Goal: Task Accomplishment & Management: Complete application form

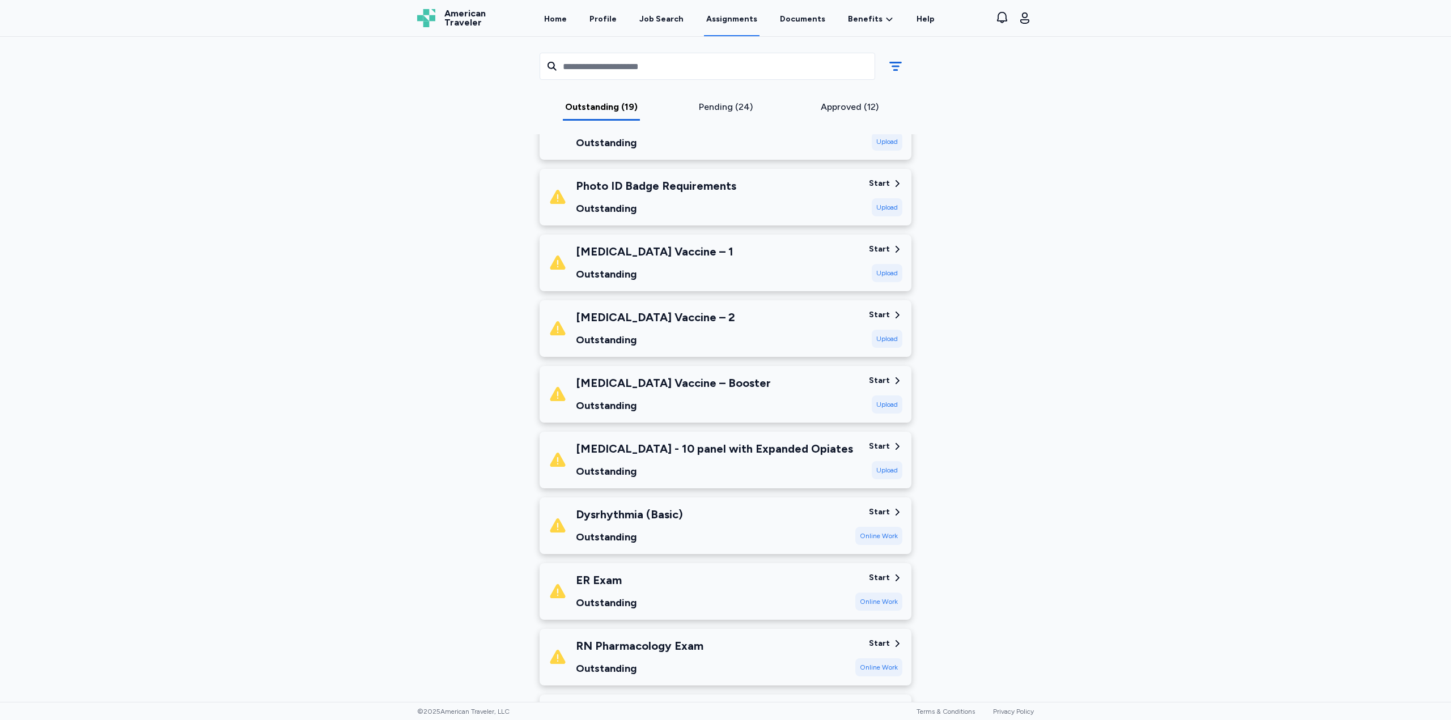
scroll to position [850, 0]
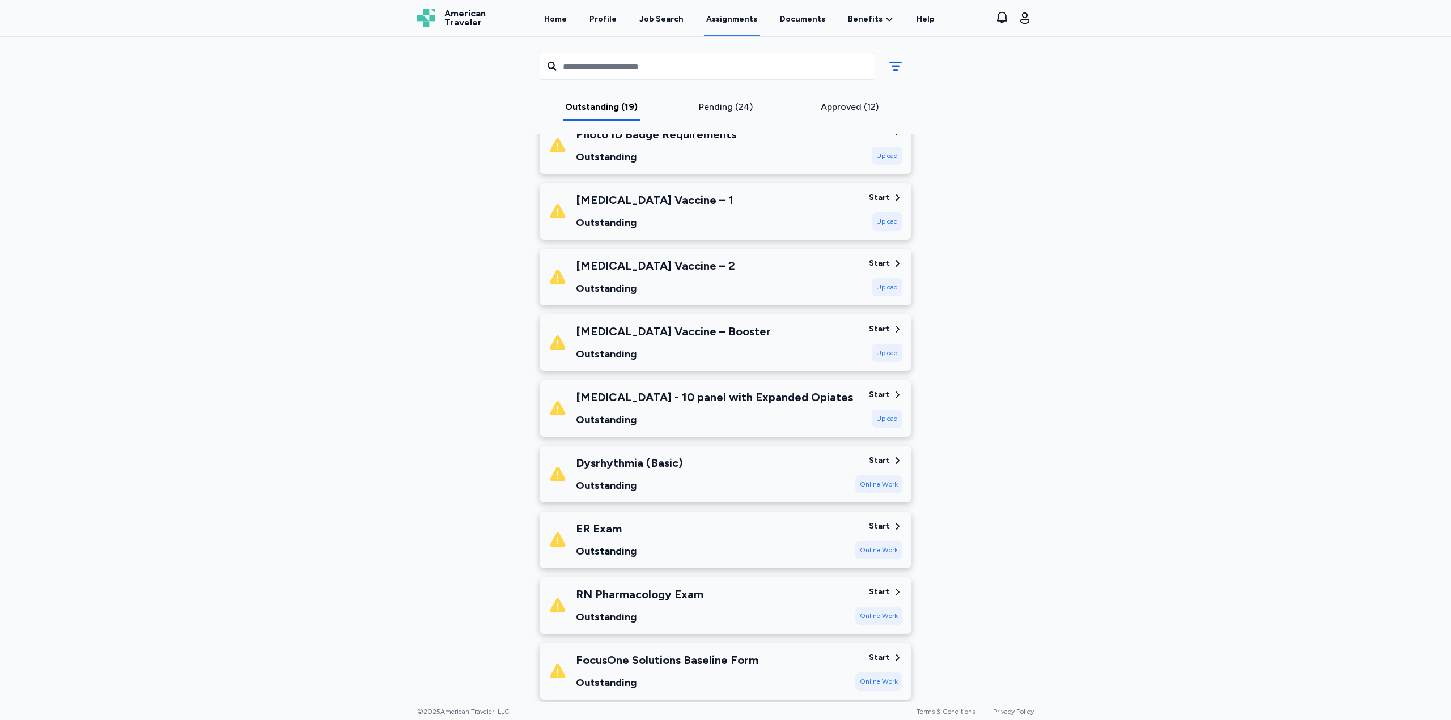
click at [714, 105] on div "Pending (24)" at bounding box center [725, 107] width 115 height 14
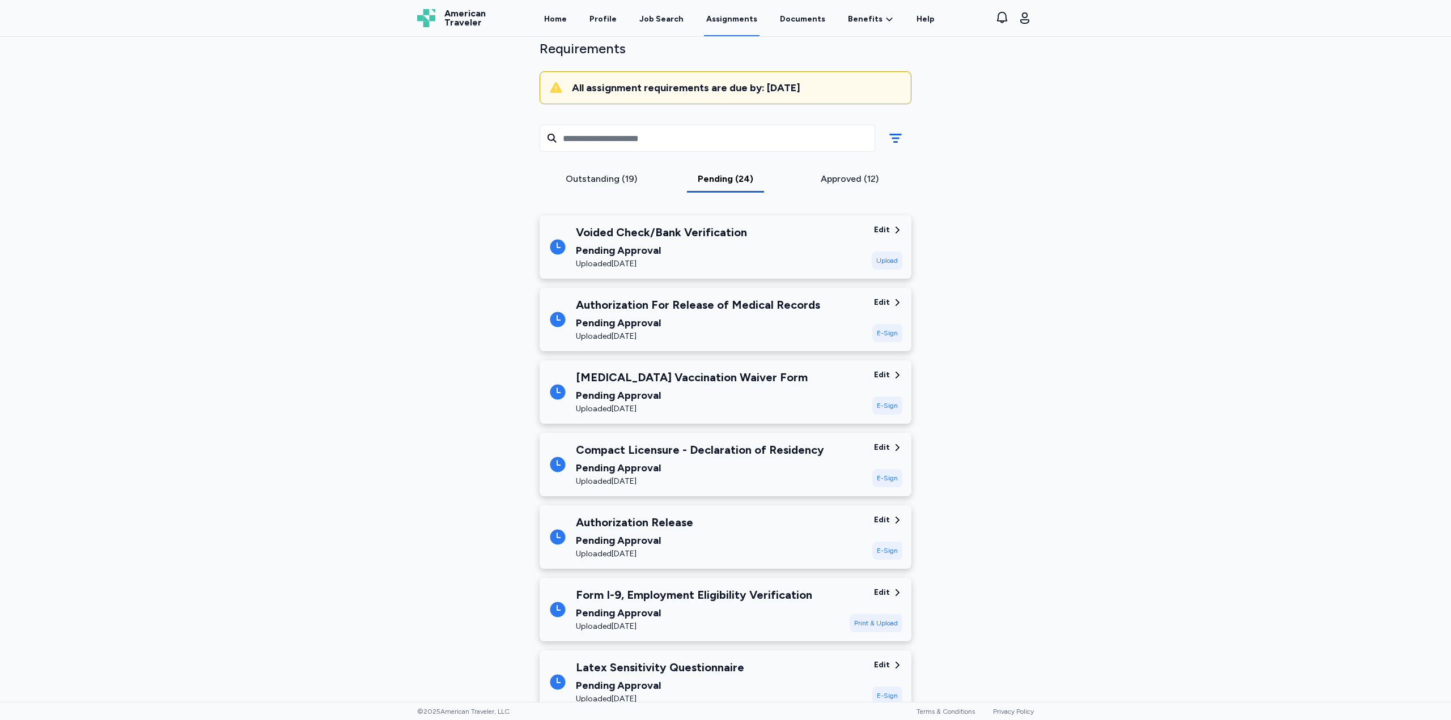
scroll to position [43, 0]
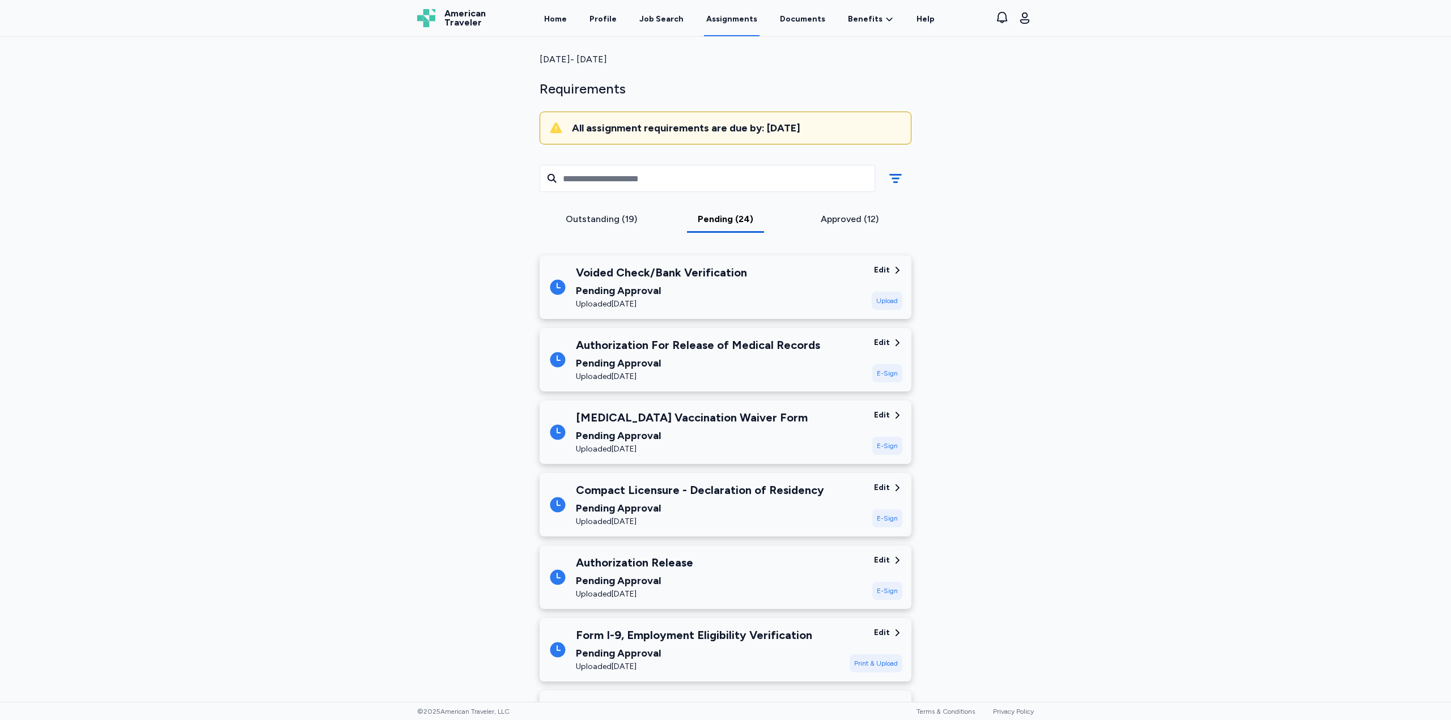
click at [690, 285] on div "Pending Approval" at bounding box center [661, 291] width 171 height 16
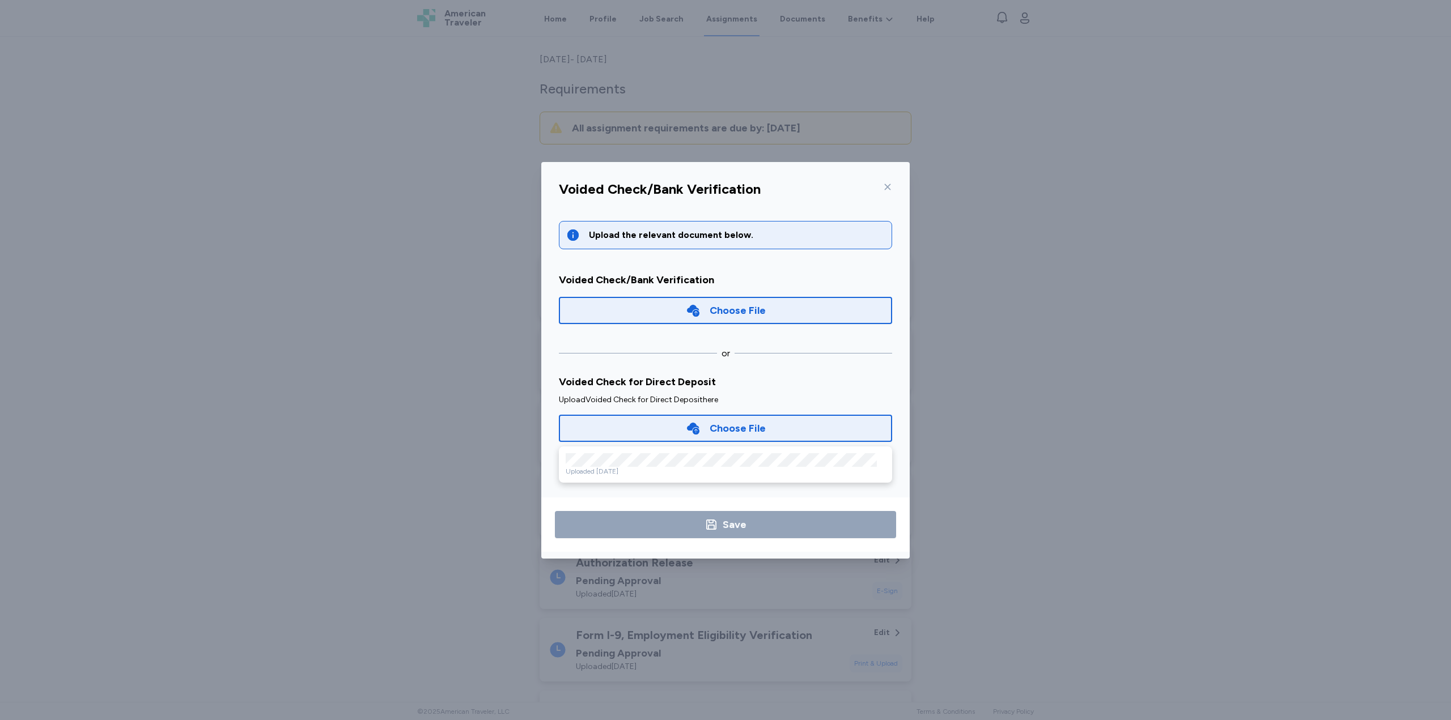
click at [1125, 263] on div "Voided Check/Bank Verification Upload the relevant document below. Voided Check…" at bounding box center [725, 360] width 1451 height 720
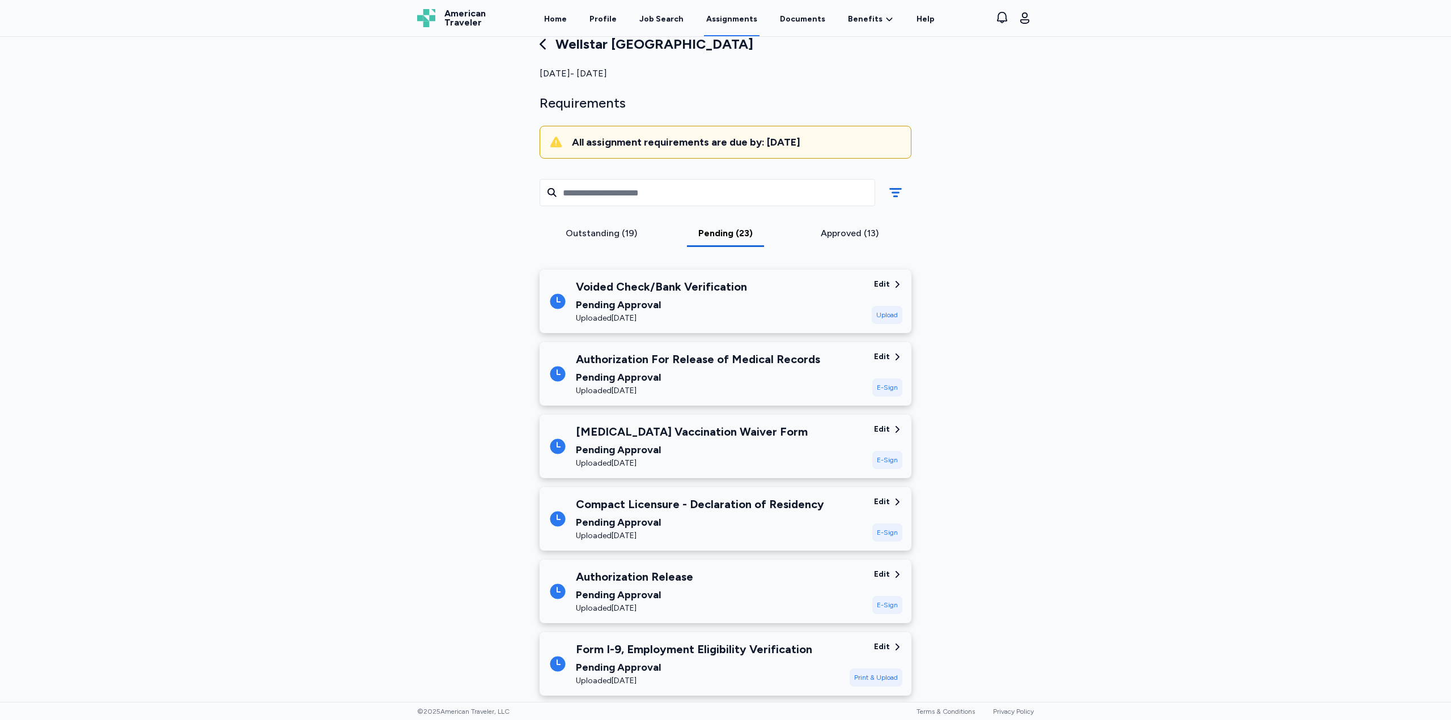
scroll to position [0, 0]
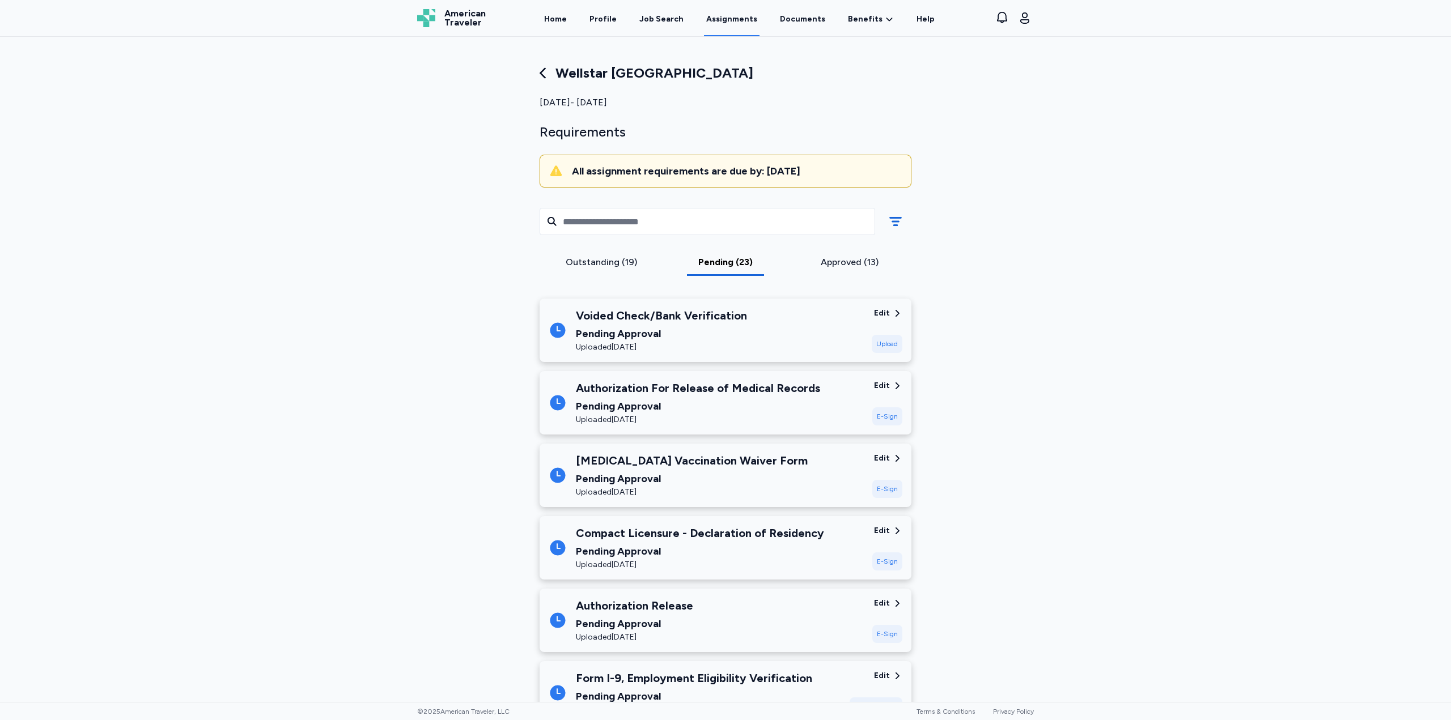
click at [592, 275] on div "Outstanding (19) Pending (23) Approved (13)" at bounding box center [726, 240] width 390 height 97
click at [595, 261] on div "Outstanding (19)" at bounding box center [601, 263] width 115 height 14
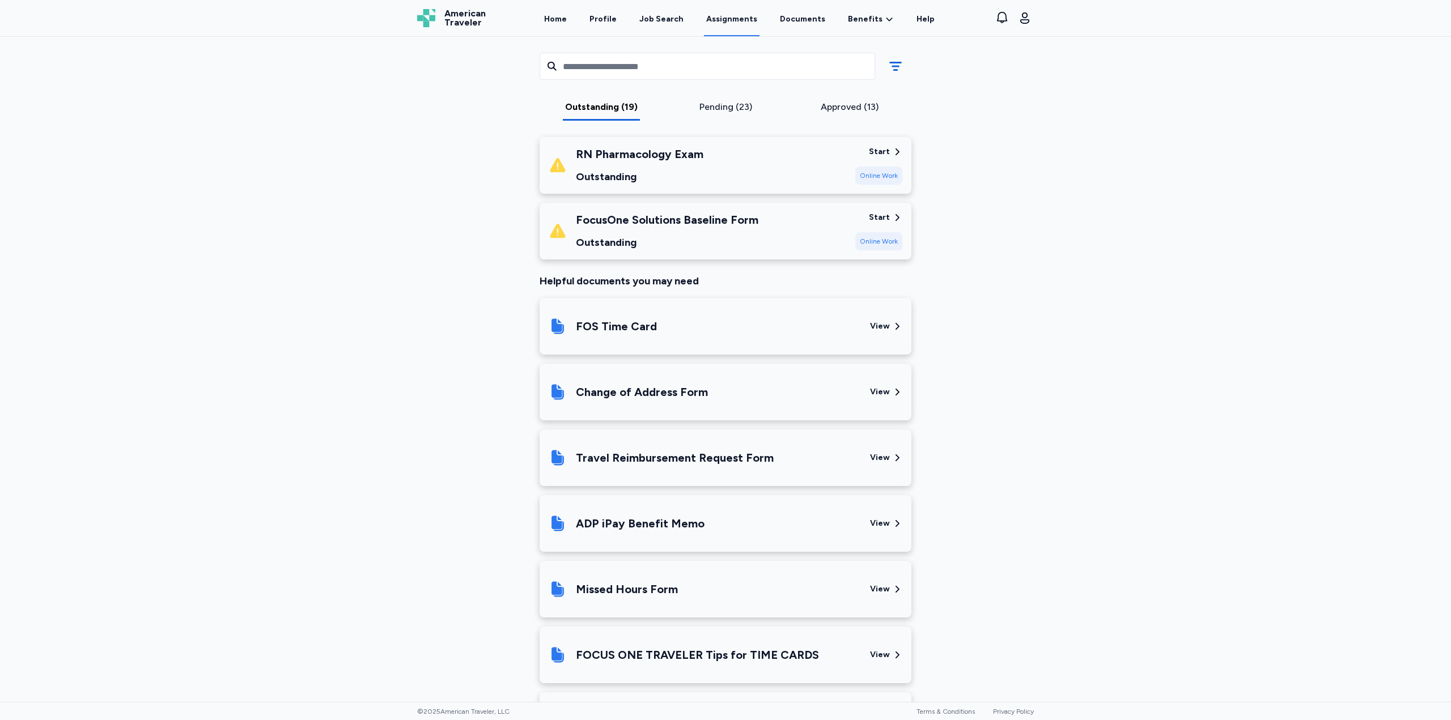
scroll to position [964, 0]
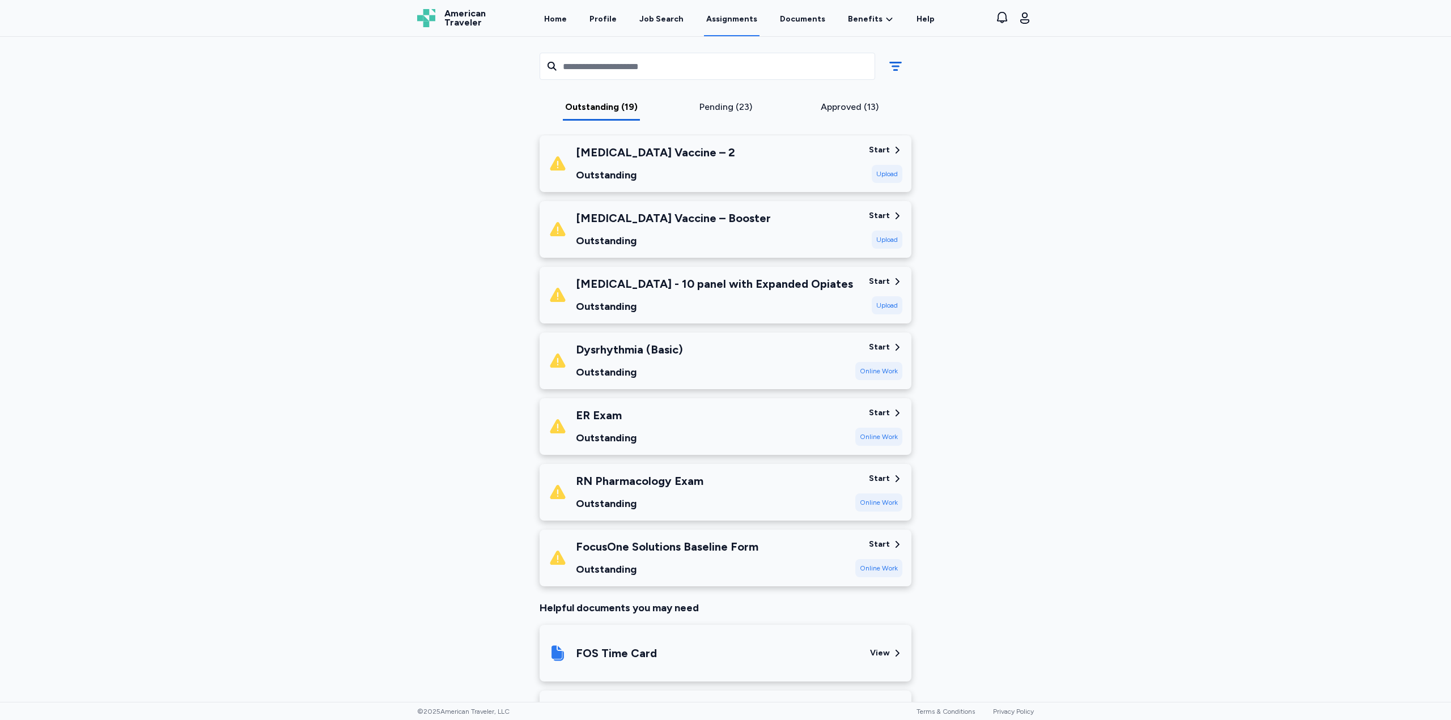
click at [645, 539] on div "FocusOne Solutions Baseline Form" at bounding box center [667, 547] width 183 height 16
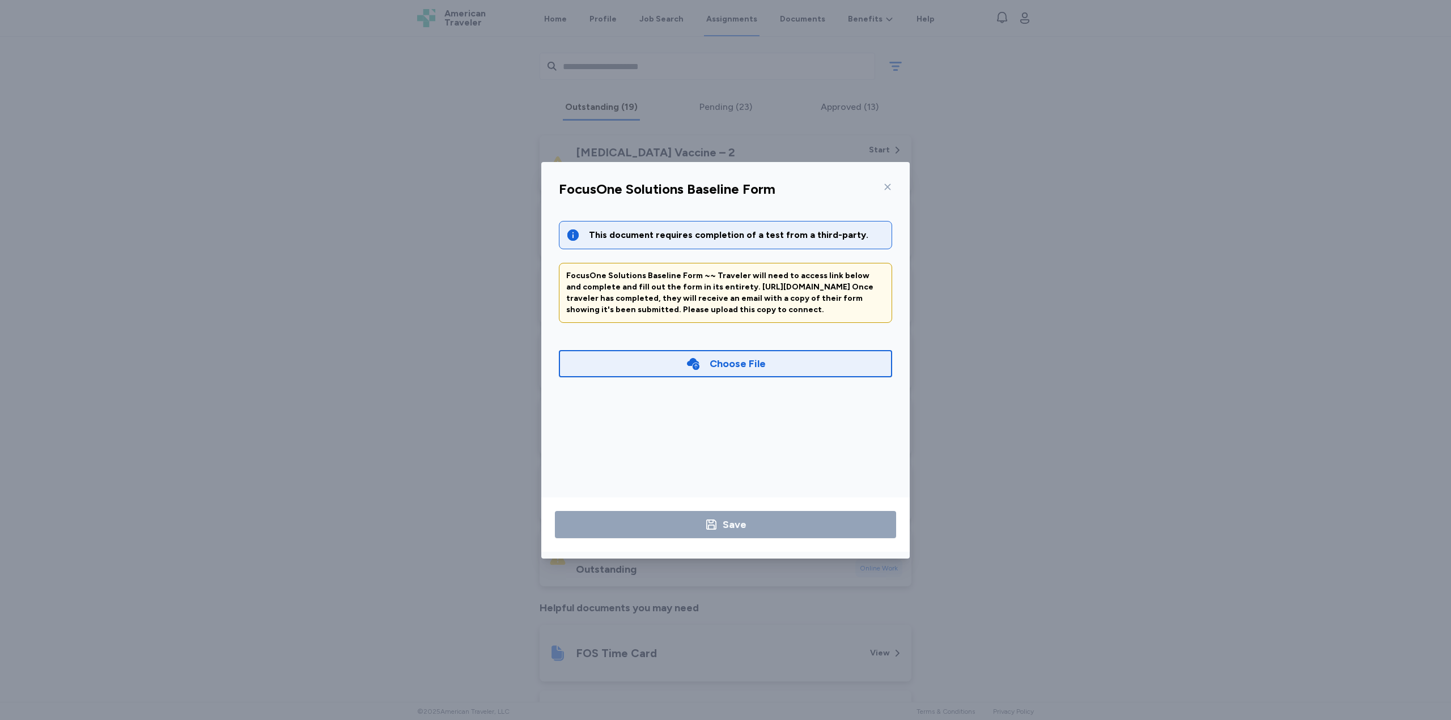
click at [612, 292] on div "FocusOne Solutions Baseline Form ~~ Traveler will need to access link below and…" at bounding box center [725, 292] width 319 height 45
drag, startPoint x: 599, startPoint y: 287, endPoint x: 903, endPoint y: 299, distance: 304.6
click at [903, 299] on div "FocusOne Solutions Baseline Form This document requires completion of a test fr…" at bounding box center [725, 367] width 368 height 383
copy div "[URL][DOMAIN_NAME]"
click at [656, 298] on div "FocusOne Solutions Baseline Form ~~ Traveler will need to access link below and…" at bounding box center [725, 292] width 319 height 45
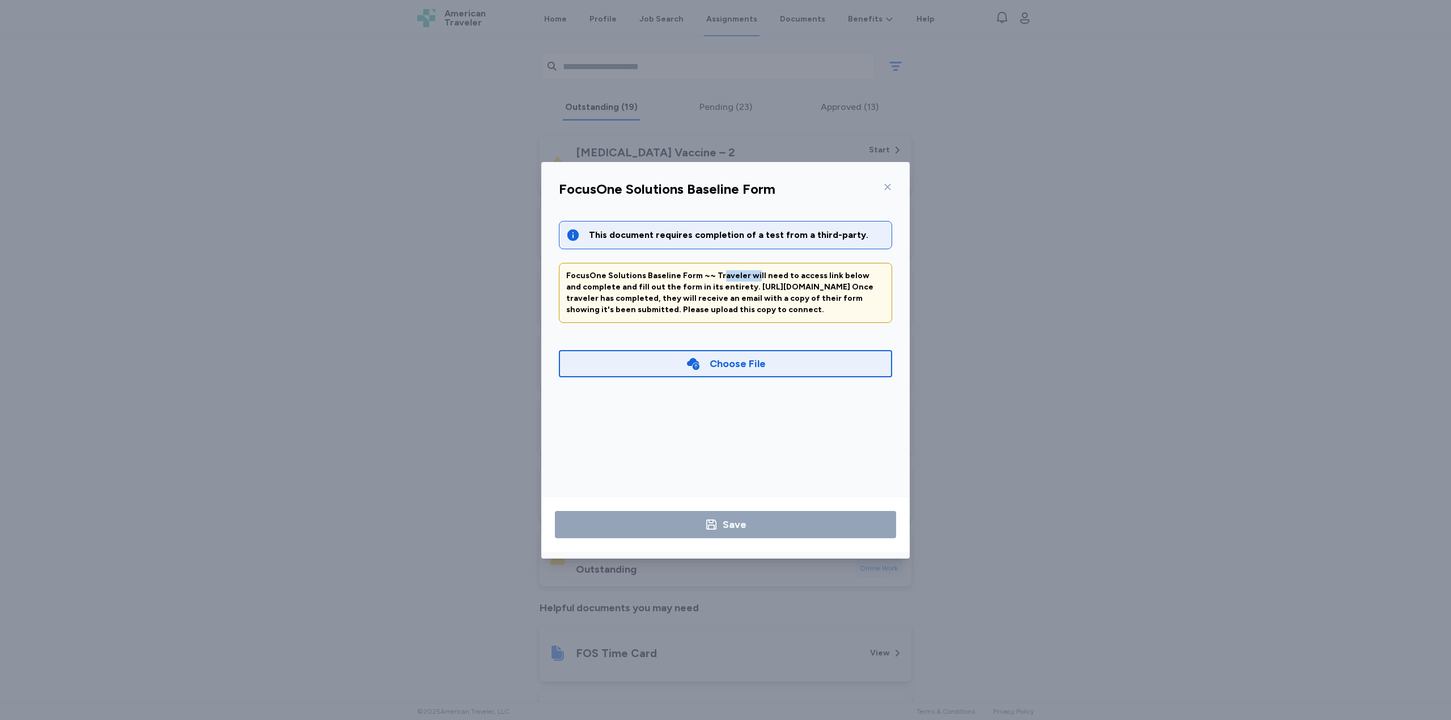
drag, startPoint x: 745, startPoint y: 267, endPoint x: 692, endPoint y: 271, distance: 54.0
click at [704, 270] on div "FocusOne Solutions Baseline Form ~~ Traveler will need to access link below and…" at bounding box center [725, 293] width 333 height 60
click at [694, 297] on div "FocusOne Solutions Baseline Form ~~ Traveler will need to access link below and…" at bounding box center [725, 292] width 319 height 45
click at [710, 238] on div "This document requires completion of a test from a third-party." at bounding box center [737, 235] width 296 height 14
click at [707, 372] on div "Choose File" at bounding box center [726, 364] width 80 height 16
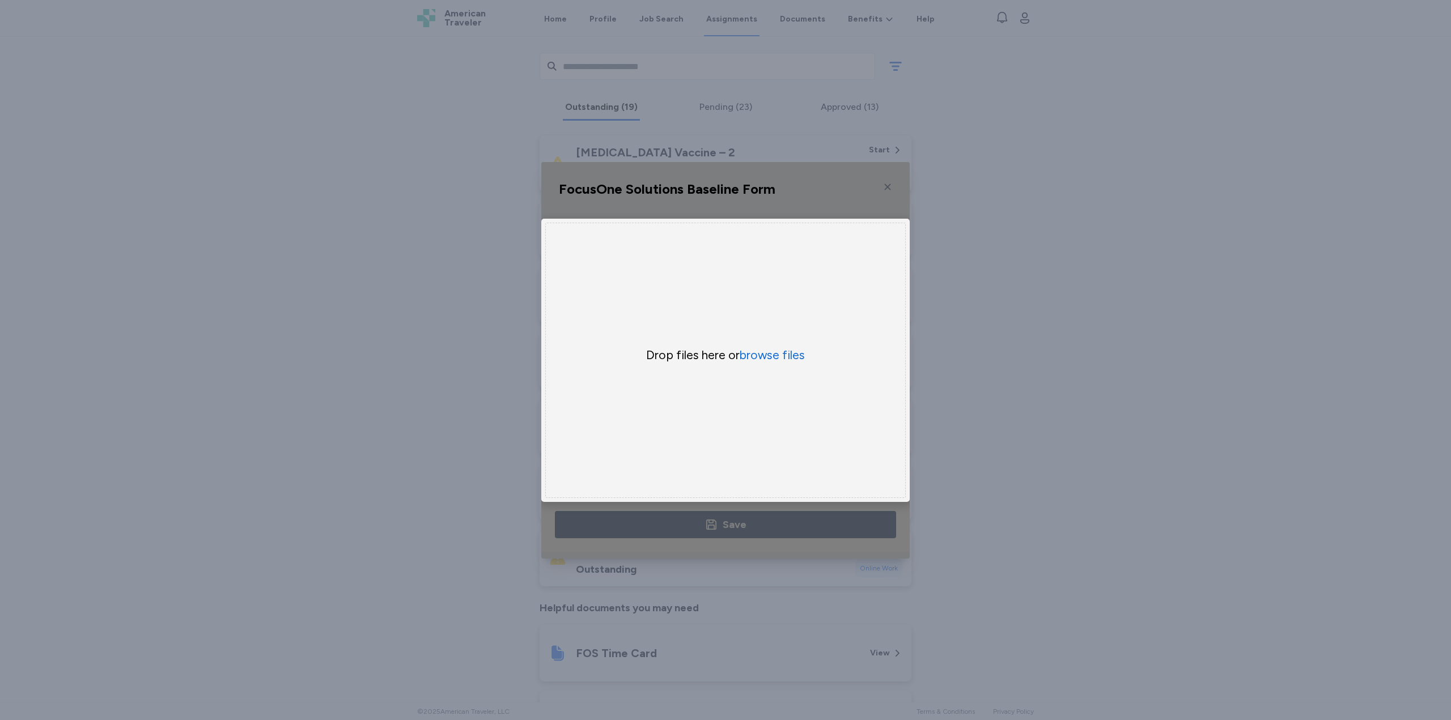
click at [743, 252] on div "Drop files here or browse files" at bounding box center [725, 360] width 360 height 275
click at [762, 191] on div "Uppy Dashboard Window (Press escape to close)" at bounding box center [725, 360] width 368 height 397
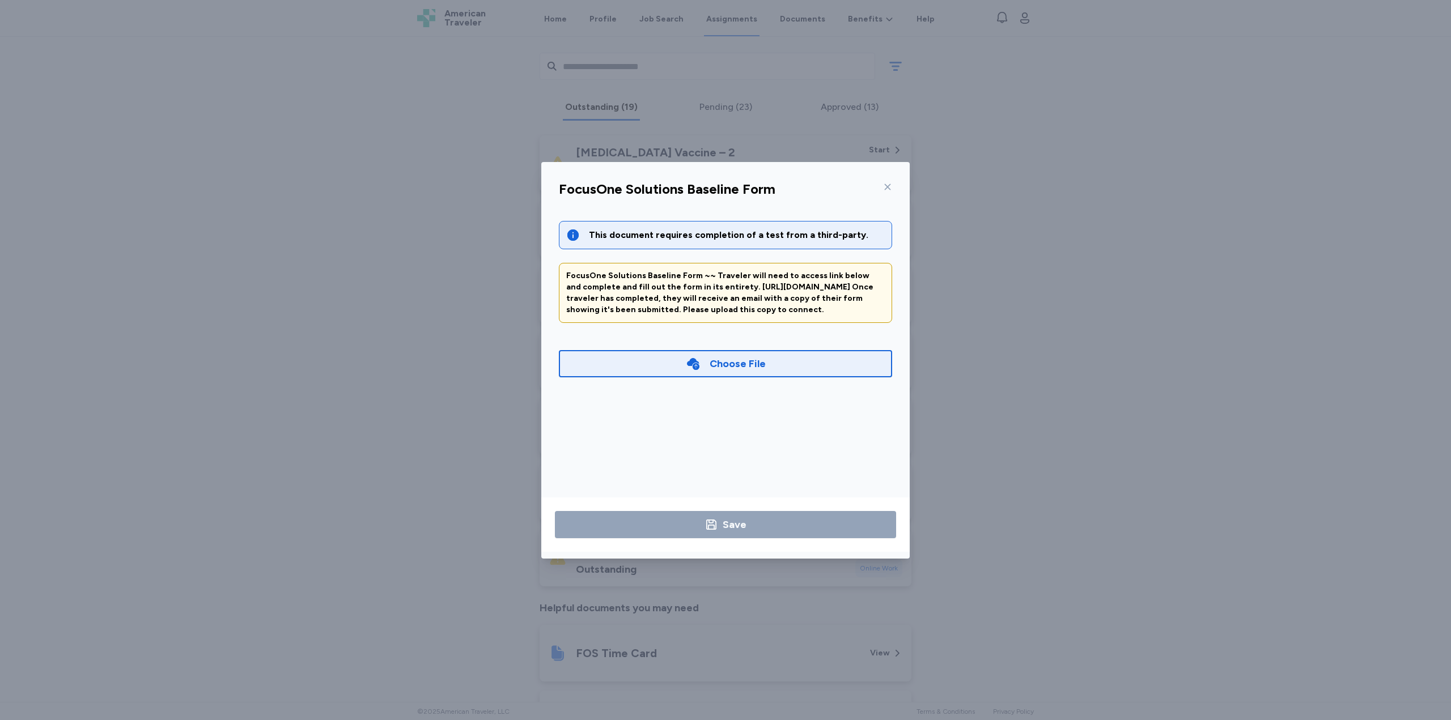
click at [886, 192] on div at bounding box center [886, 187] width 14 height 18
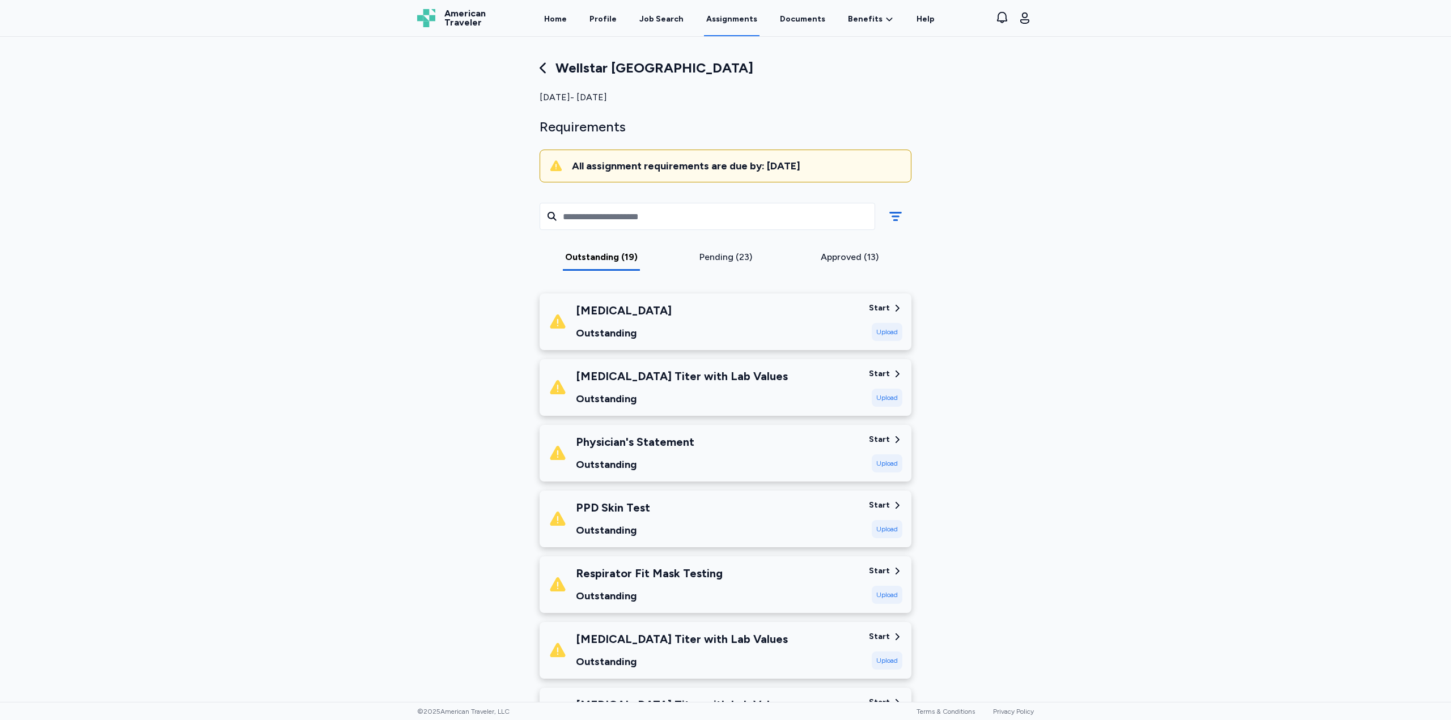
scroll to position [0, 0]
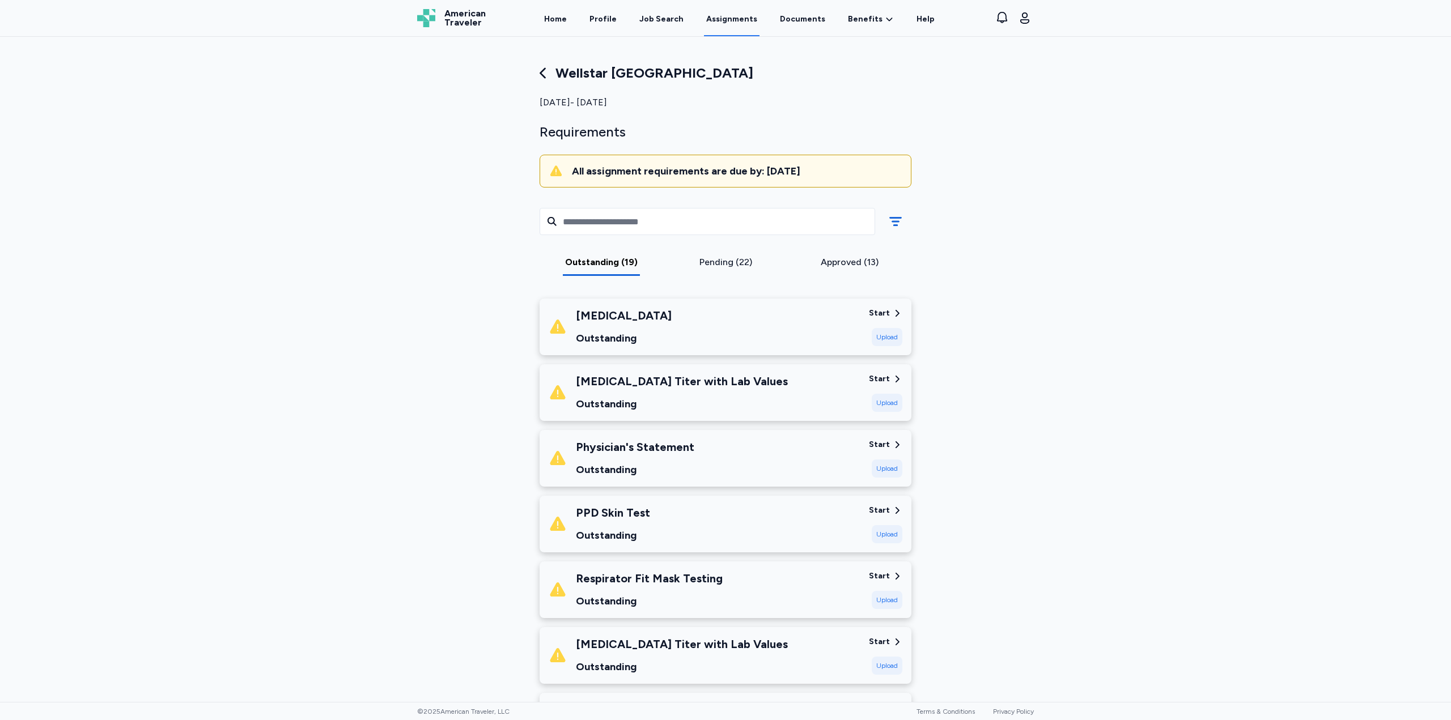
click at [700, 257] on div "Pending (22)" at bounding box center [725, 263] width 115 height 14
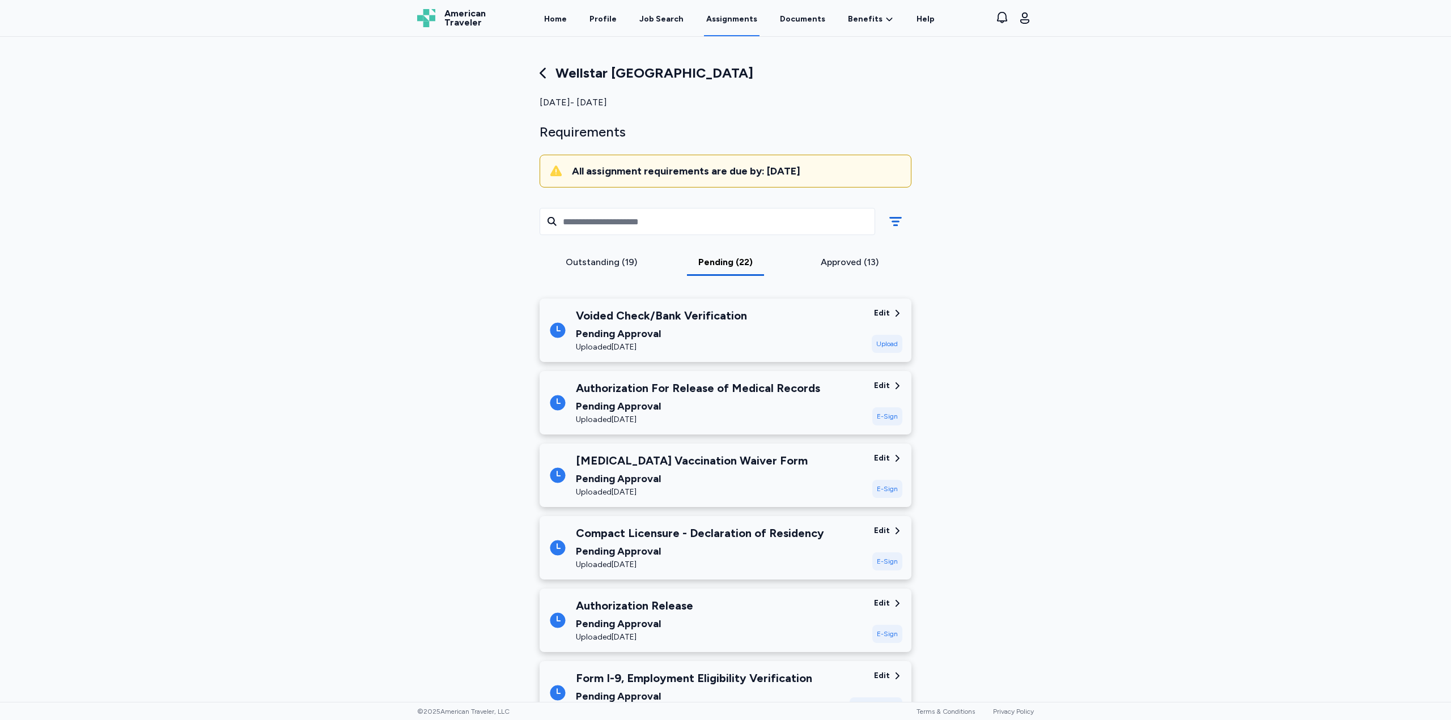
click at [609, 261] on div "Outstanding (19)" at bounding box center [601, 263] width 115 height 14
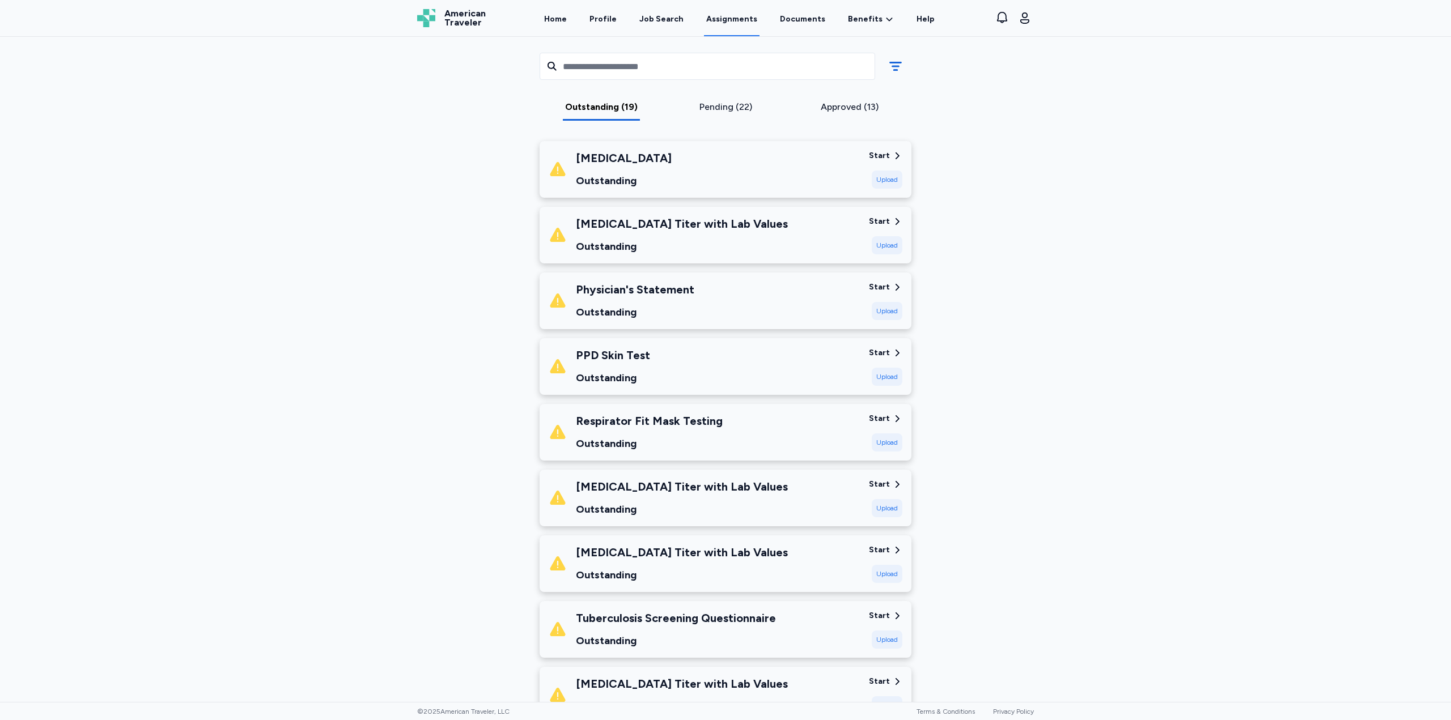
scroll to position [170, 0]
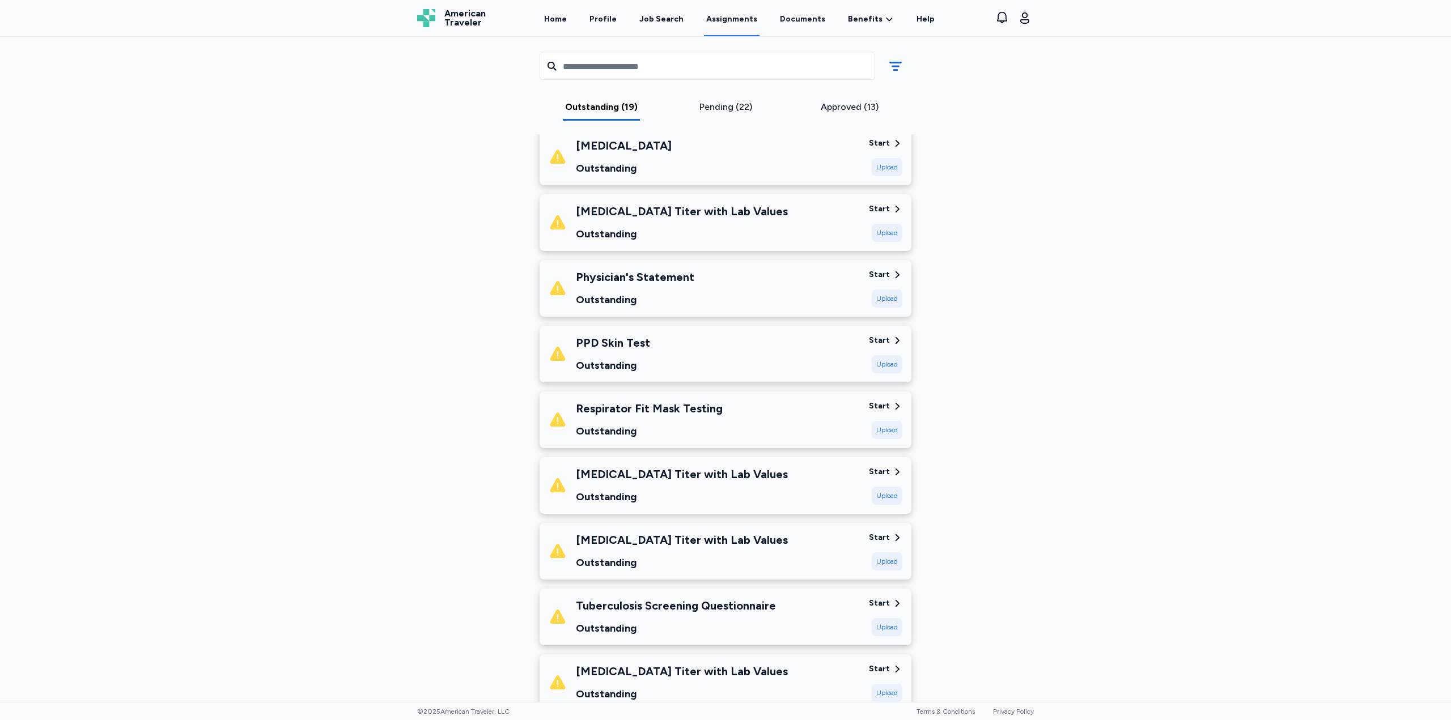
click at [876, 402] on div "Start" at bounding box center [879, 406] width 21 height 11
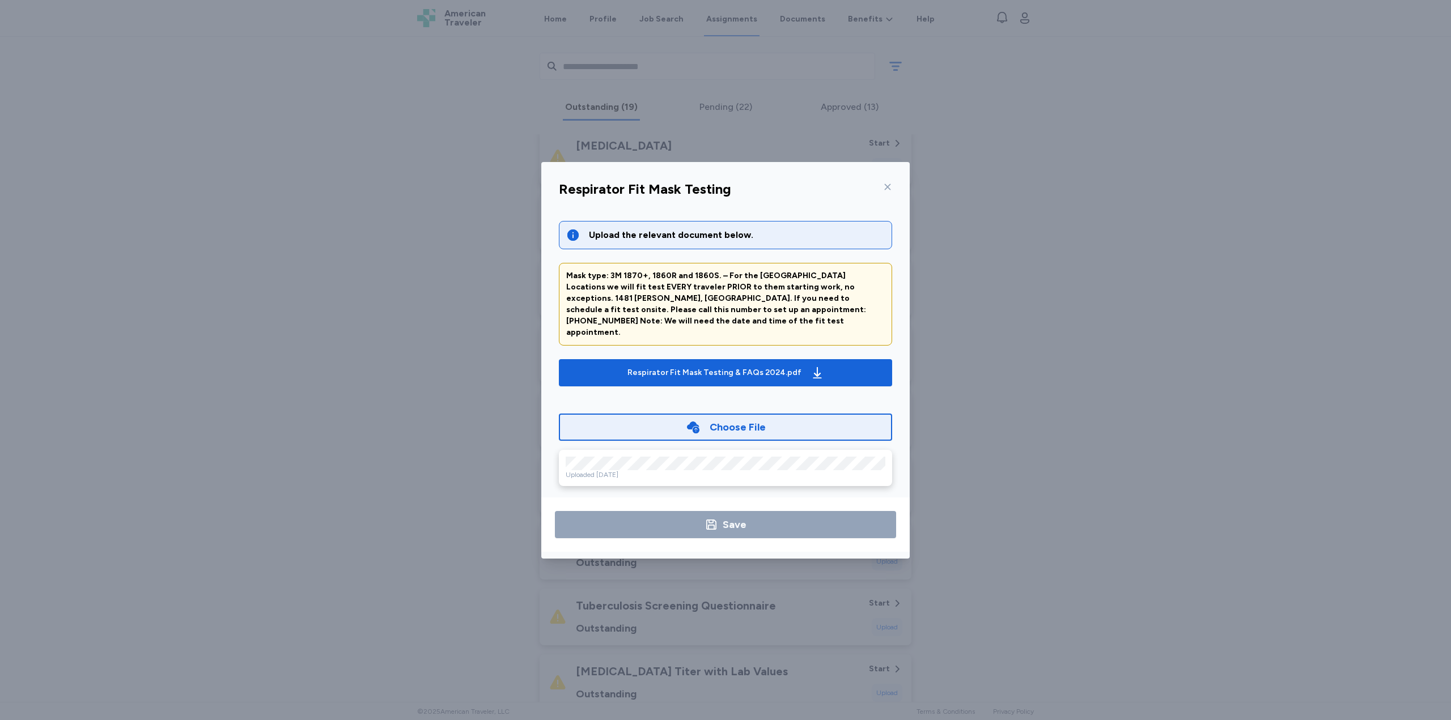
click at [895, 185] on div "Respirator Fit Mask Testing" at bounding box center [725, 192] width 351 height 29
click at [889, 190] on icon at bounding box center [887, 187] width 9 height 9
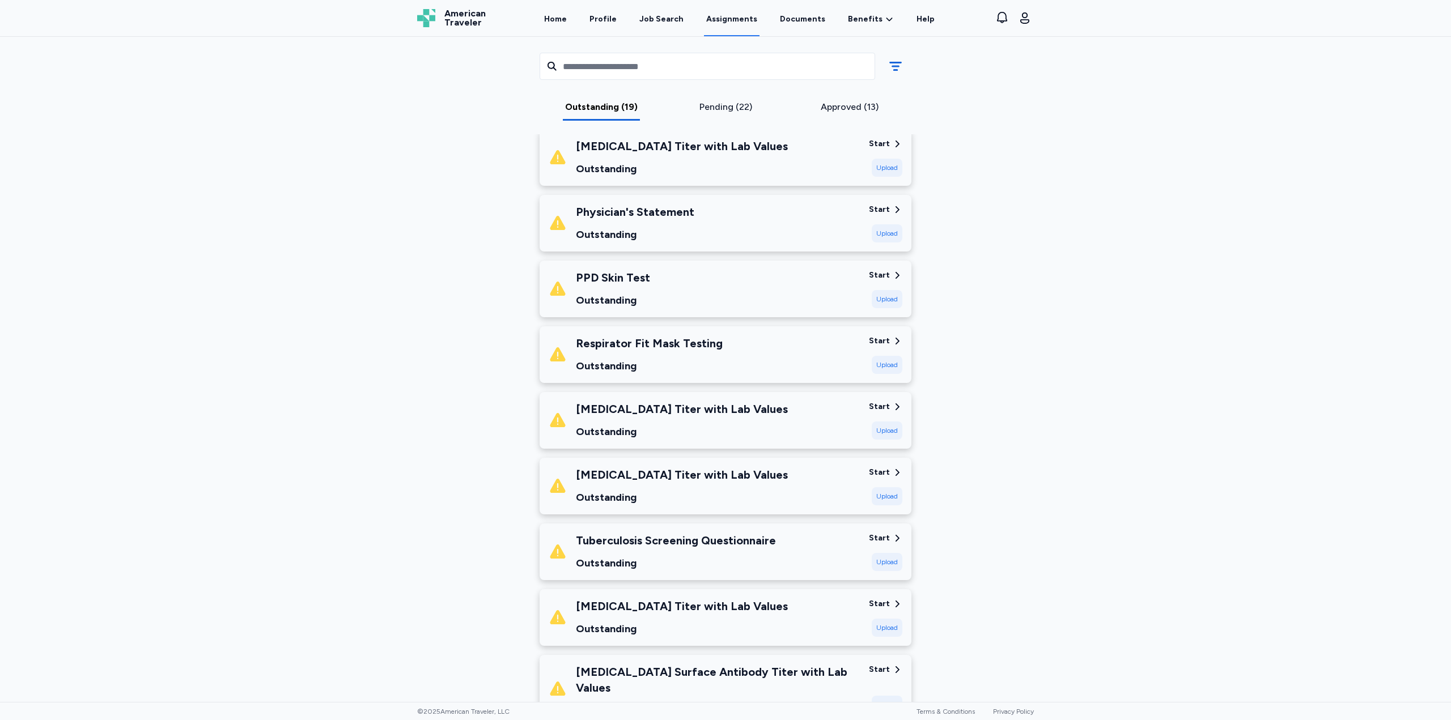
scroll to position [283, 0]
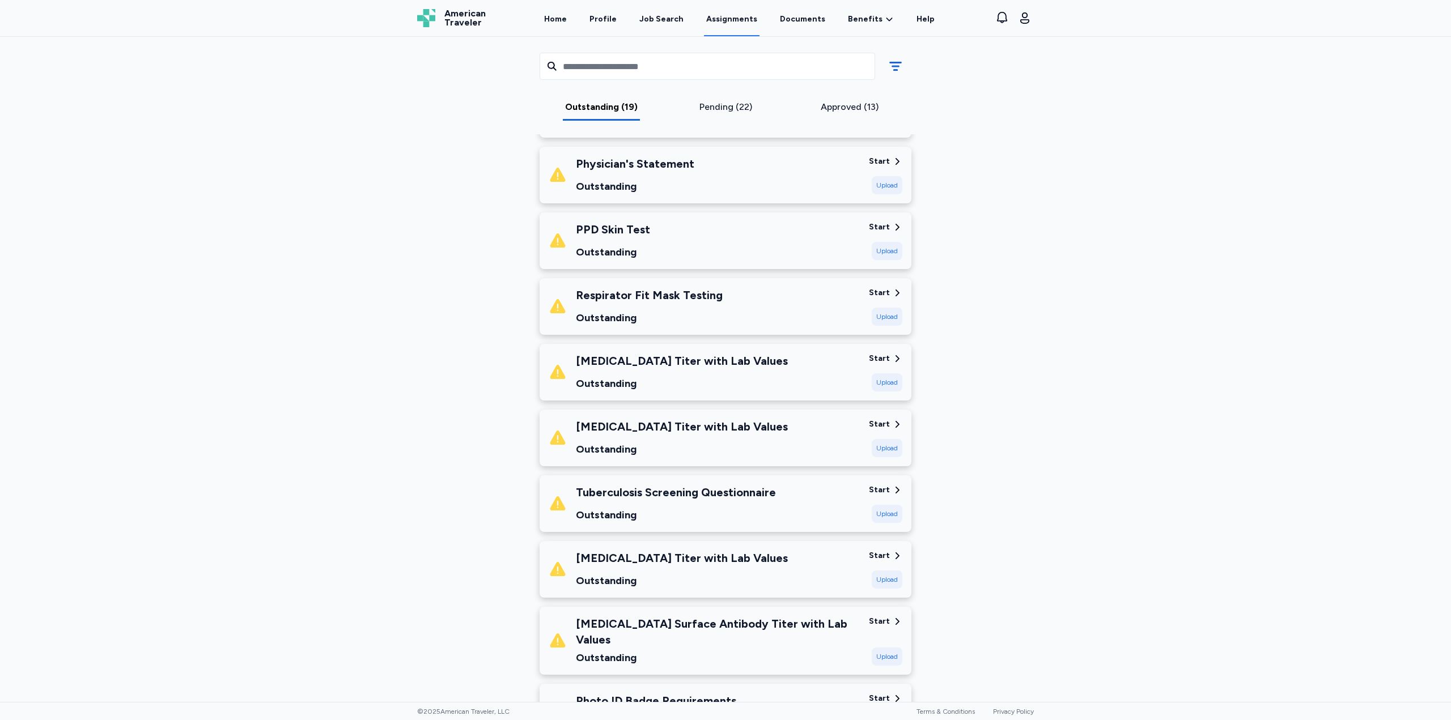
click at [750, 494] on div "Tuberculosis Screening Questionnaire" at bounding box center [676, 493] width 200 height 16
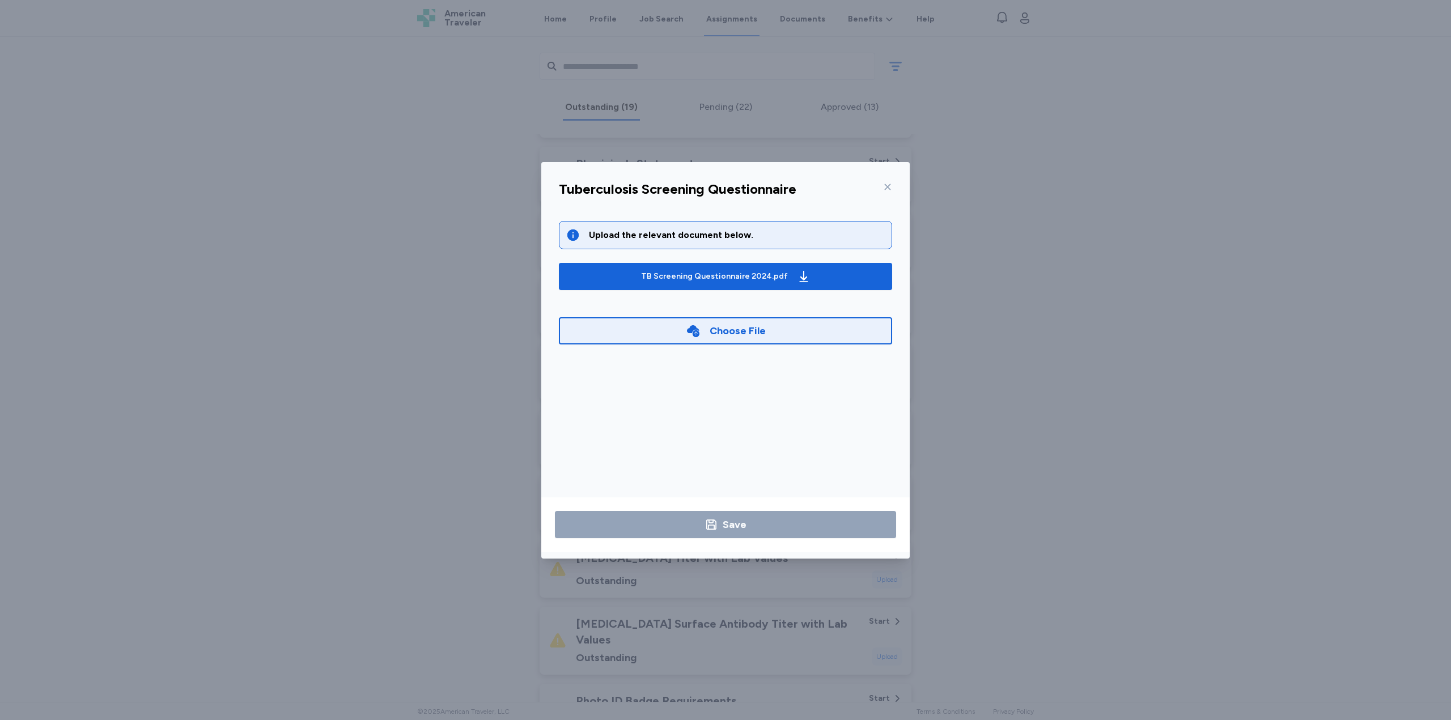
click at [882, 182] on div at bounding box center [886, 187] width 14 height 18
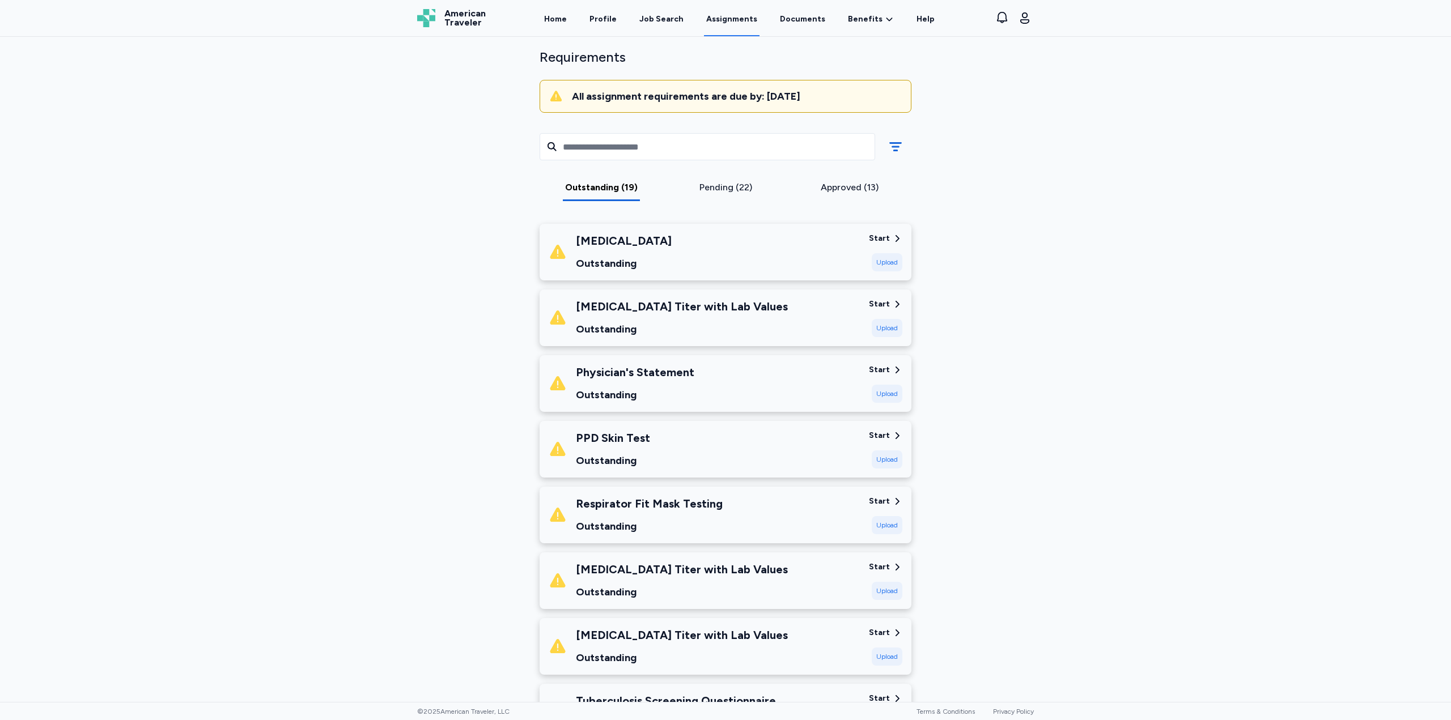
scroll to position [0, 0]
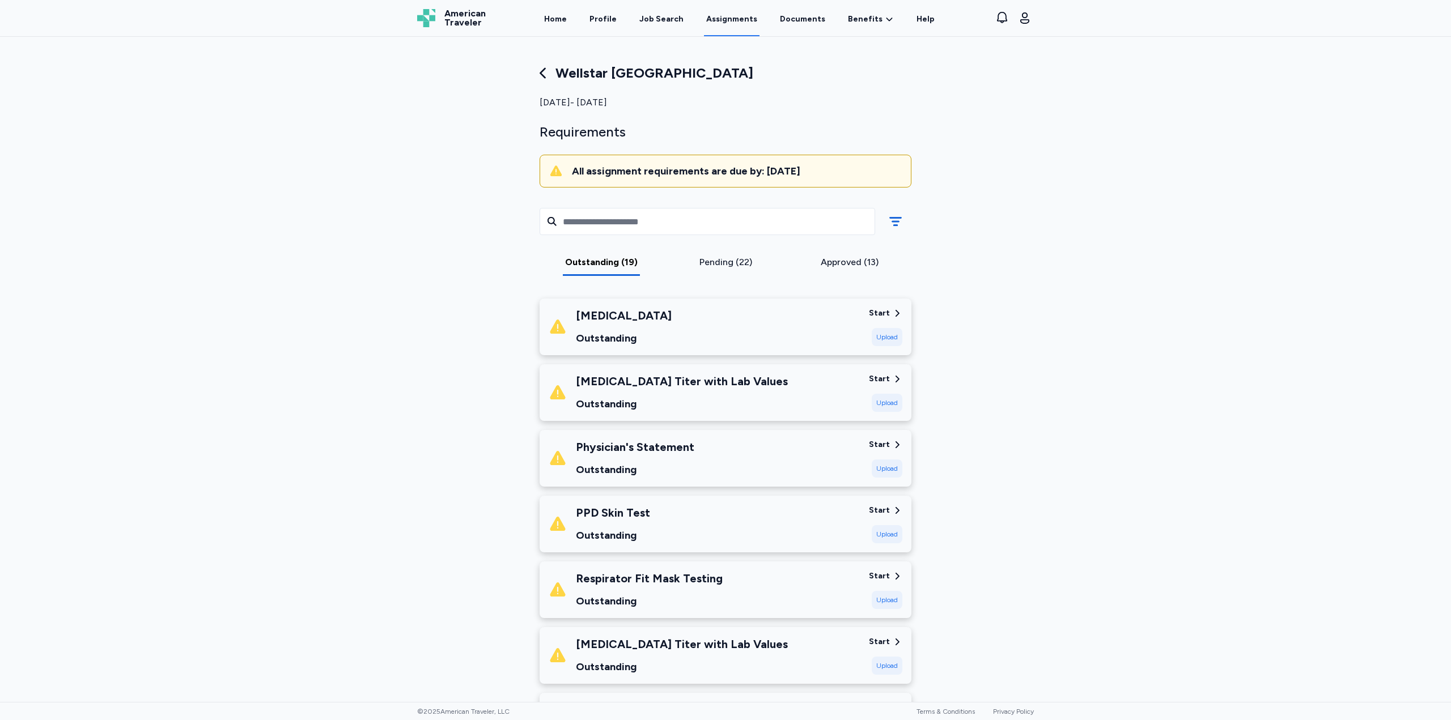
click at [886, 379] on div "Start" at bounding box center [885, 379] width 33 height 11
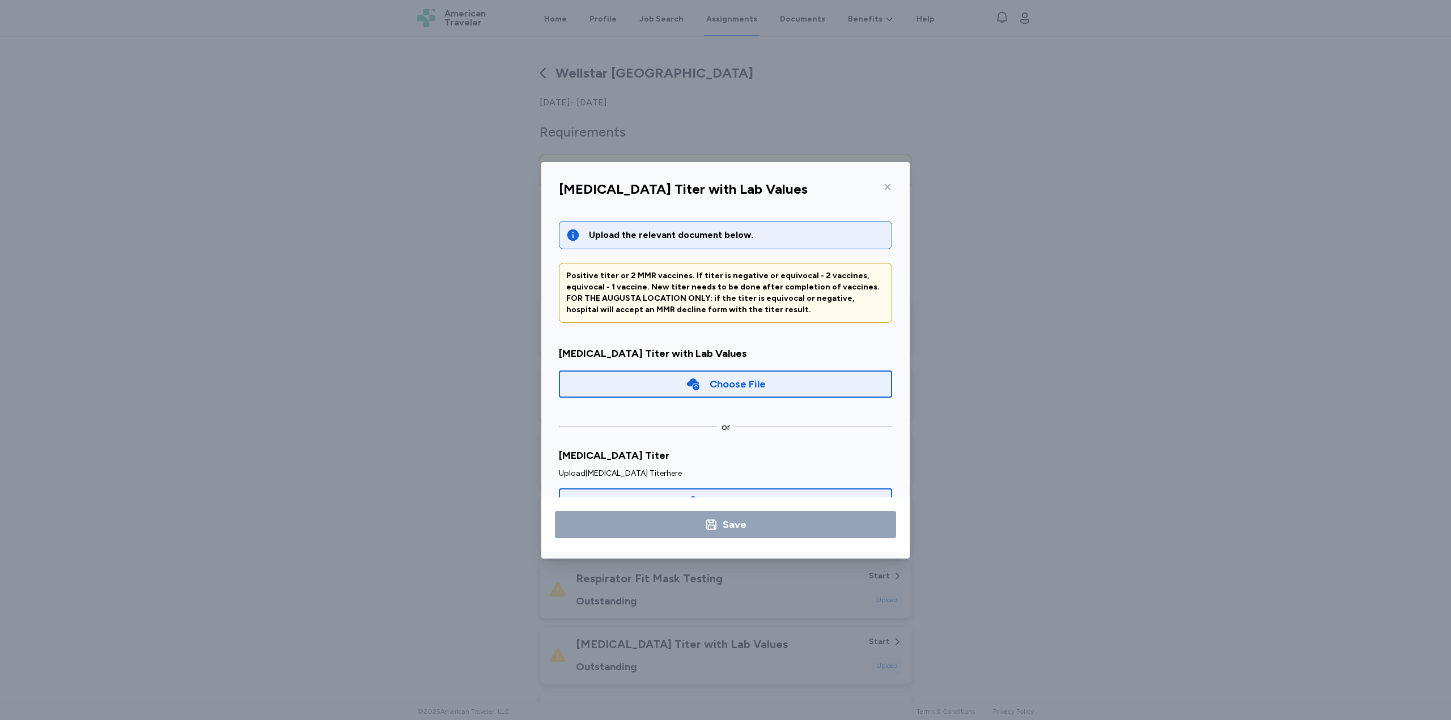
click at [675, 388] on div "Choose File" at bounding box center [725, 384] width 333 height 27
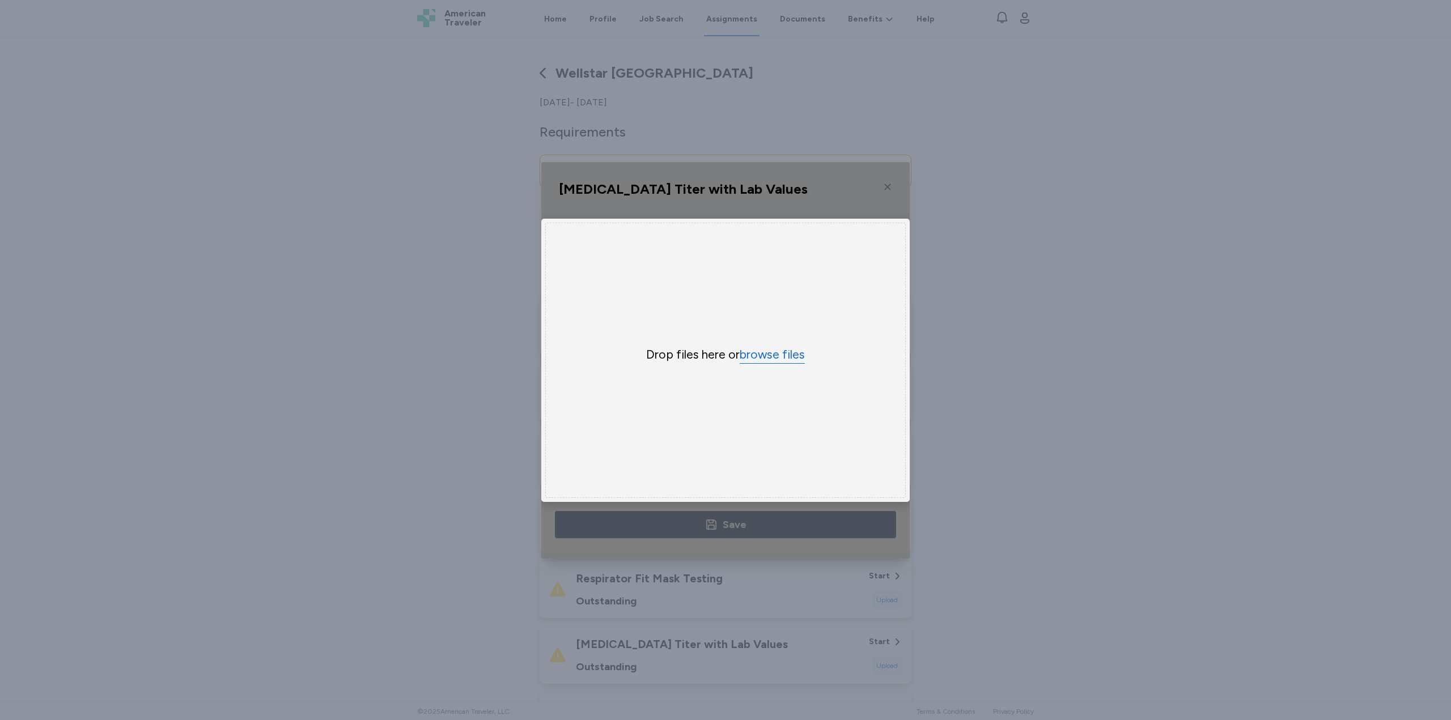
click at [783, 349] on button "browse files" at bounding box center [772, 355] width 65 height 16
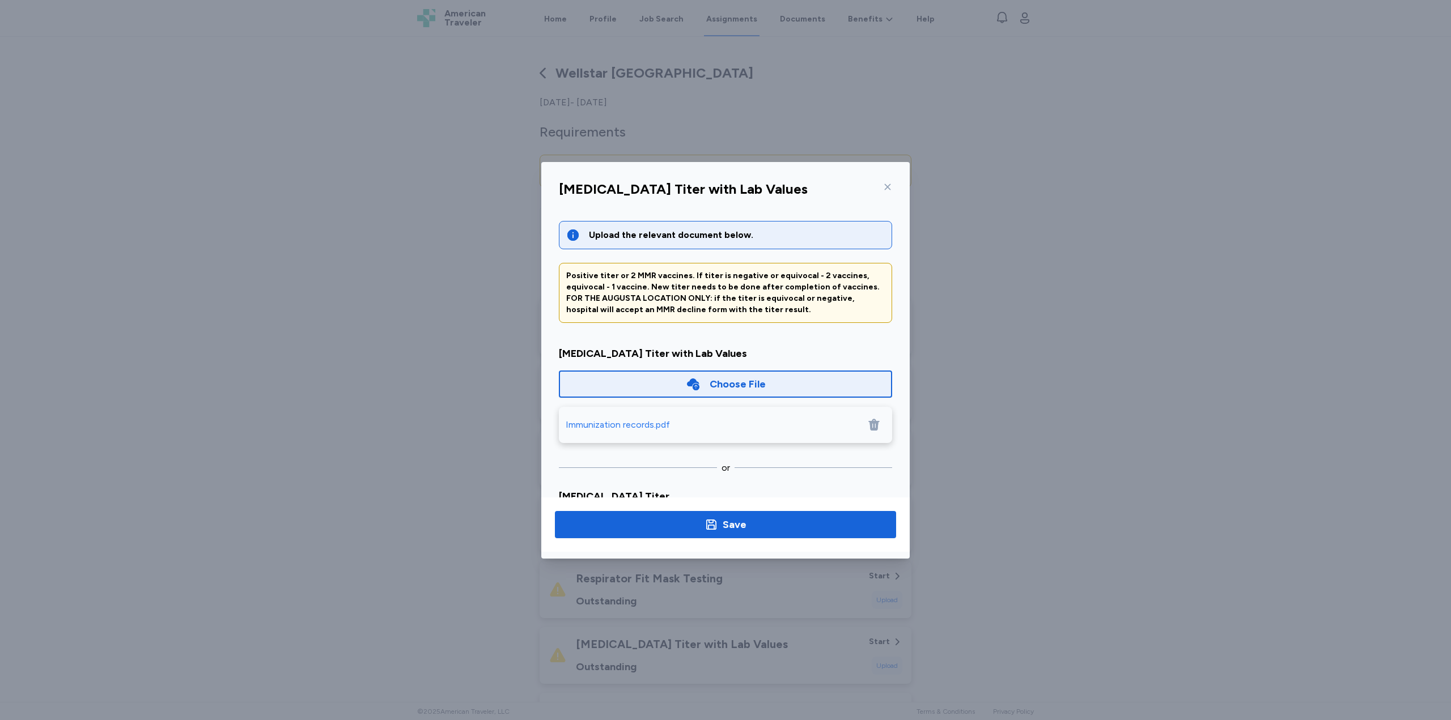
click at [656, 384] on div "Choose File" at bounding box center [725, 384] width 333 height 27
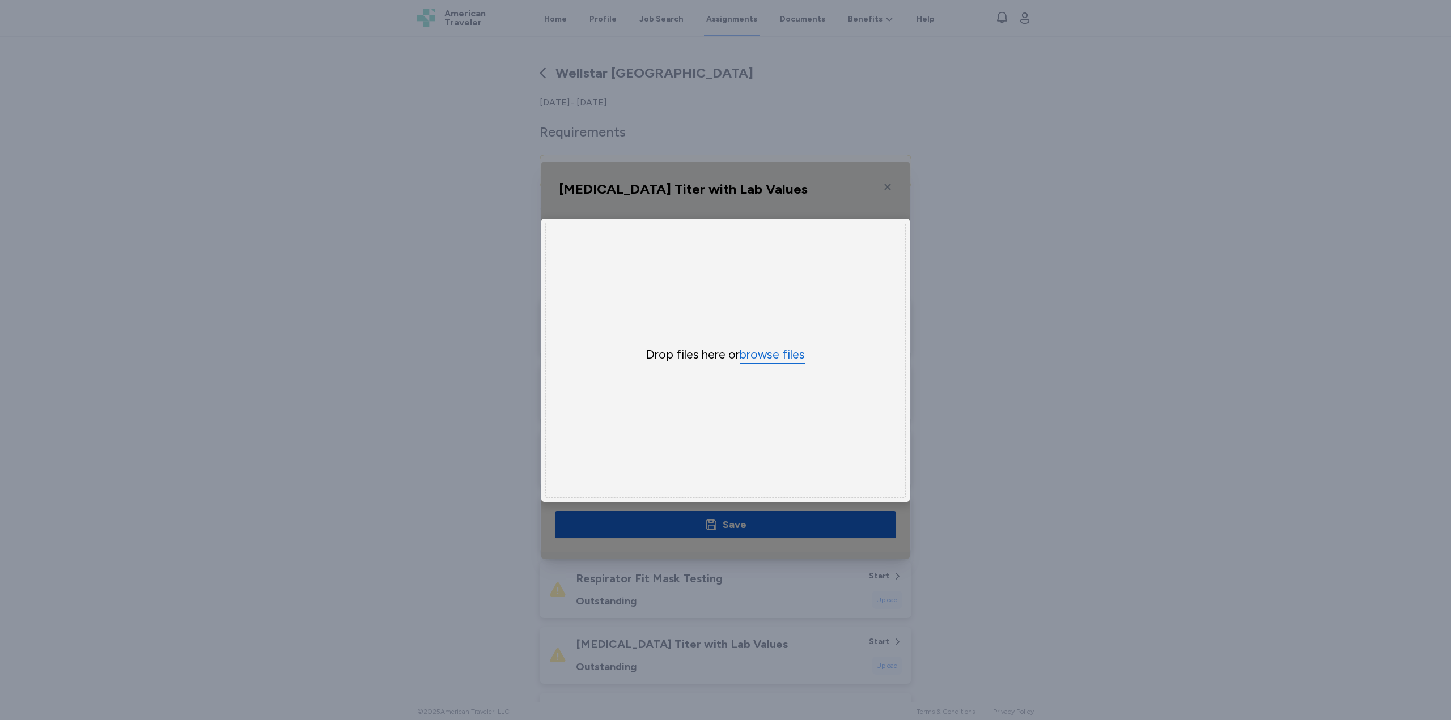
click at [802, 349] on div "Drop files here or browse files" at bounding box center [725, 355] width 272 height 16
click at [799, 353] on button "browse files" at bounding box center [772, 355] width 65 height 16
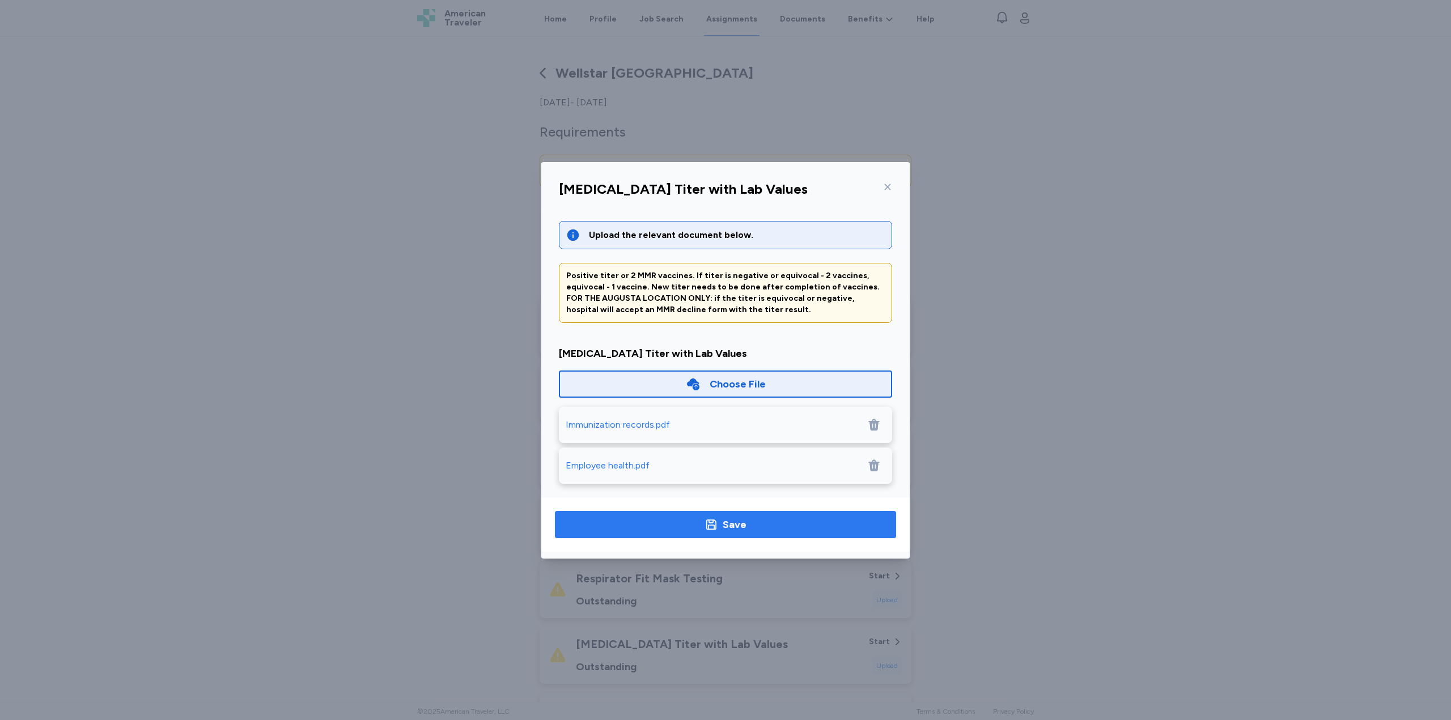
click at [758, 524] on span "Save" at bounding box center [725, 525] width 323 height 16
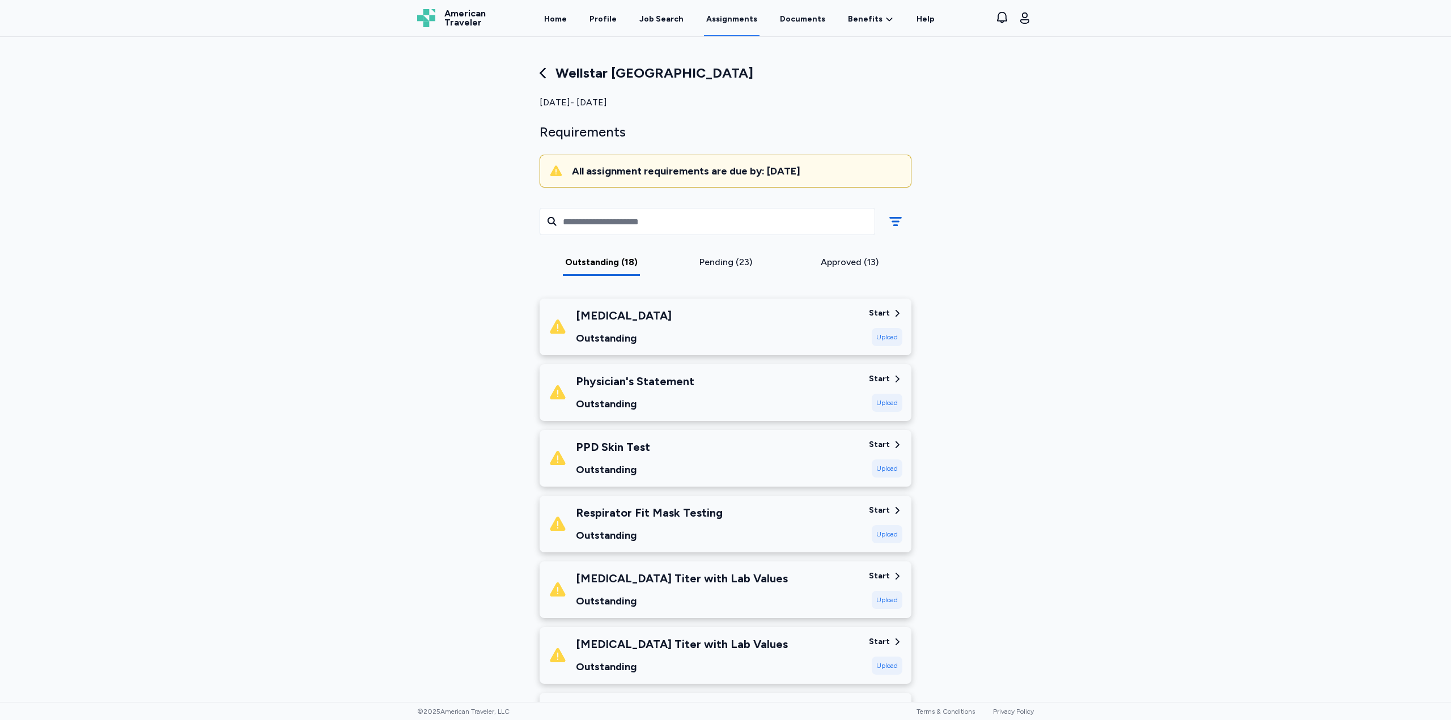
click at [869, 576] on div "Start" at bounding box center [879, 576] width 21 height 11
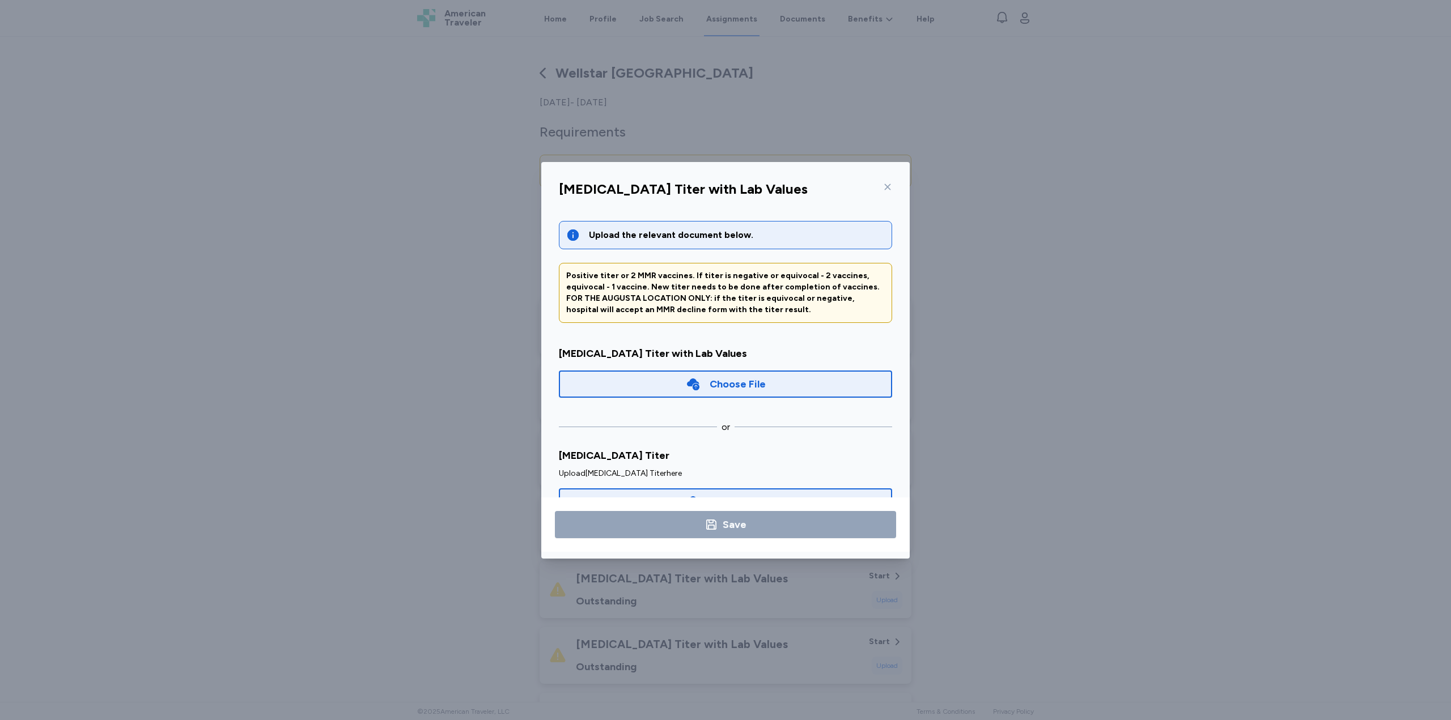
click at [662, 386] on div "Choose File" at bounding box center [725, 384] width 333 height 27
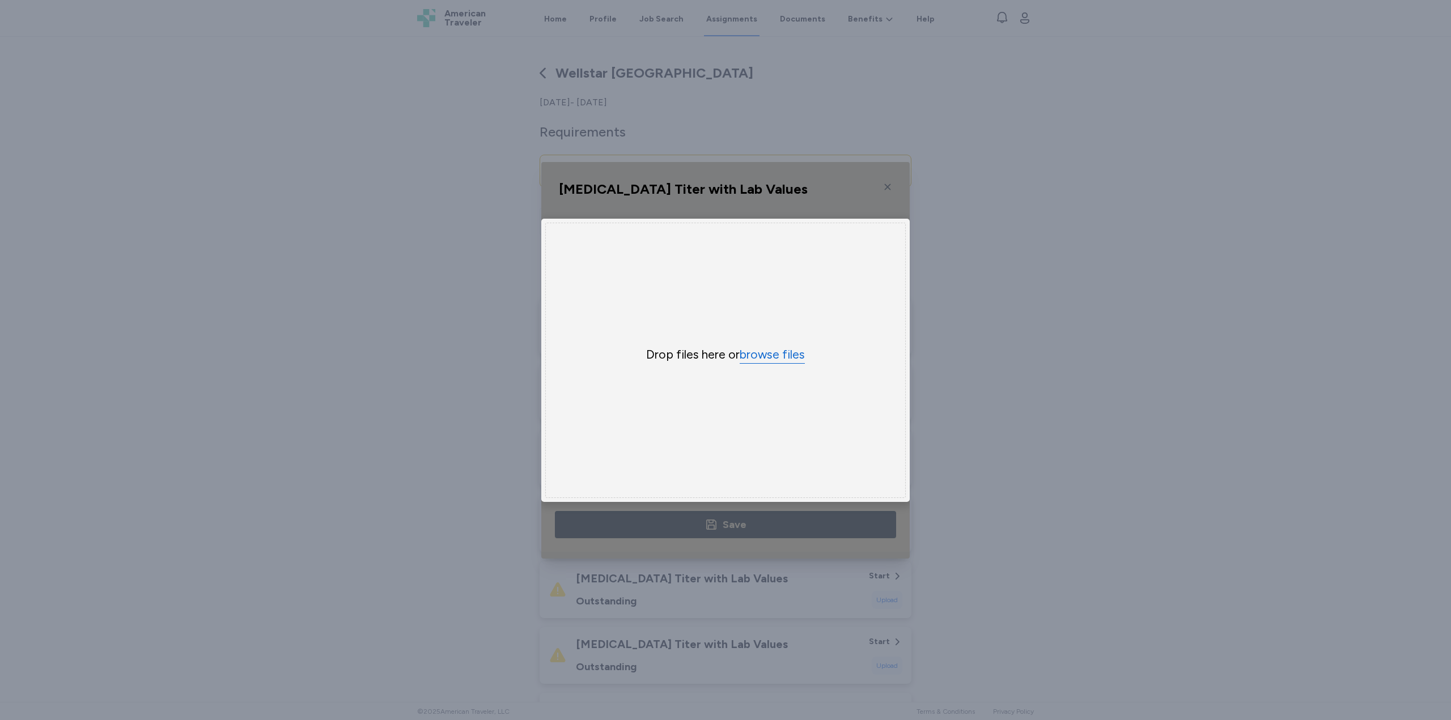
click at [771, 347] on button "browse files" at bounding box center [772, 355] width 65 height 16
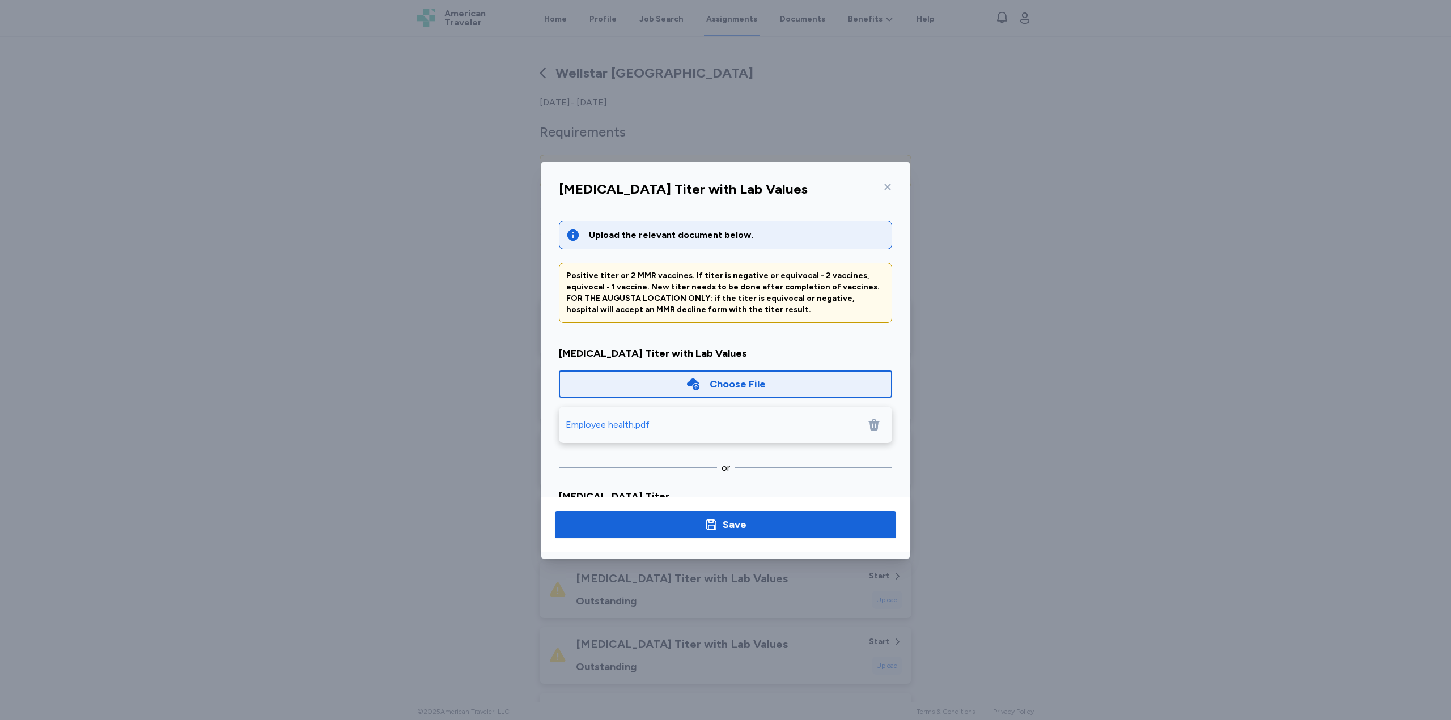
click at [686, 378] on icon at bounding box center [693, 384] width 15 height 15
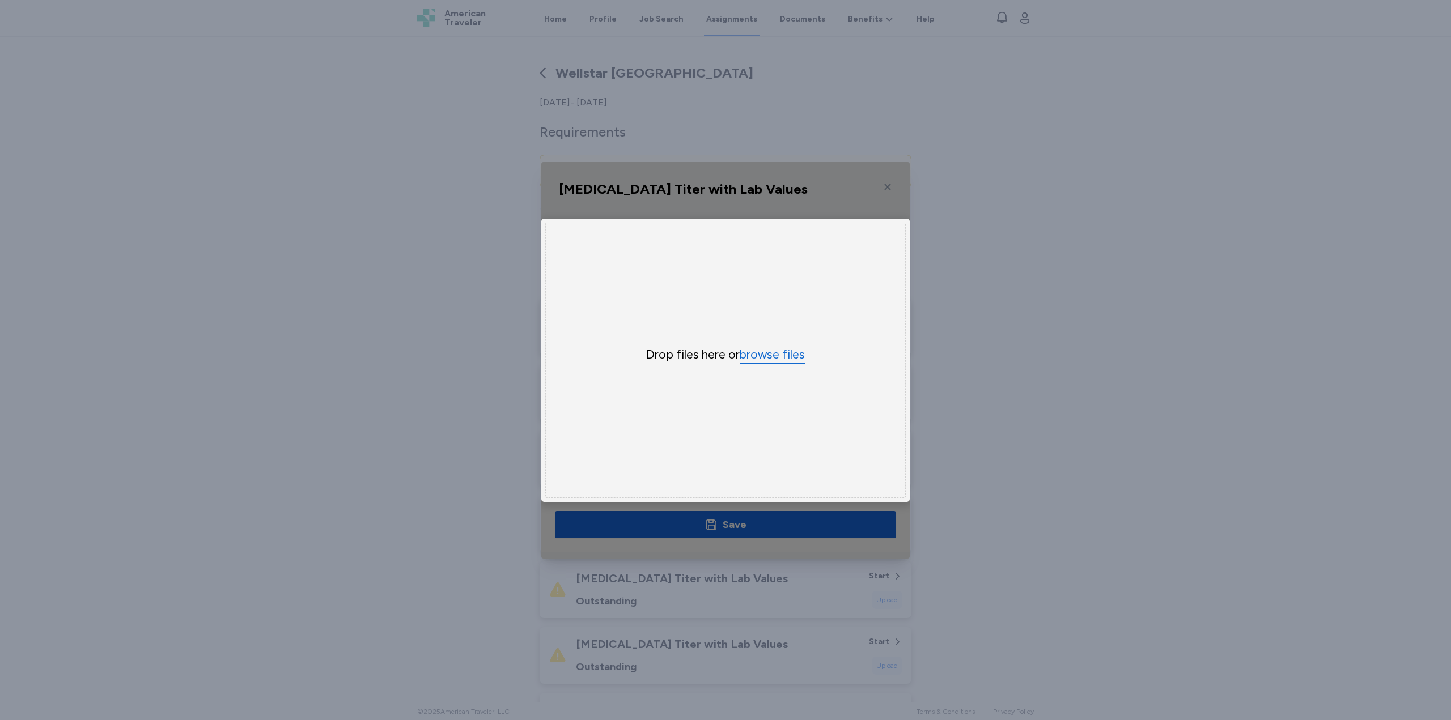
click at [791, 358] on button "browse files" at bounding box center [772, 355] width 65 height 16
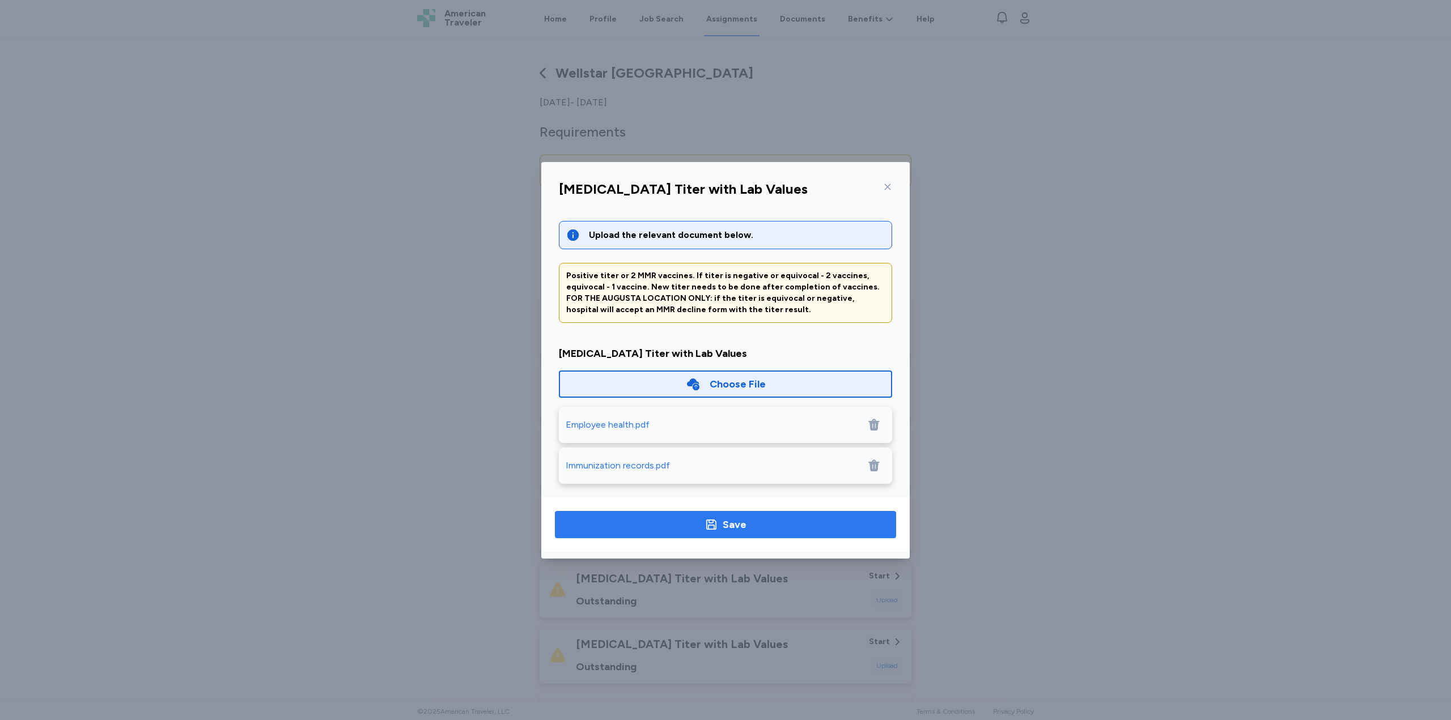
click at [790, 533] on button "Save" at bounding box center [725, 524] width 341 height 27
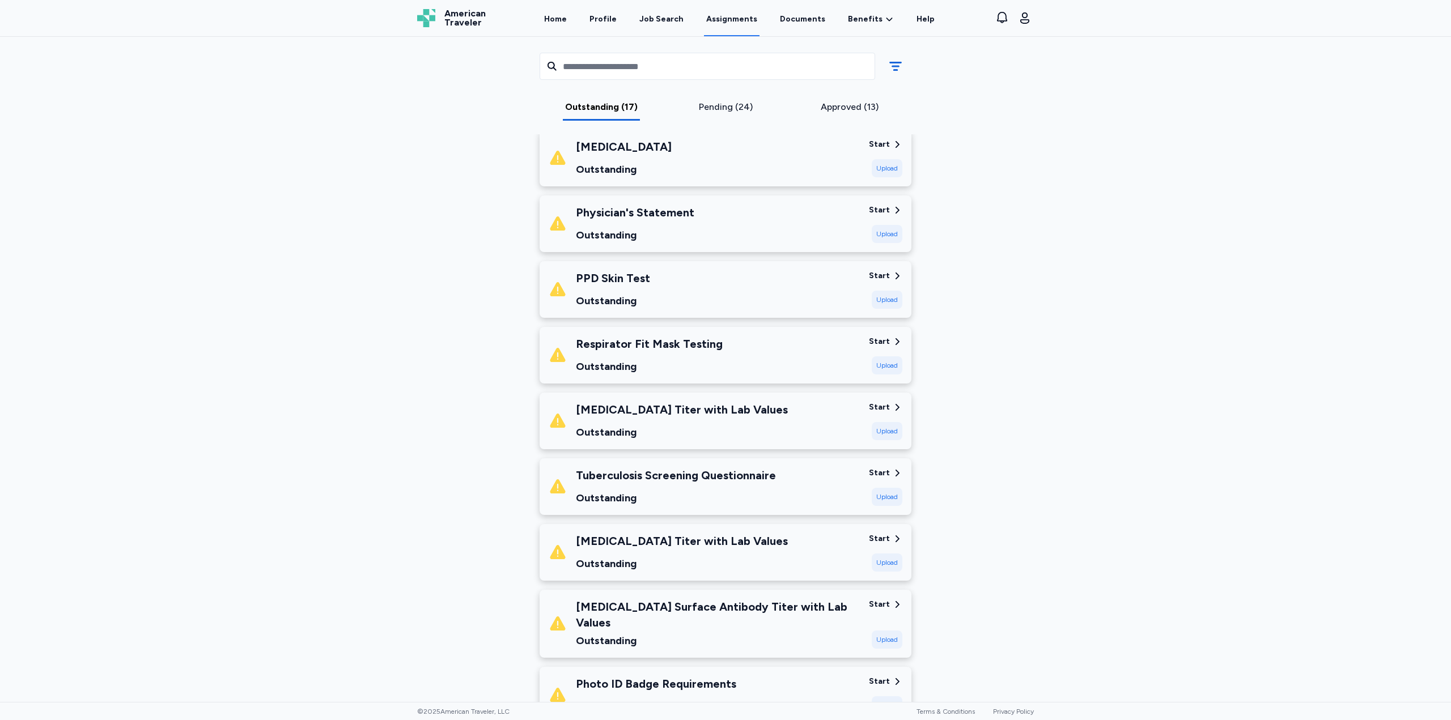
scroll to position [170, 0]
click at [885, 408] on div "Start" at bounding box center [885, 406] width 33 height 11
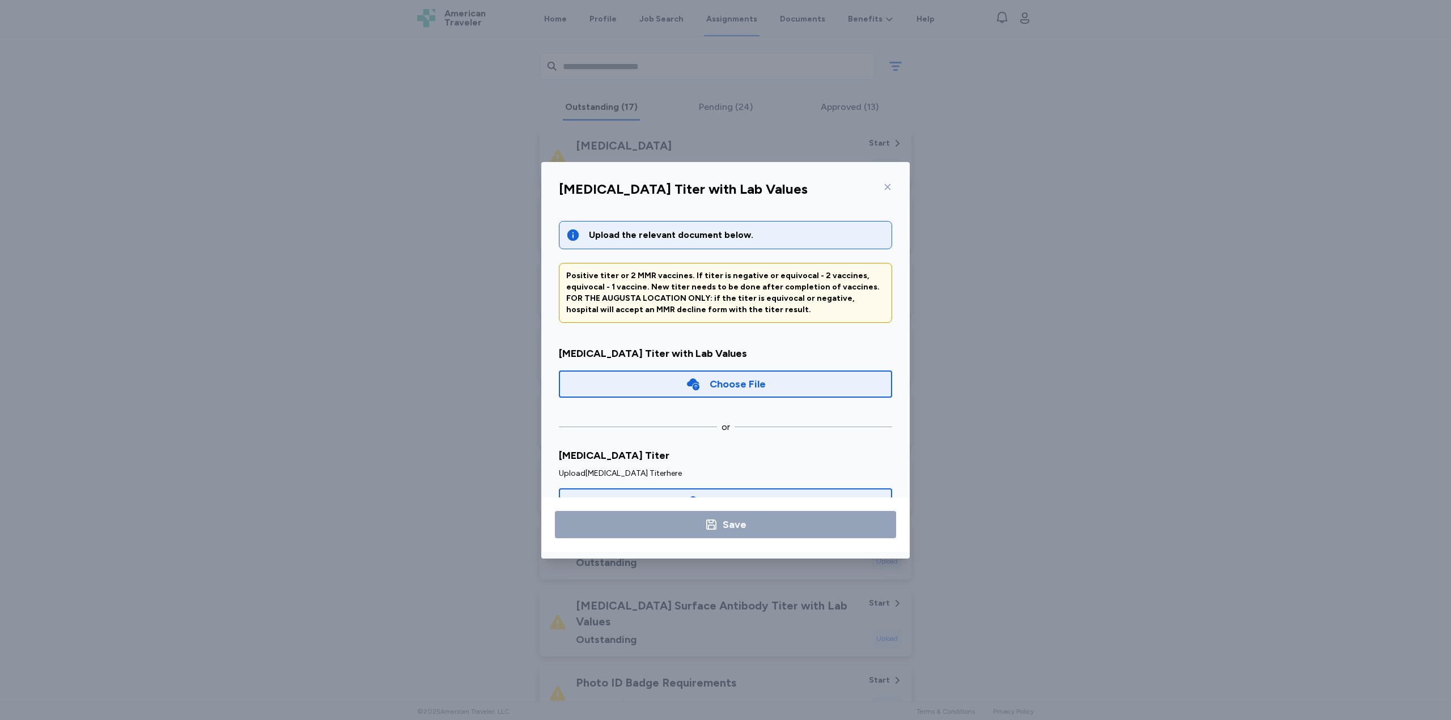
click at [697, 377] on icon at bounding box center [693, 384] width 15 height 15
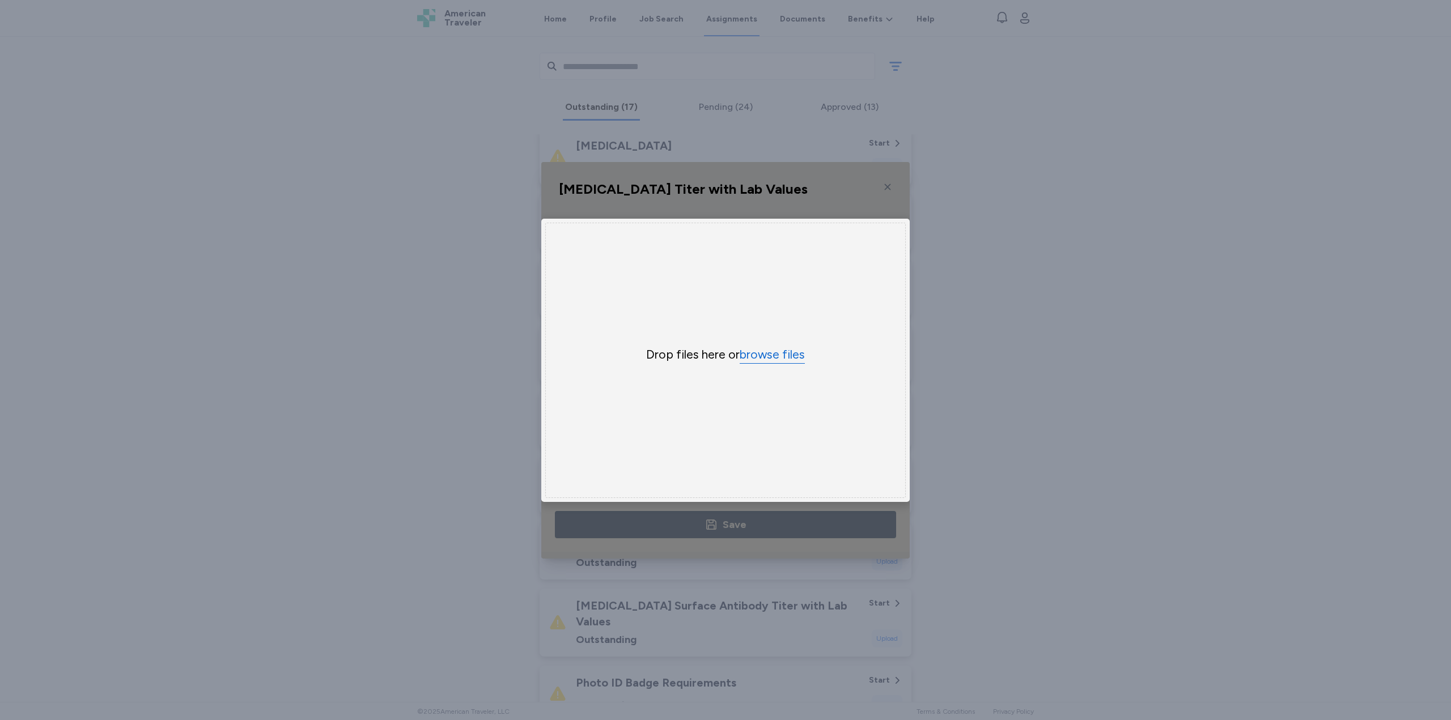
click at [783, 358] on button "browse files" at bounding box center [772, 355] width 65 height 16
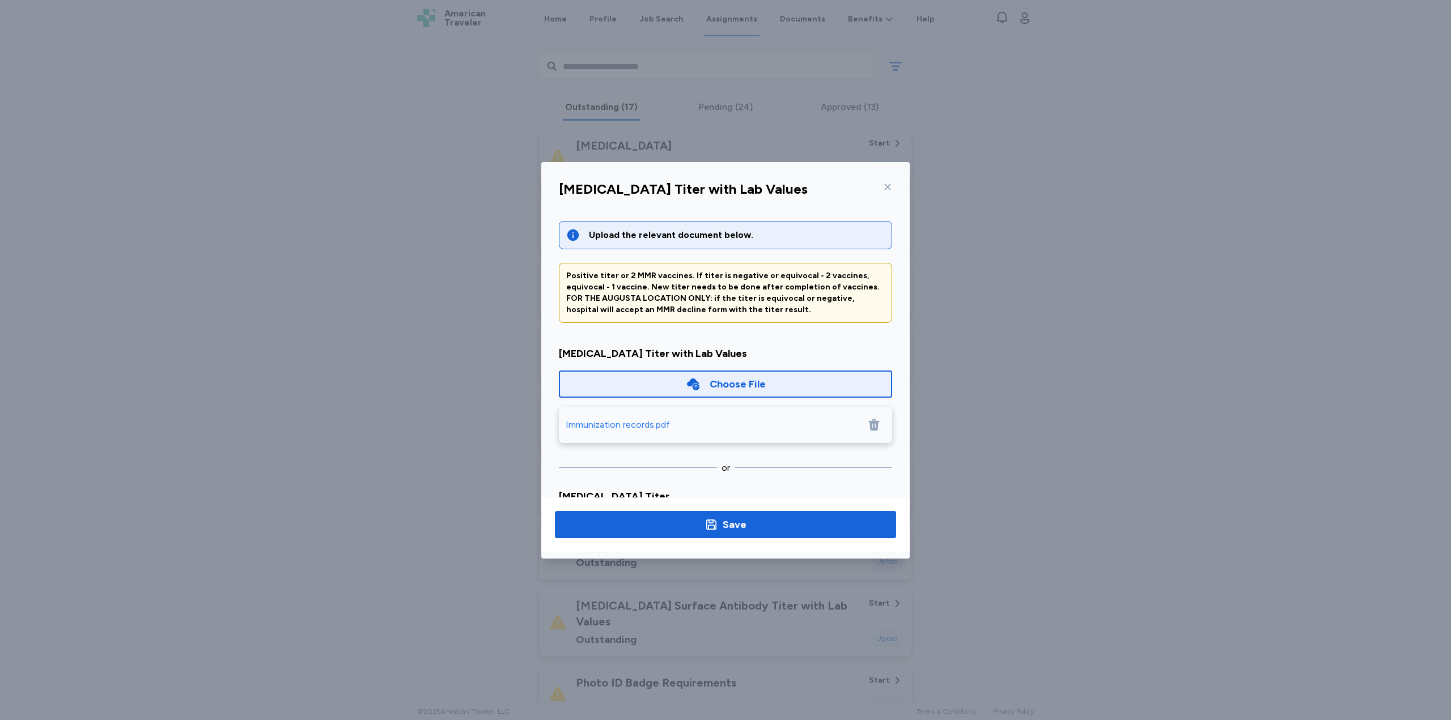
click at [668, 383] on div "Choose File" at bounding box center [725, 384] width 333 height 27
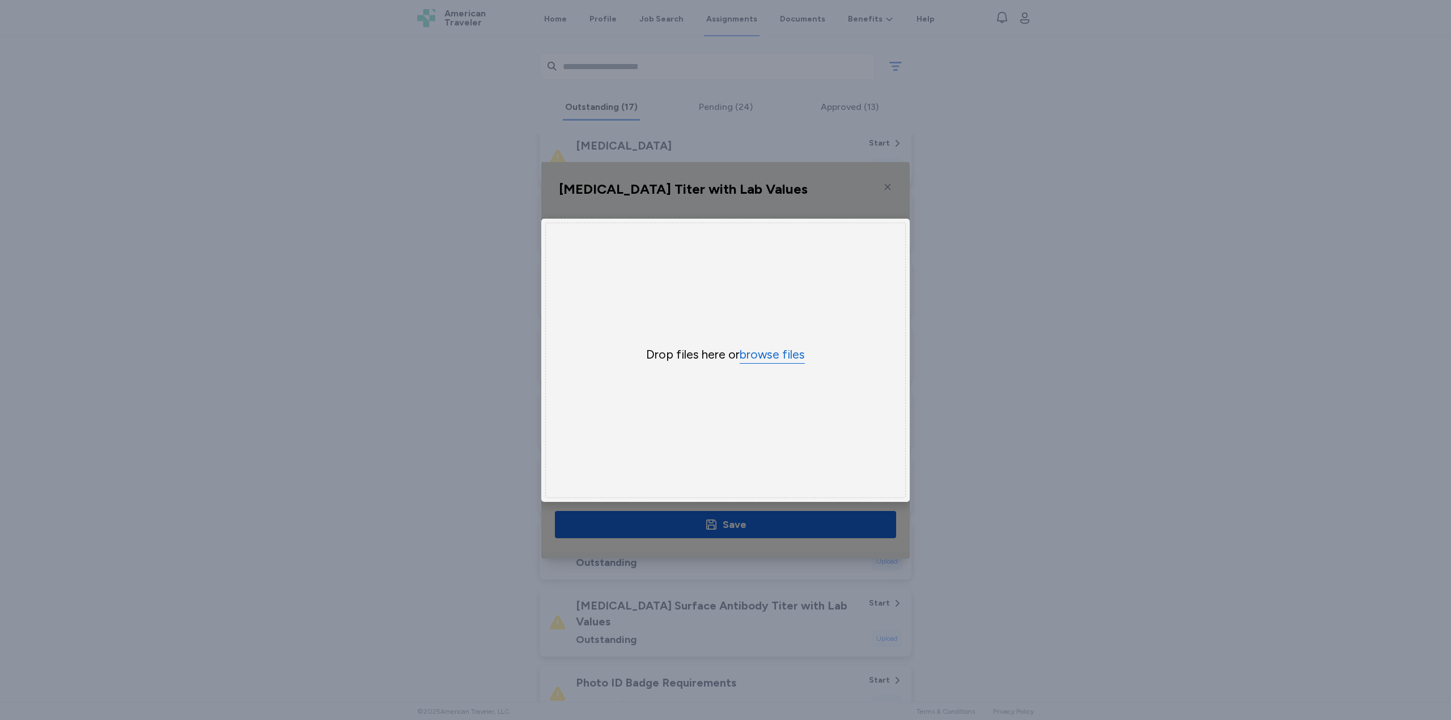
click at [774, 353] on button "browse files" at bounding box center [772, 355] width 65 height 16
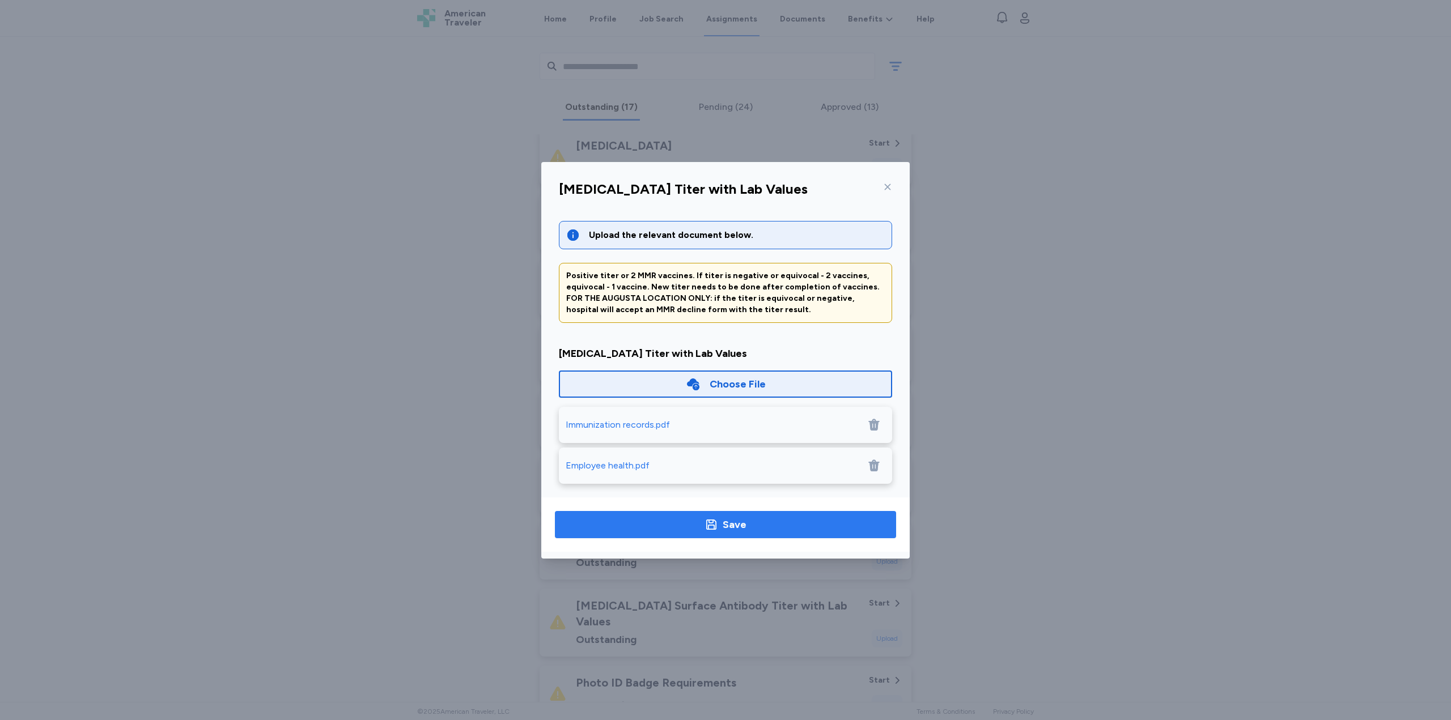
click at [767, 528] on span "Save" at bounding box center [725, 525] width 323 height 16
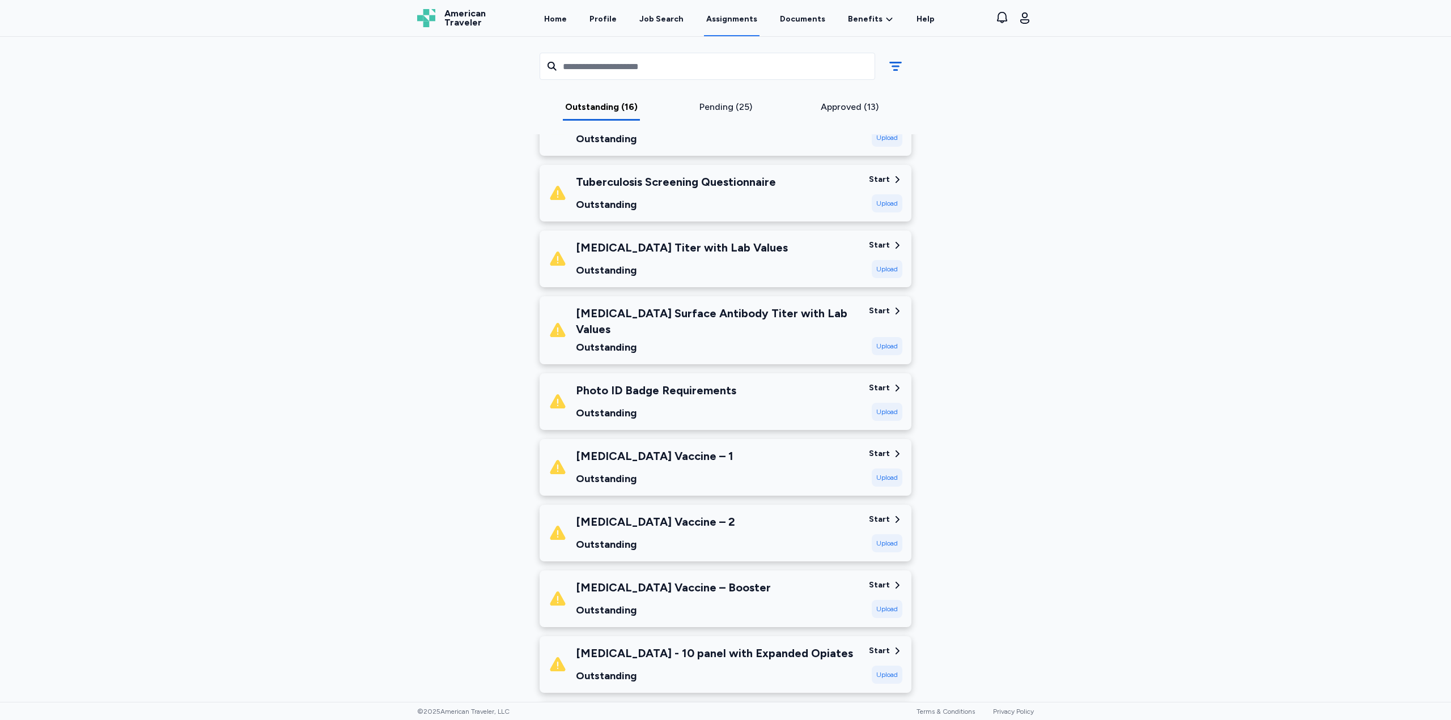
scroll to position [340, 0]
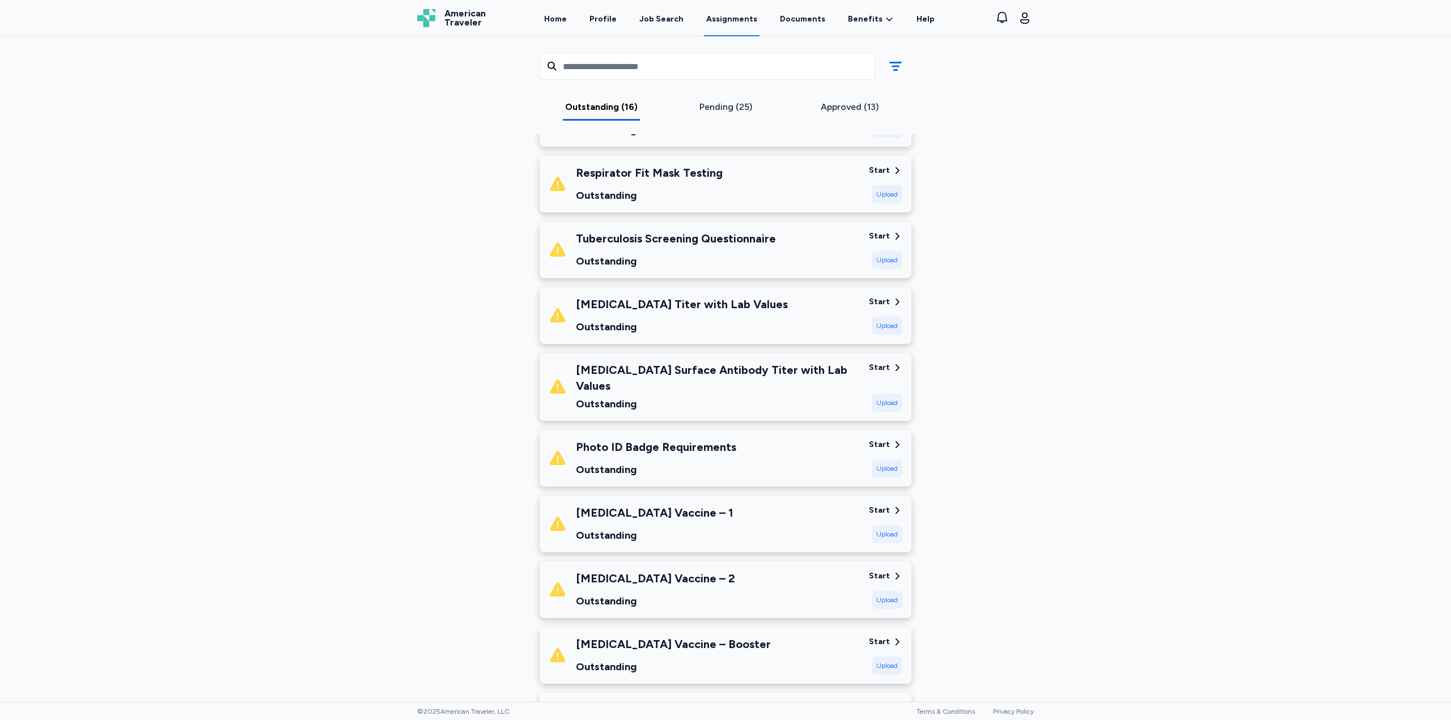
click at [879, 301] on div "Start" at bounding box center [879, 301] width 21 height 11
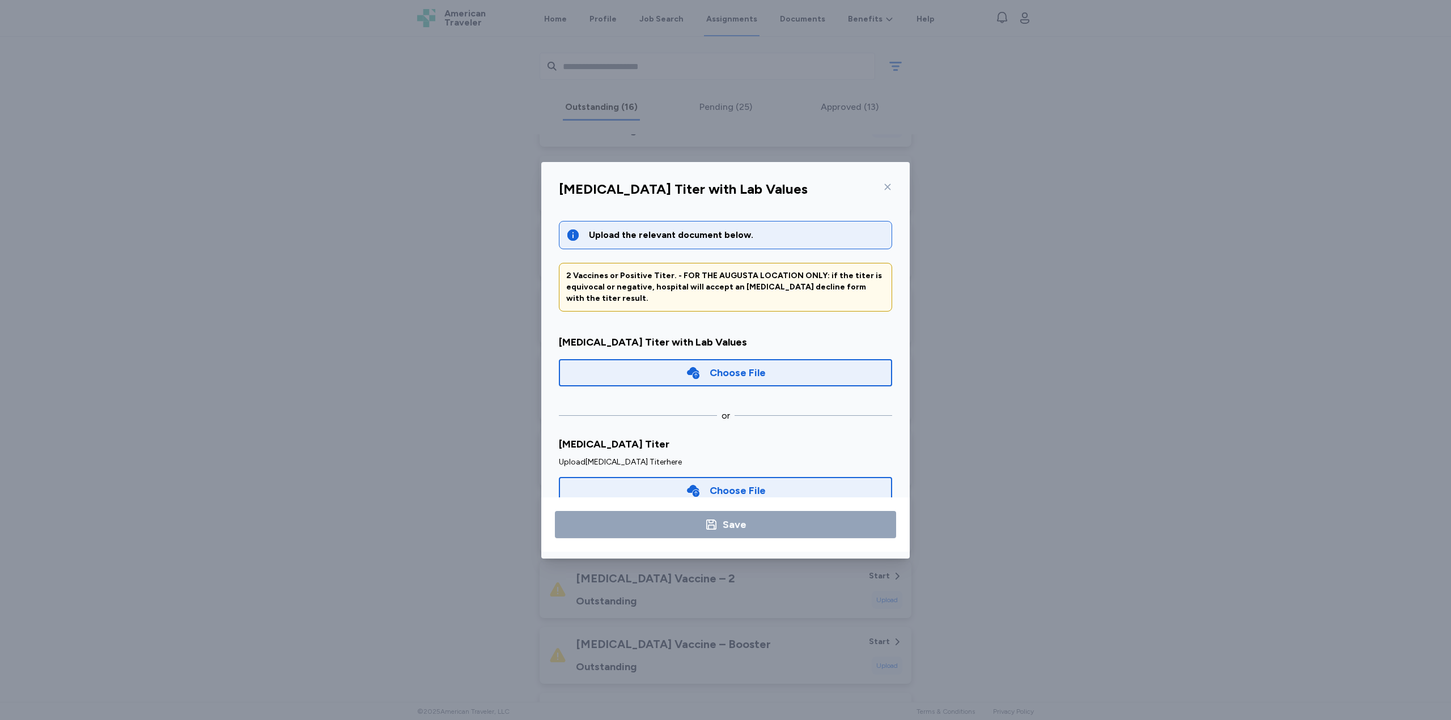
click at [695, 367] on icon at bounding box center [693, 373] width 15 height 15
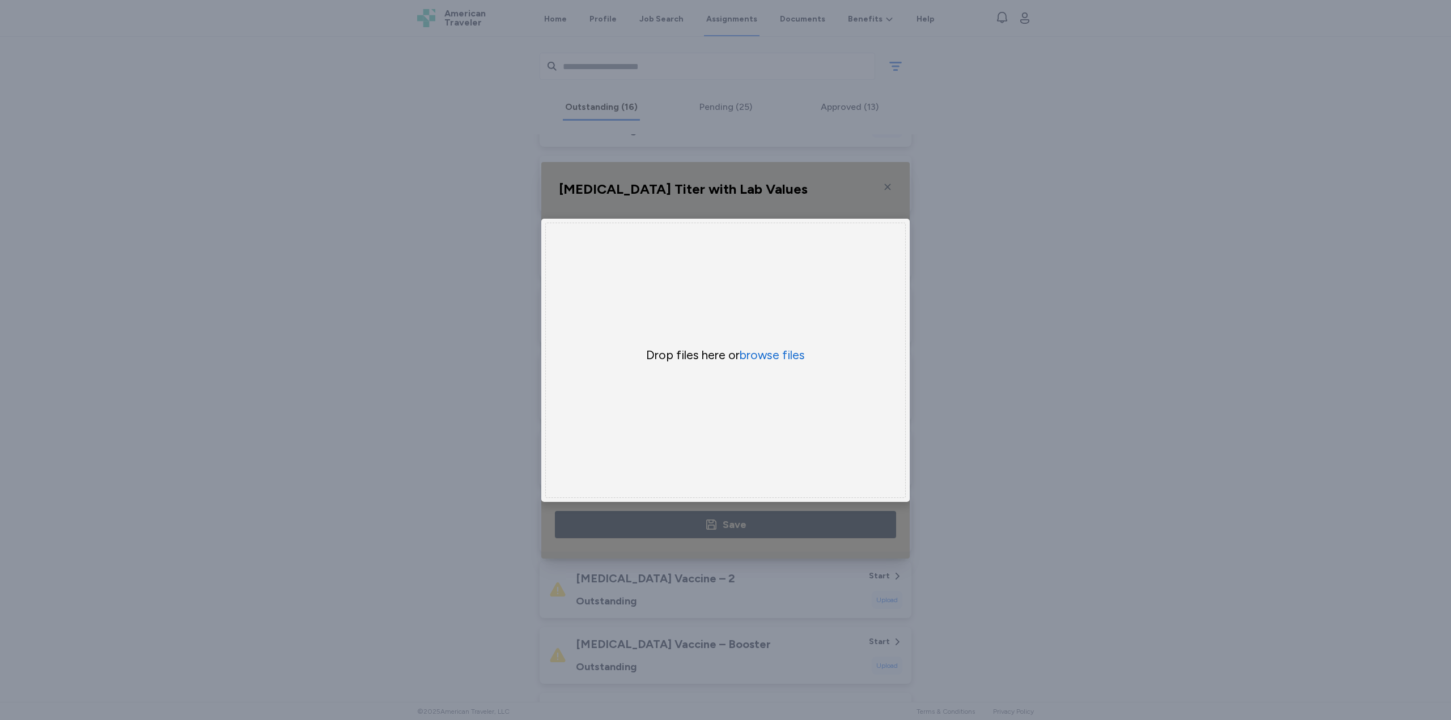
click at [809, 350] on div "Drop files here or browse files" at bounding box center [725, 355] width 272 height 16
click at [803, 351] on button "browse files" at bounding box center [772, 355] width 65 height 16
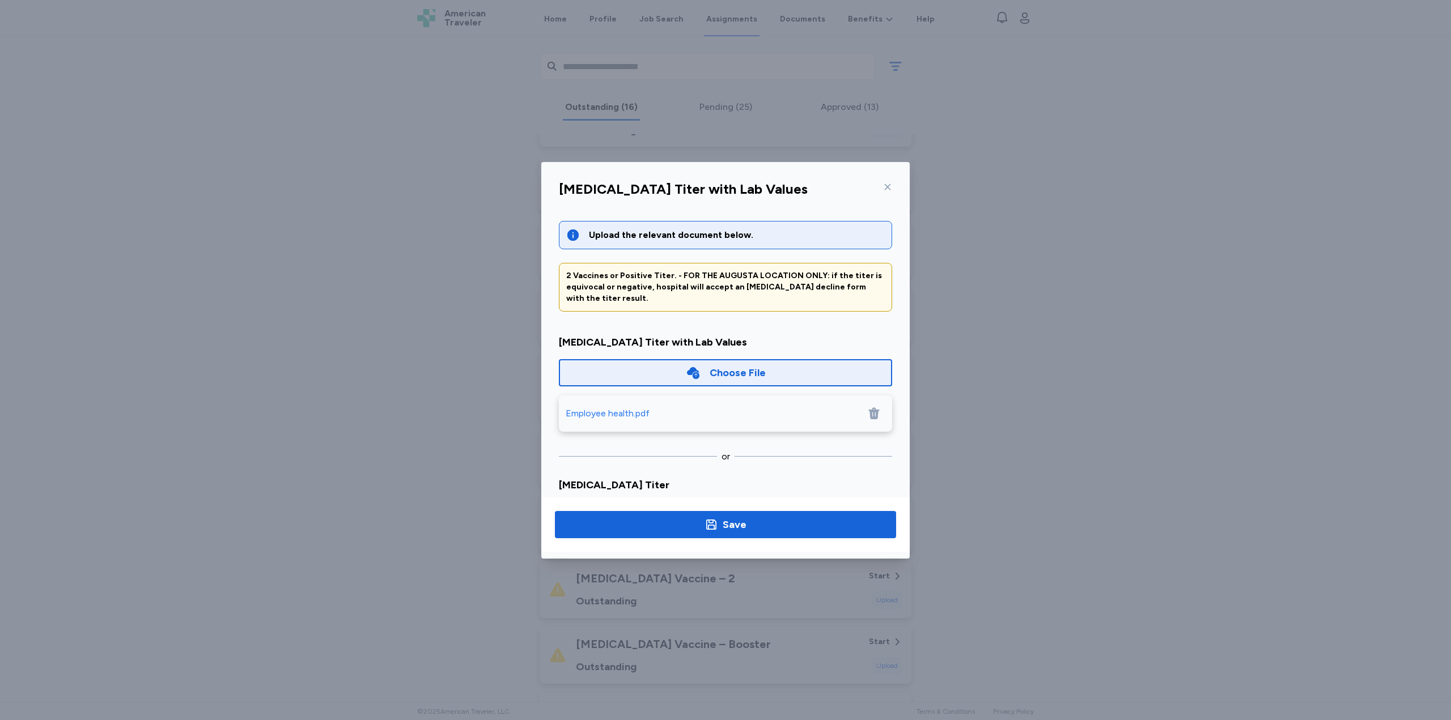
click at [686, 370] on icon at bounding box center [693, 373] width 15 height 15
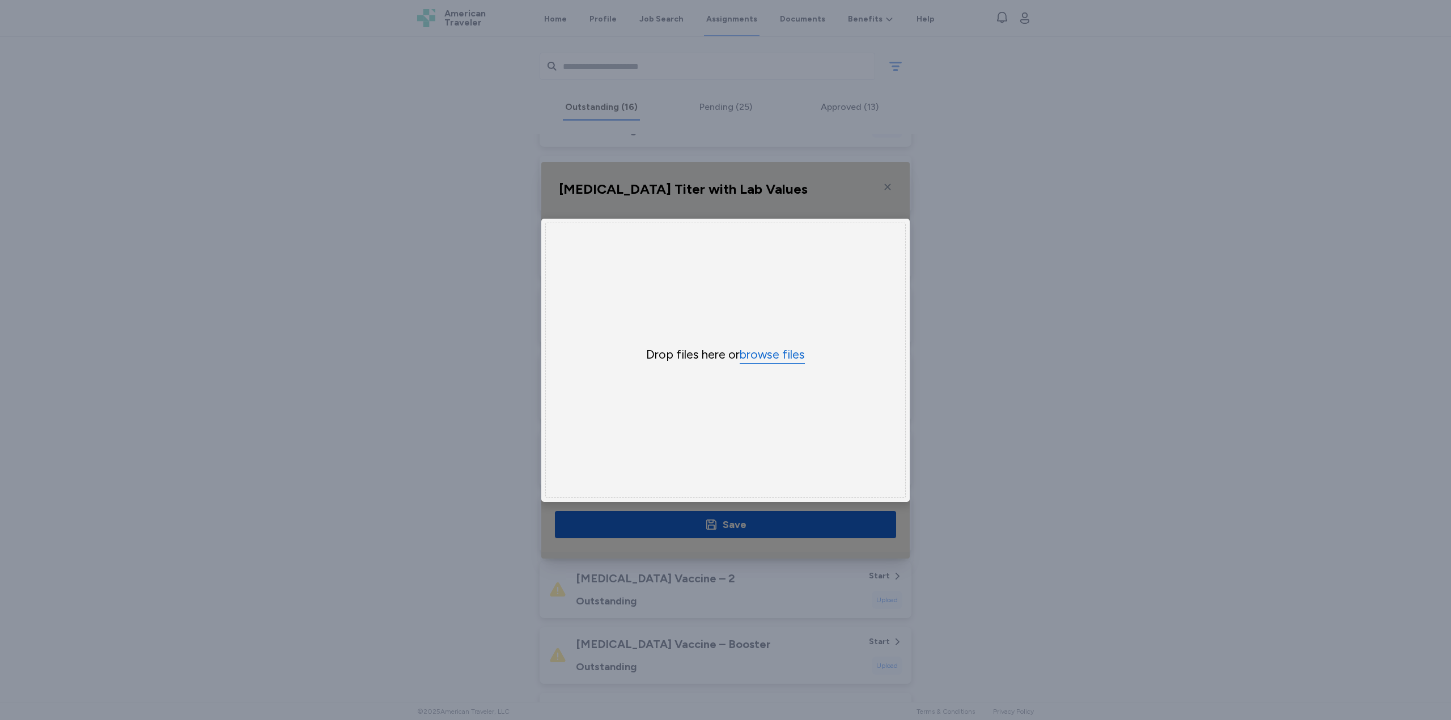
click at [795, 347] on button "browse files" at bounding box center [772, 355] width 65 height 16
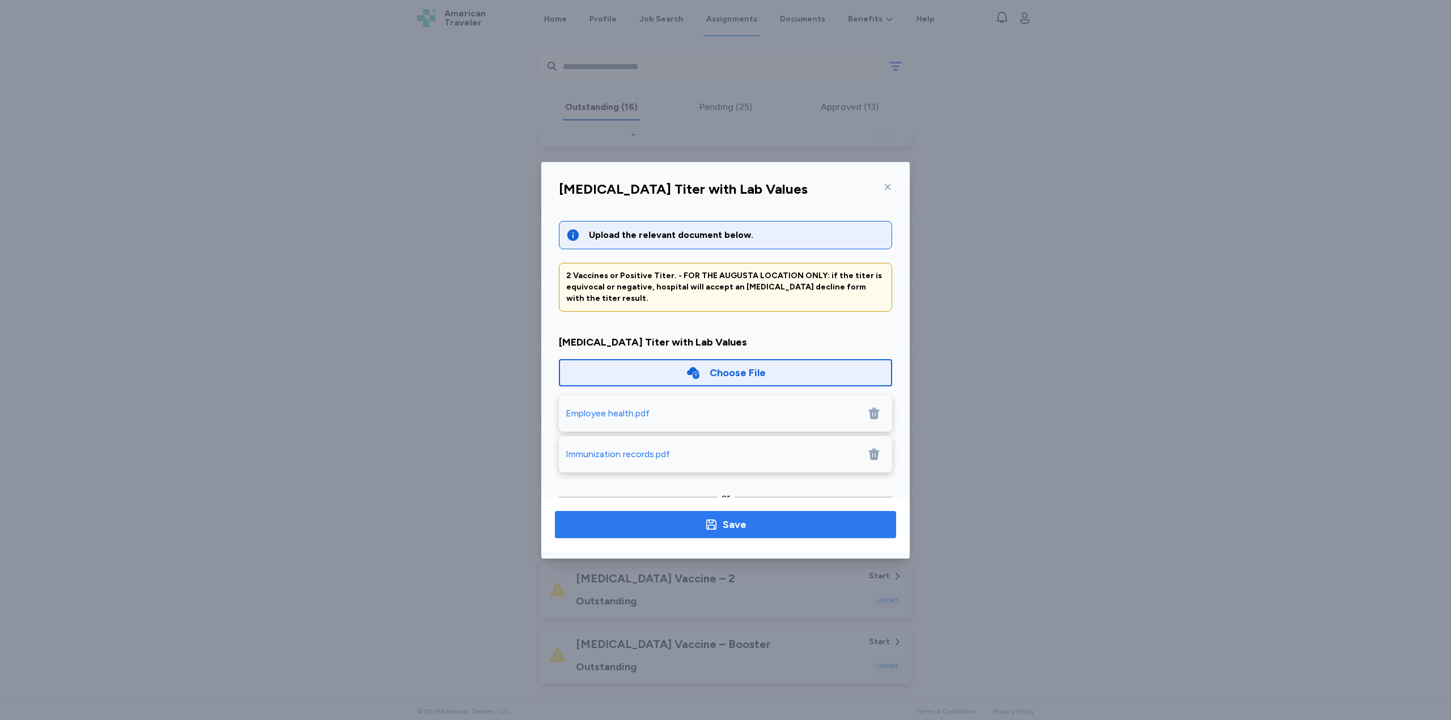
click at [787, 525] on span "Save" at bounding box center [725, 525] width 323 height 16
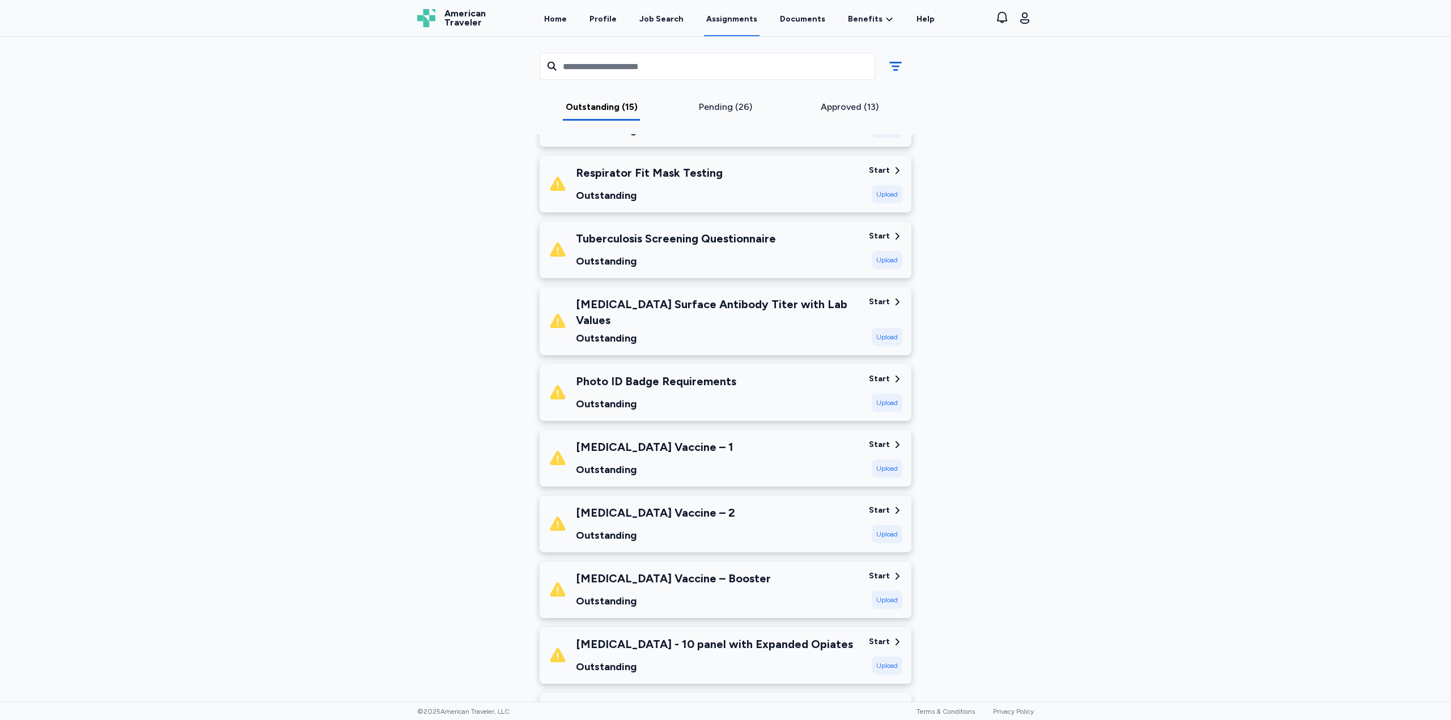
click at [886, 303] on div "Start" at bounding box center [885, 301] width 33 height 11
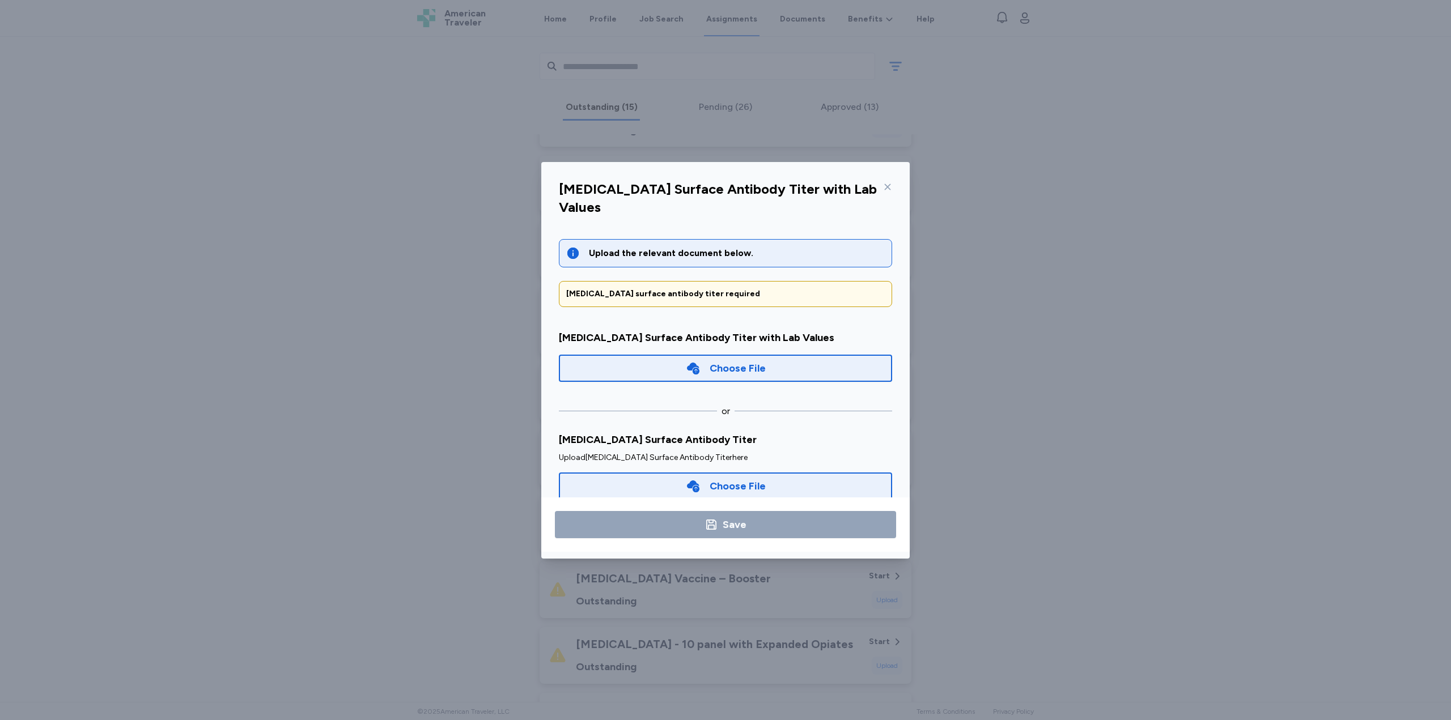
click at [651, 355] on div "Choose File" at bounding box center [725, 368] width 333 height 27
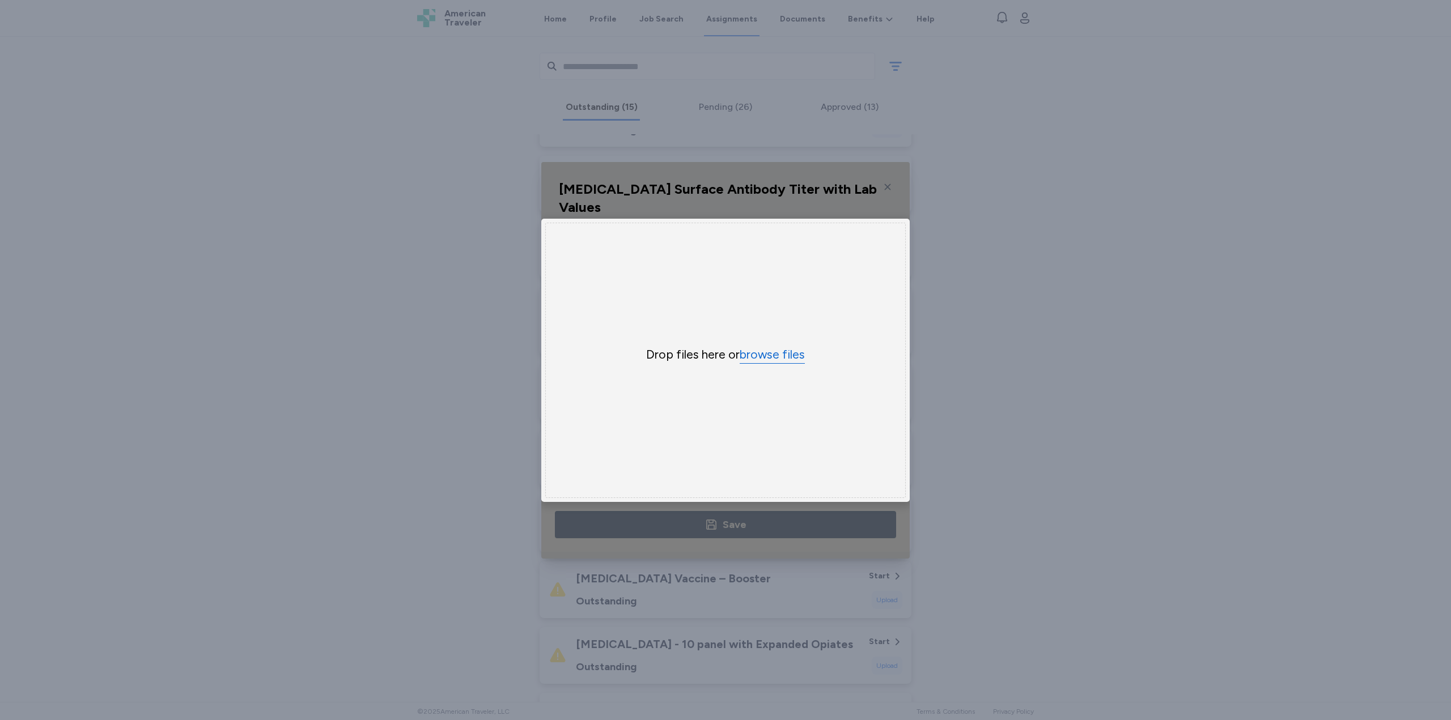
click at [762, 355] on button "browse files" at bounding box center [772, 355] width 65 height 16
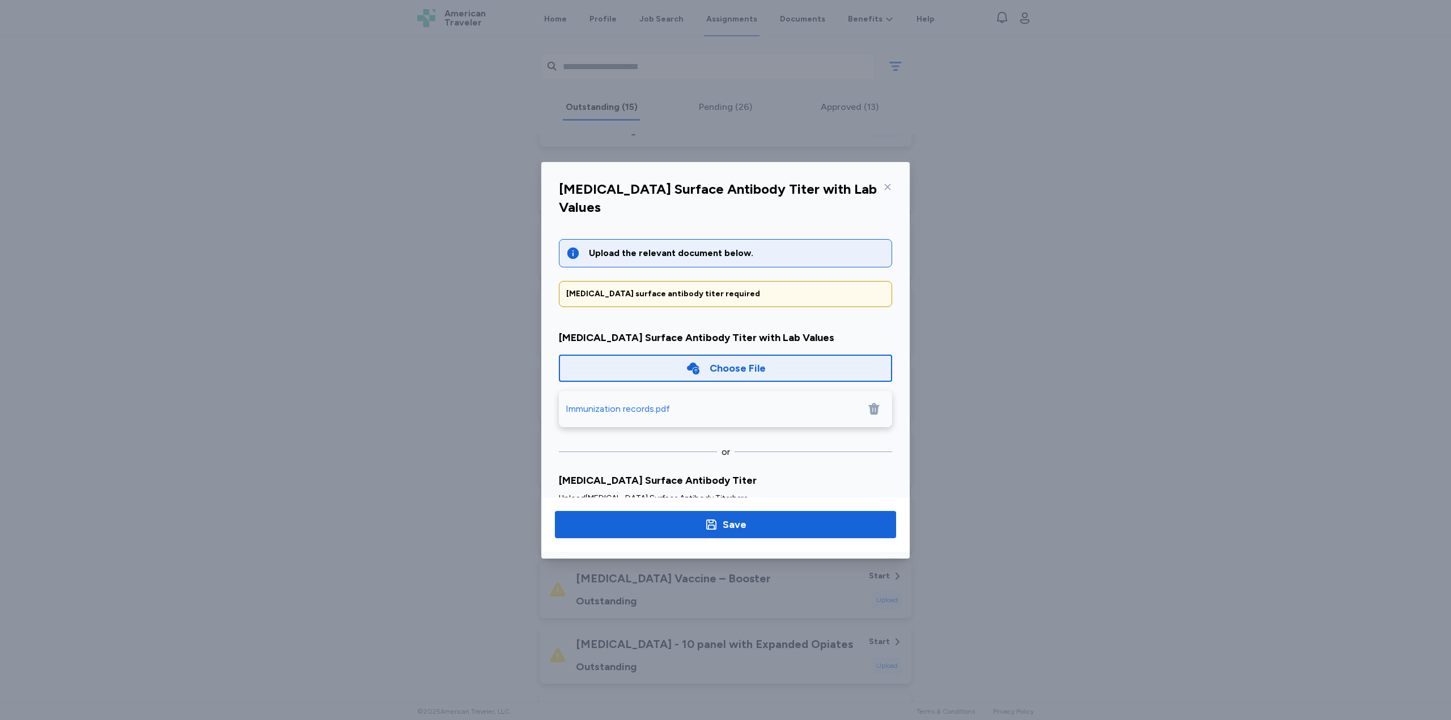
click at [774, 355] on div "Choose File" at bounding box center [725, 368] width 333 height 27
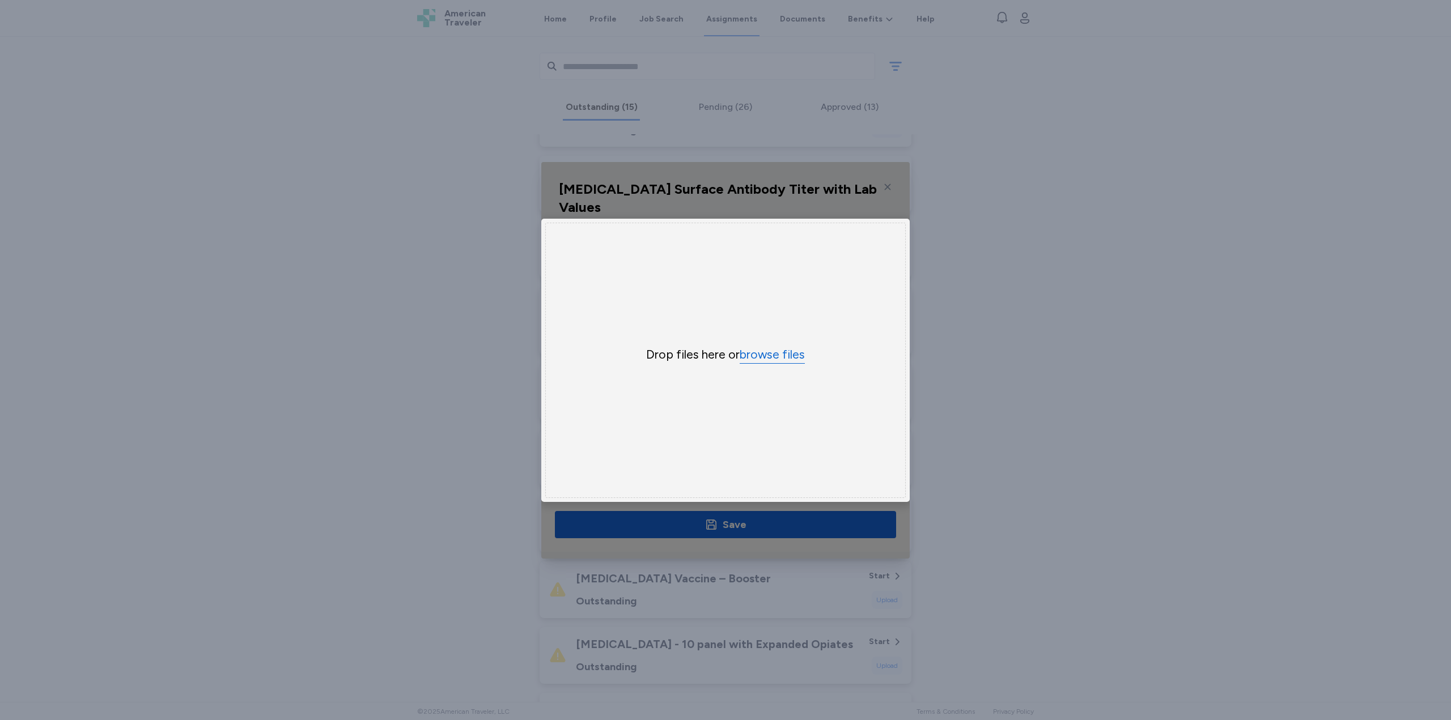
click at [800, 352] on button "browse files" at bounding box center [772, 355] width 65 height 16
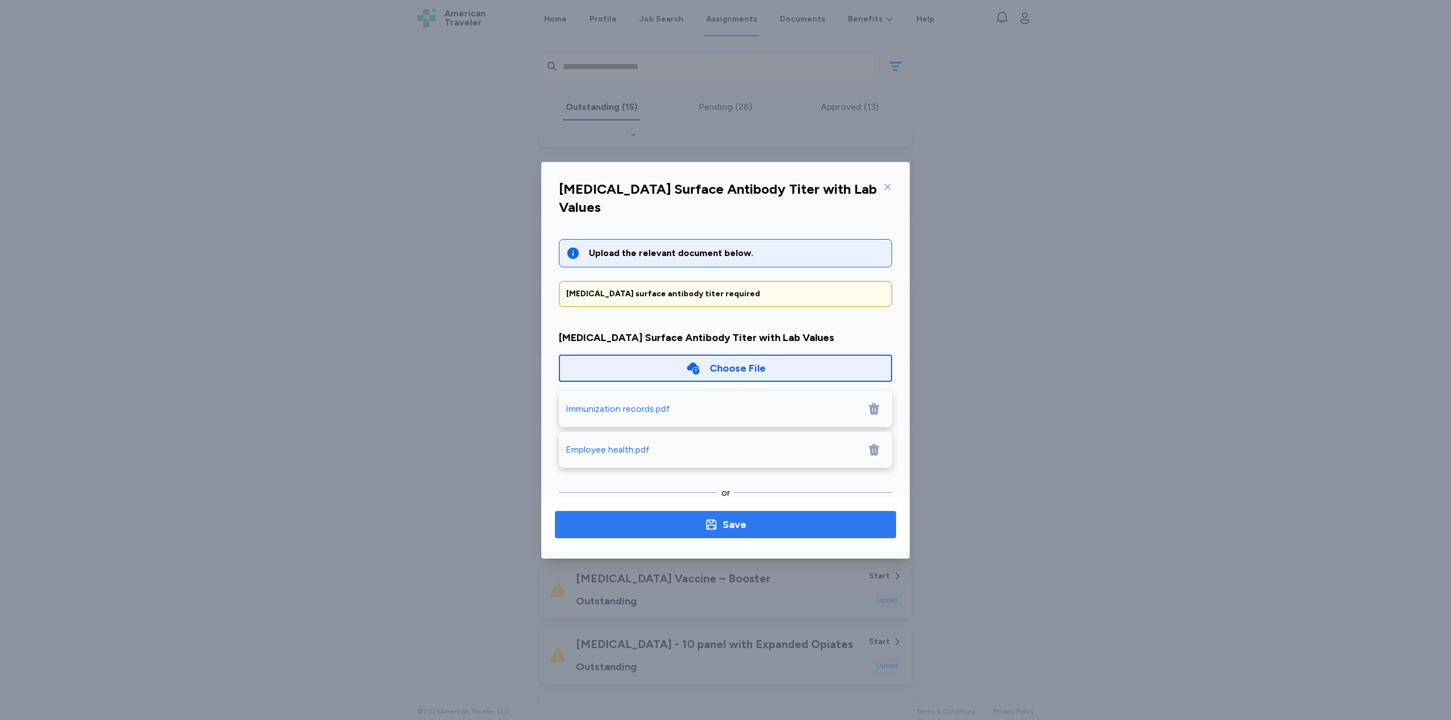
click at [801, 518] on span "Save" at bounding box center [725, 525] width 323 height 16
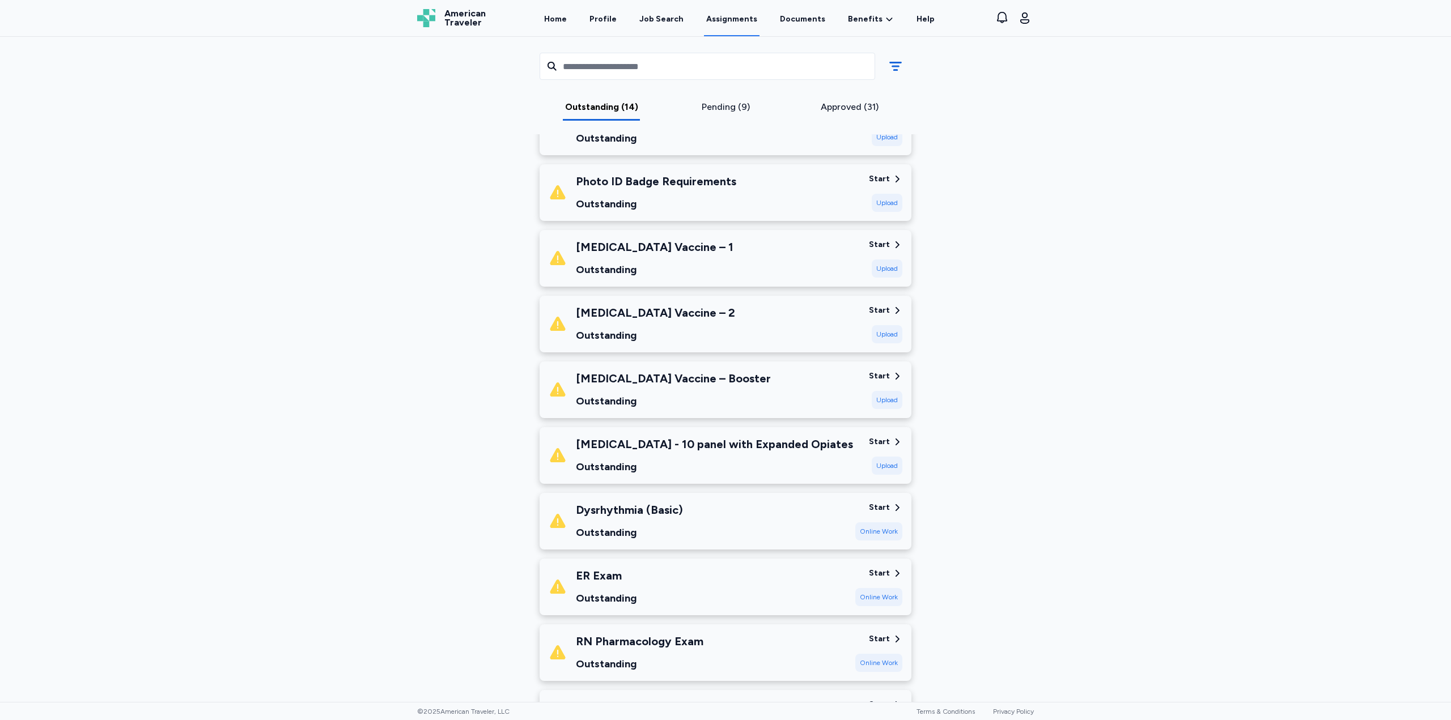
scroll to position [680, 0]
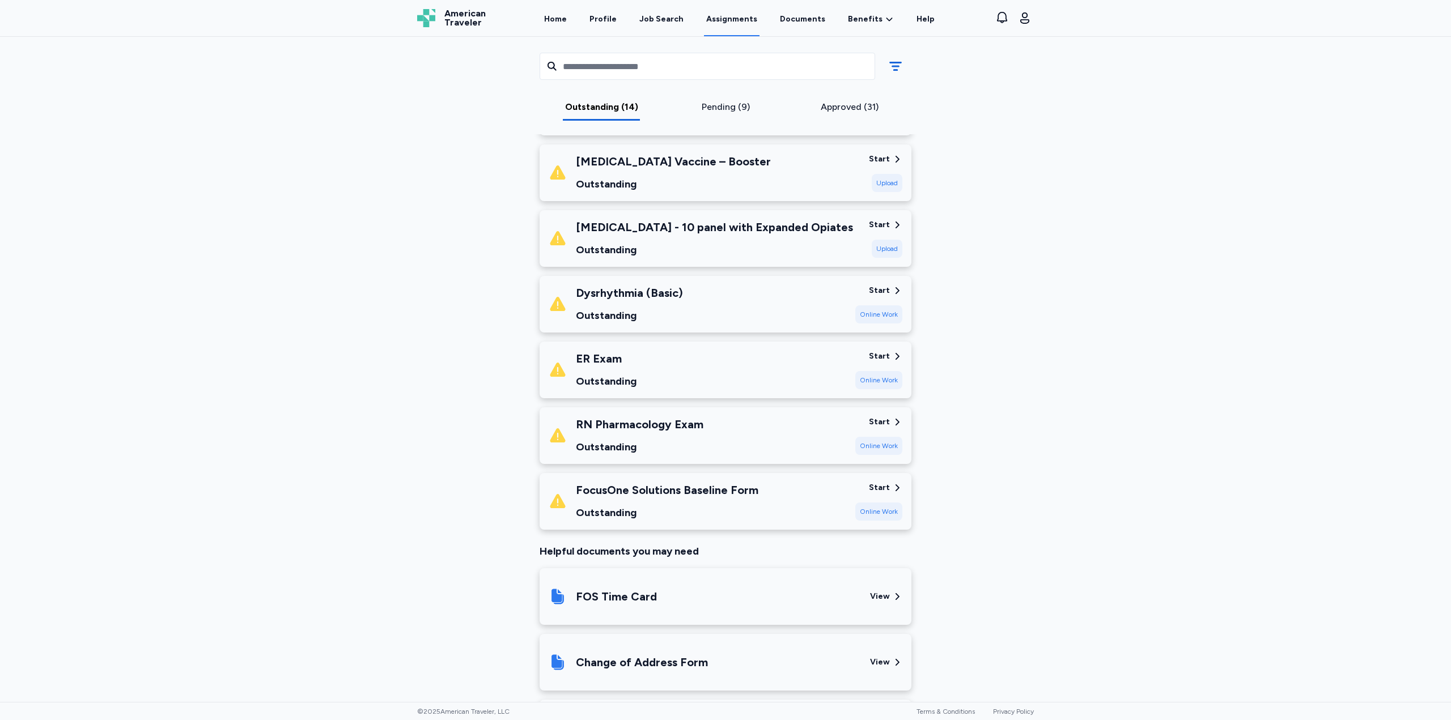
click at [892, 294] on icon at bounding box center [897, 291] width 10 height 10
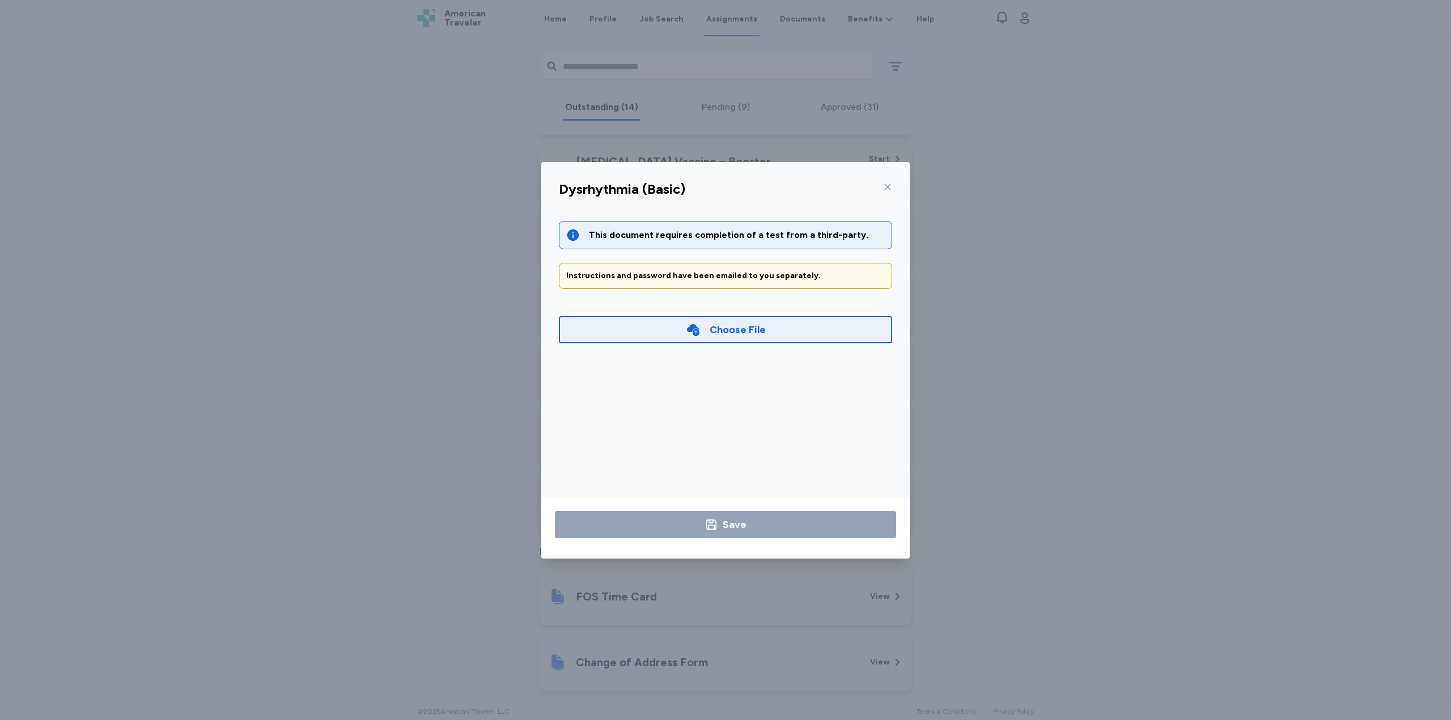
click at [703, 334] on div "Choose File" at bounding box center [726, 330] width 80 height 16
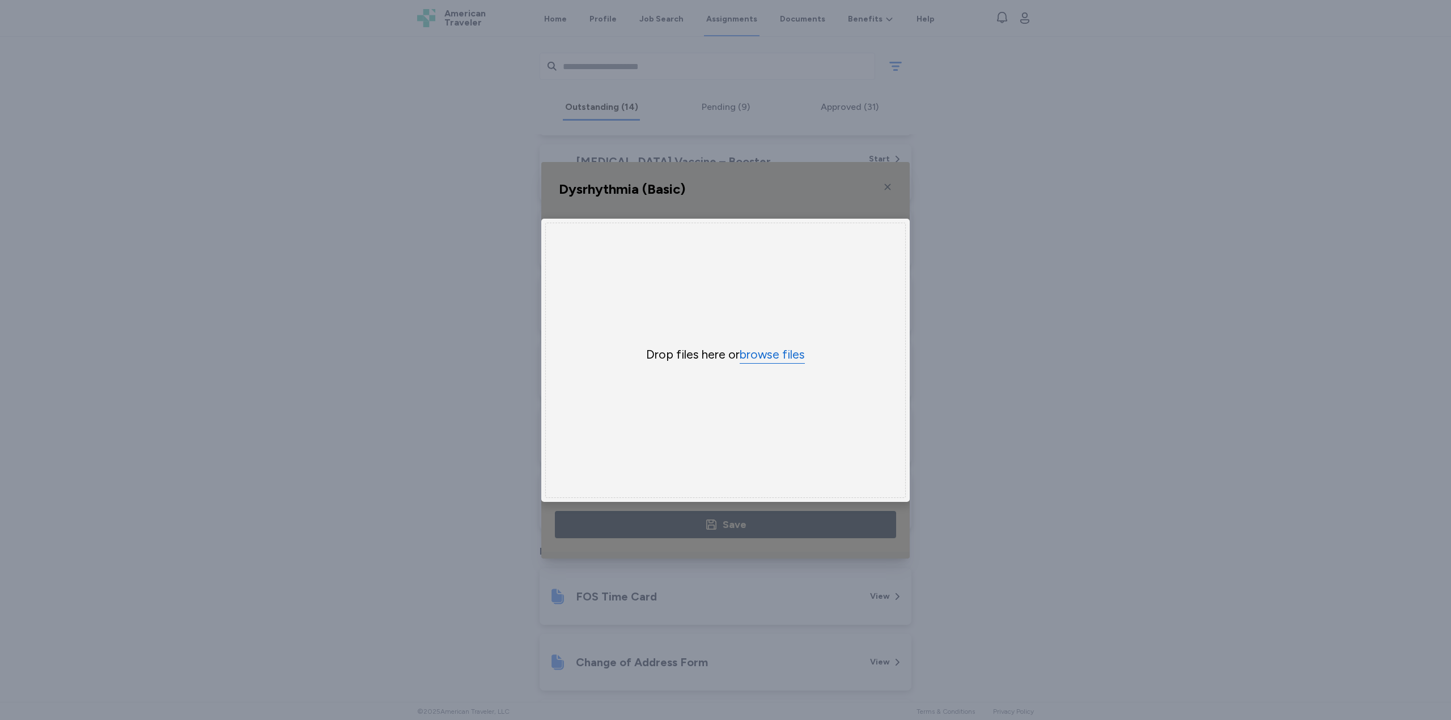
click at [782, 347] on button "browse files" at bounding box center [772, 355] width 65 height 16
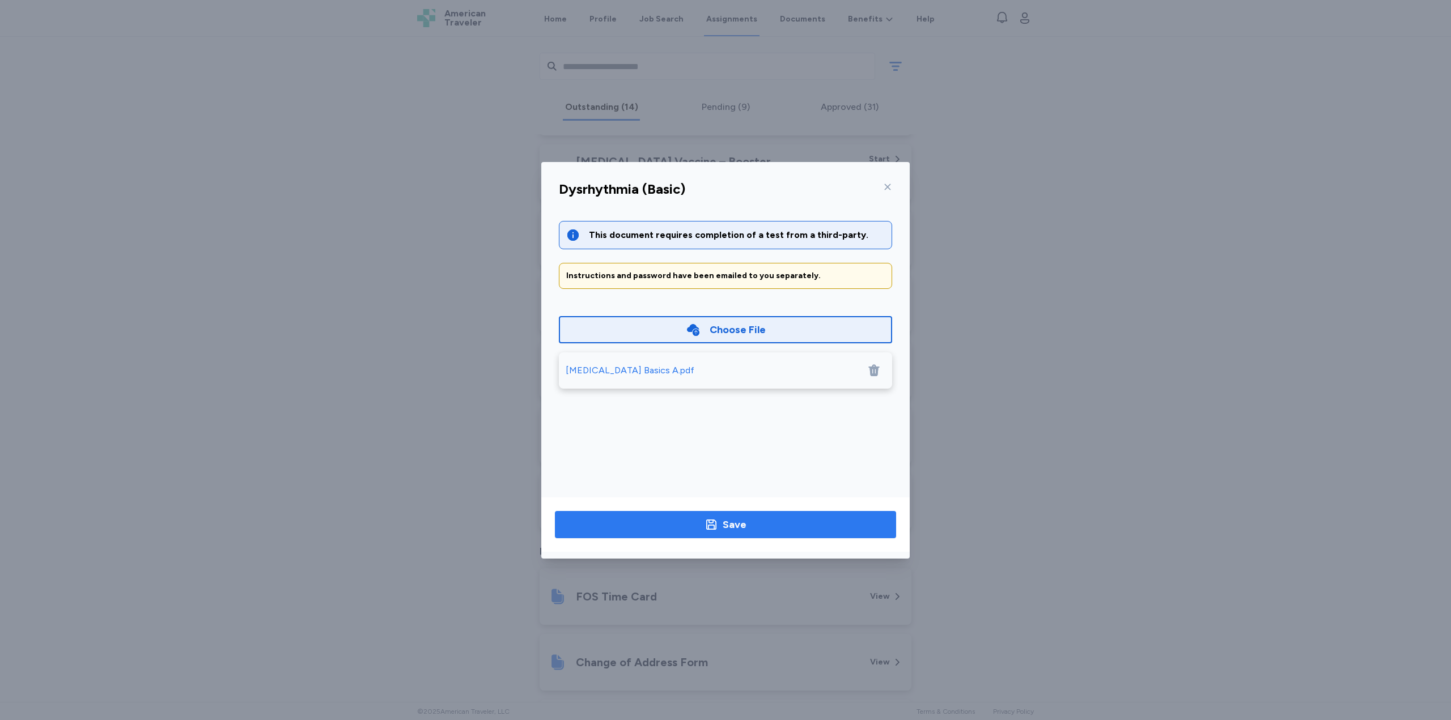
click at [735, 524] on div "Save" at bounding box center [735, 525] width 24 height 16
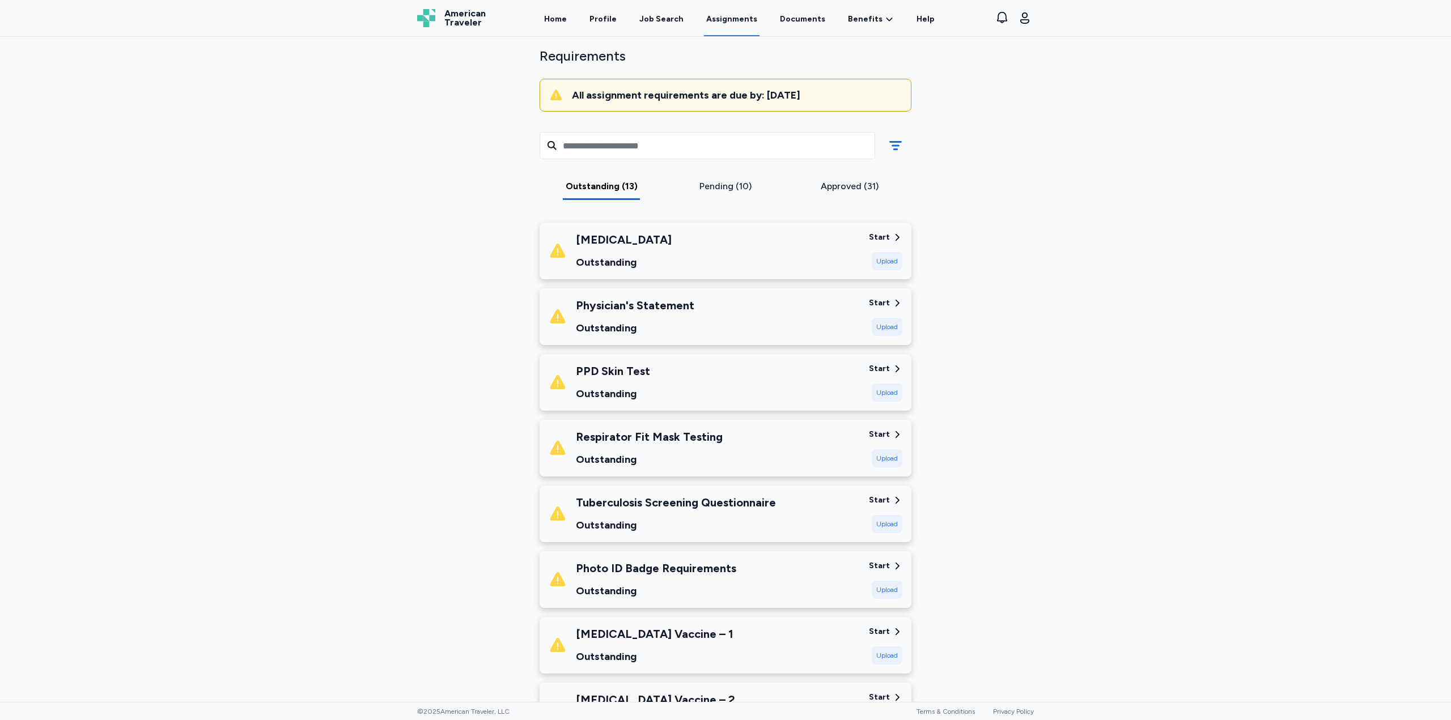
scroll to position [0, 0]
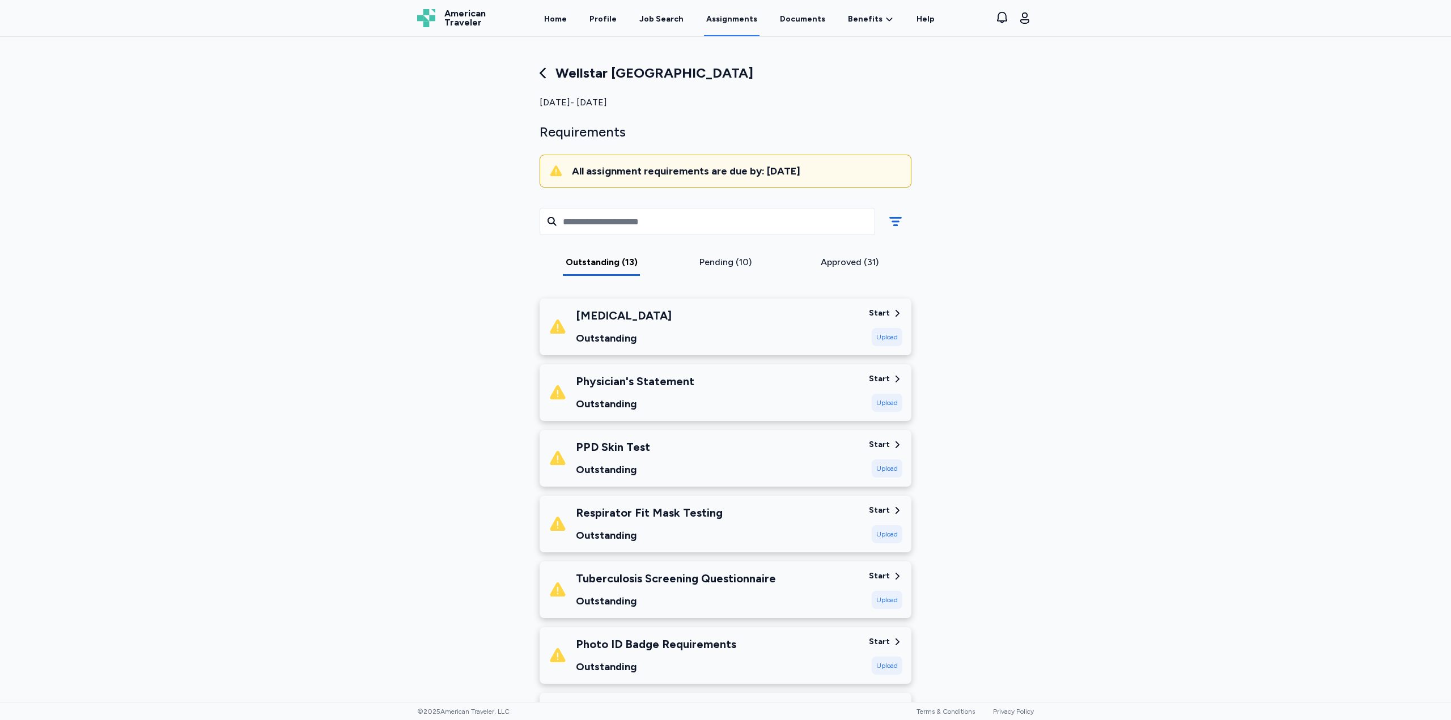
click at [625, 447] on div "PPD Skin Test" at bounding box center [613, 447] width 74 height 16
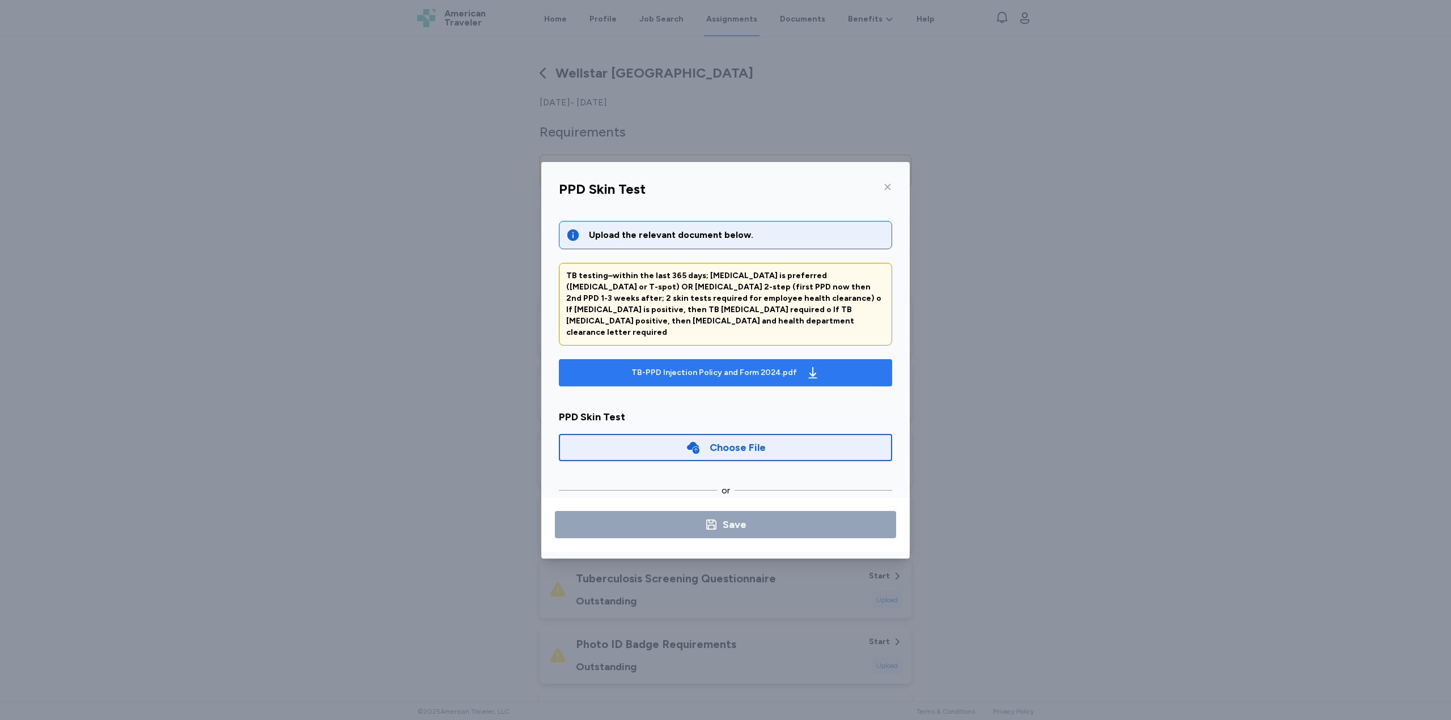
click at [614, 364] on span "TB-PPD Injection Policy and Form 2024.pdf" at bounding box center [725, 373] width 315 height 18
click at [702, 440] on div "Choose File" at bounding box center [726, 448] width 80 height 16
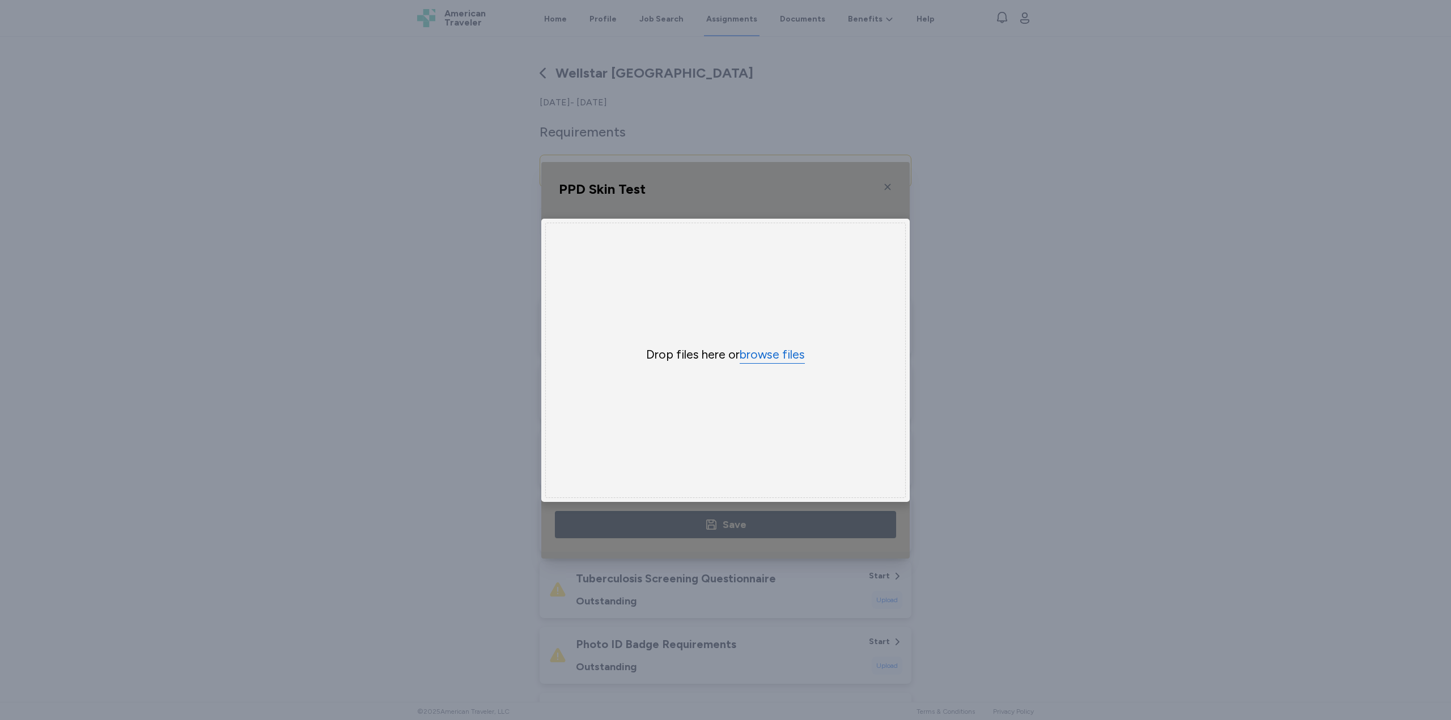
click at [769, 350] on button "browse files" at bounding box center [772, 355] width 65 height 16
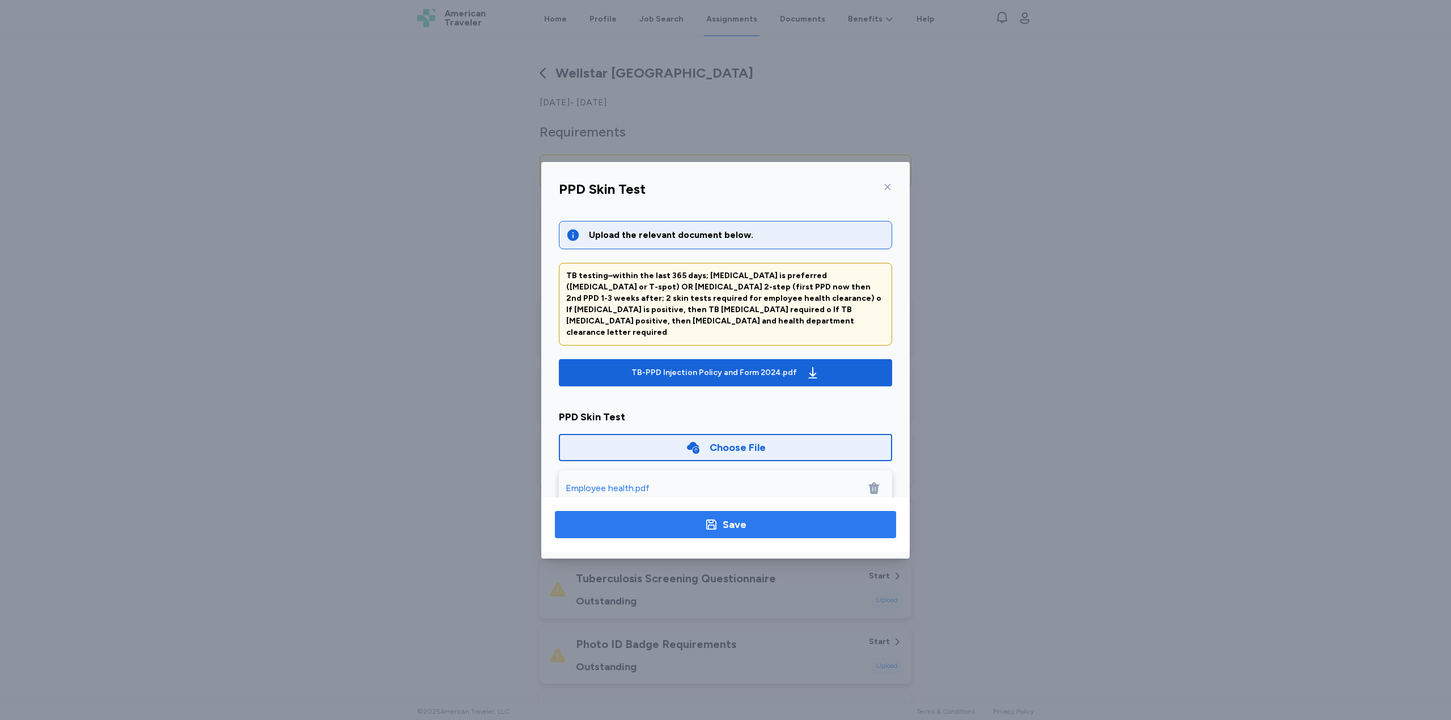
click at [774, 531] on span "Save" at bounding box center [725, 525] width 323 height 16
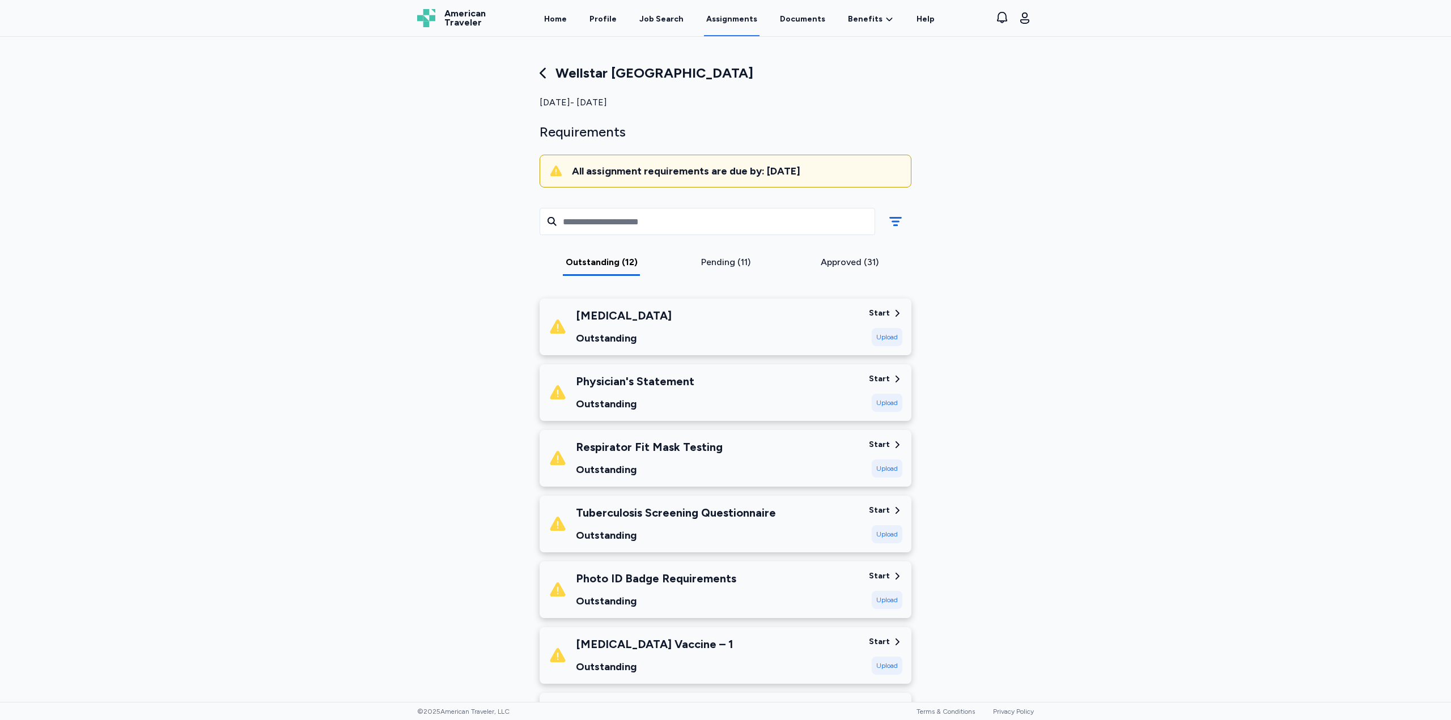
click at [879, 442] on div "Start" at bounding box center [879, 444] width 21 height 11
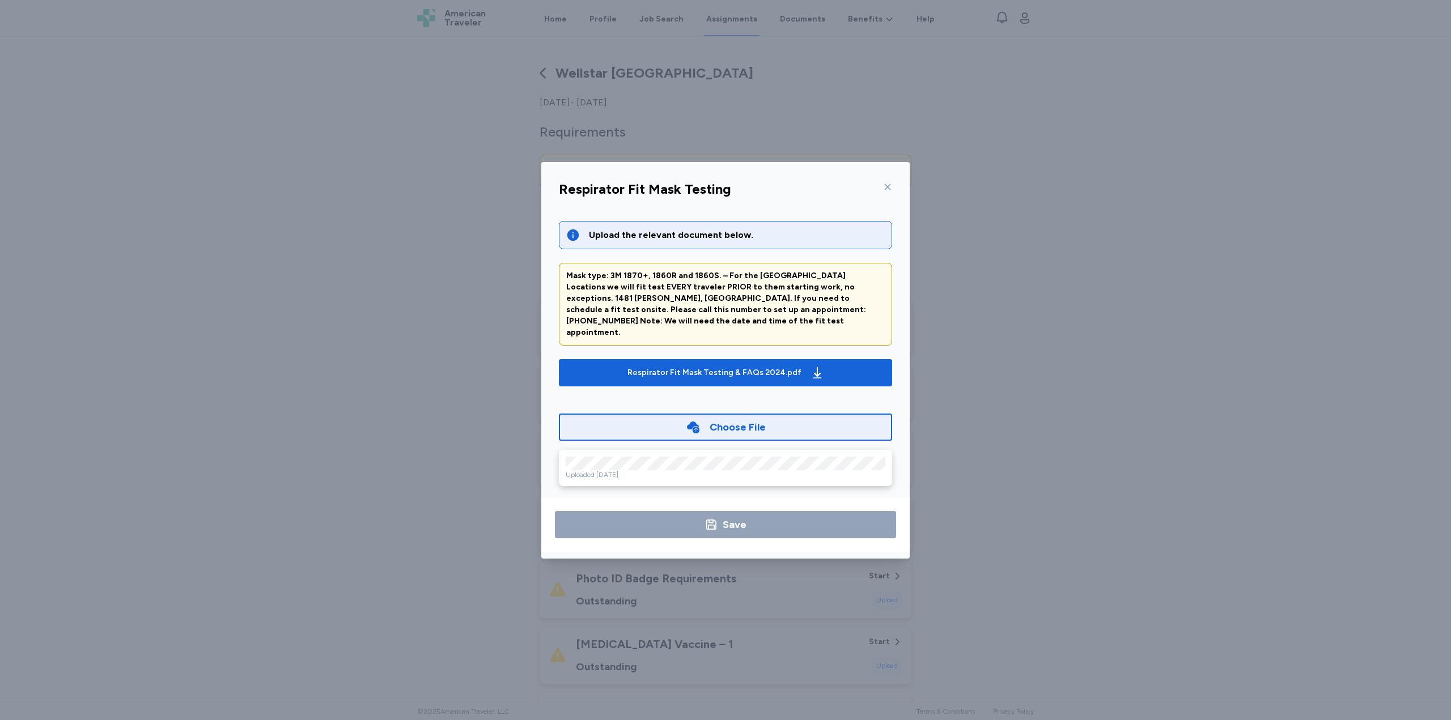
click at [699, 414] on div "Choose File" at bounding box center [725, 427] width 333 height 27
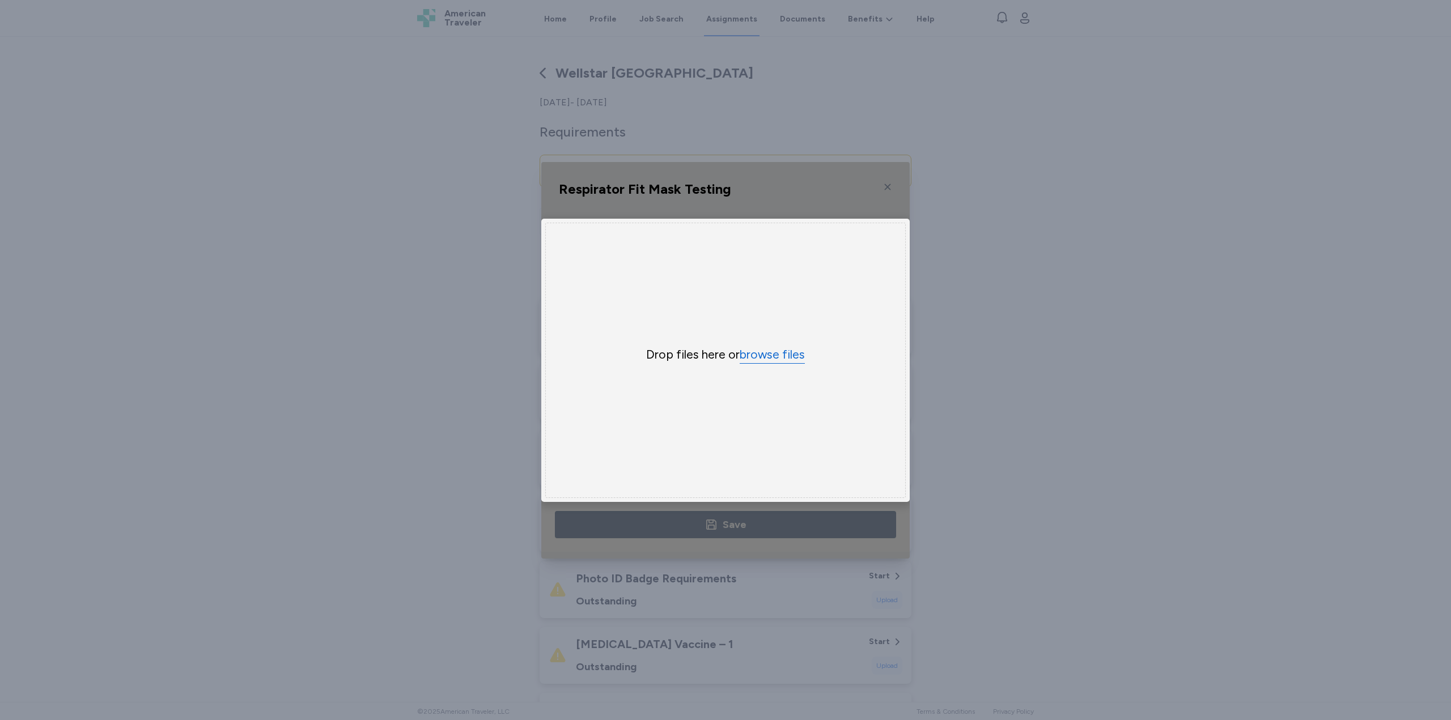
click at [757, 350] on button "browse files" at bounding box center [772, 355] width 65 height 16
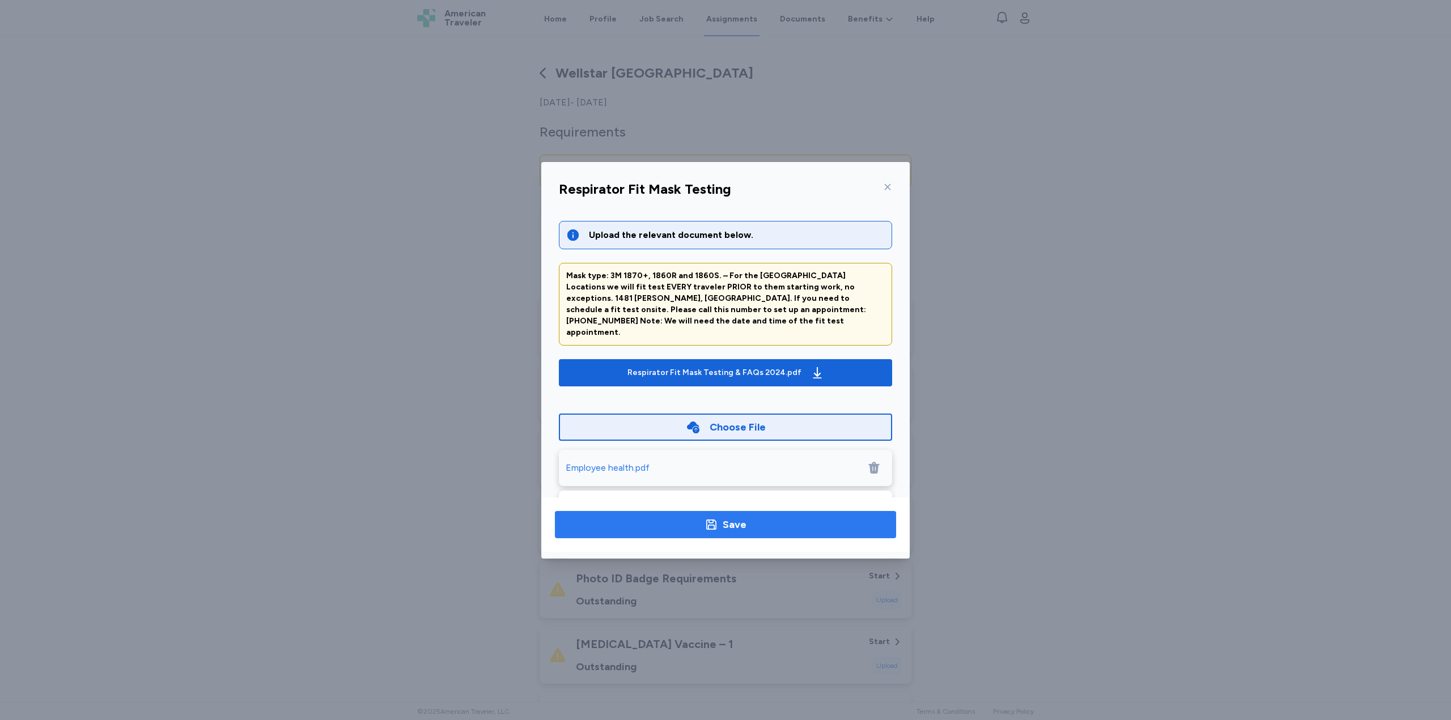
click at [756, 532] on span "Save" at bounding box center [725, 525] width 323 height 16
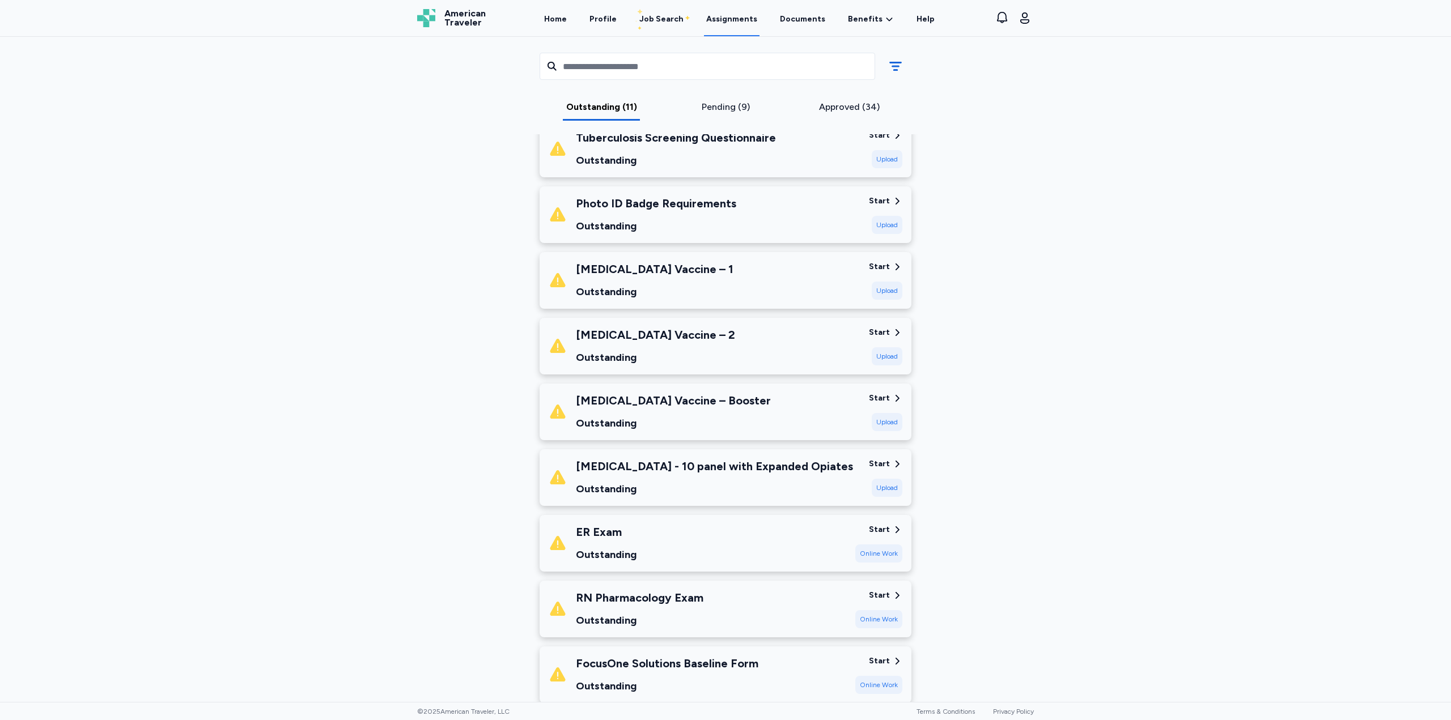
scroll to position [227, 0]
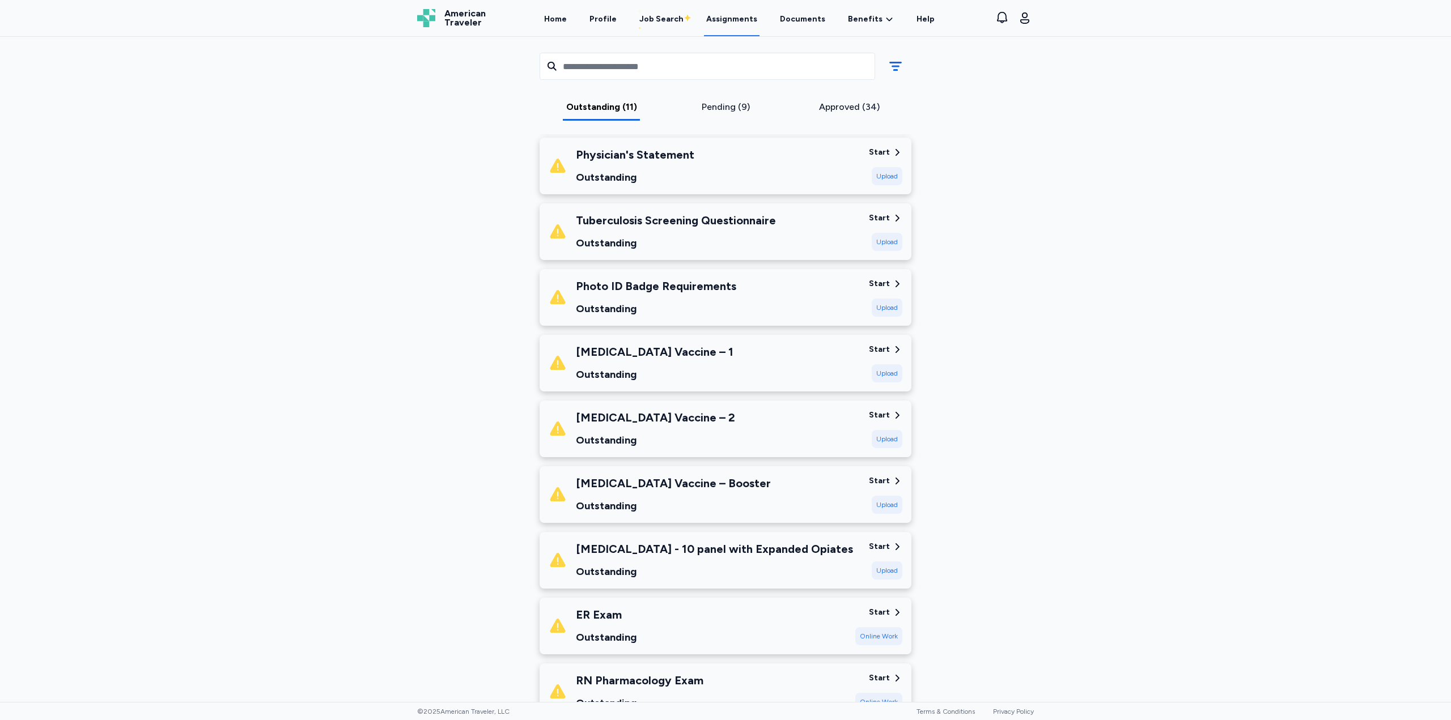
click at [723, 102] on div "Pending (9)" at bounding box center [725, 107] width 115 height 14
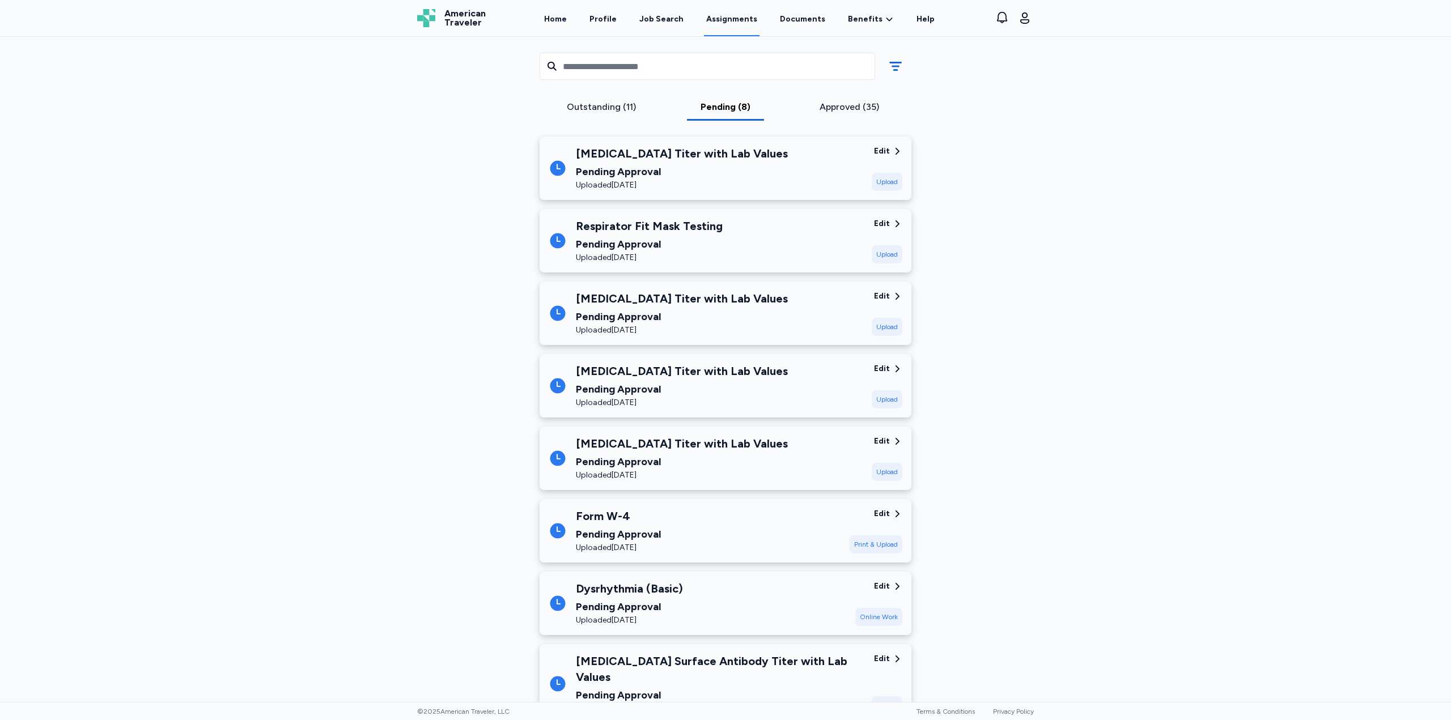
scroll to position [25, 0]
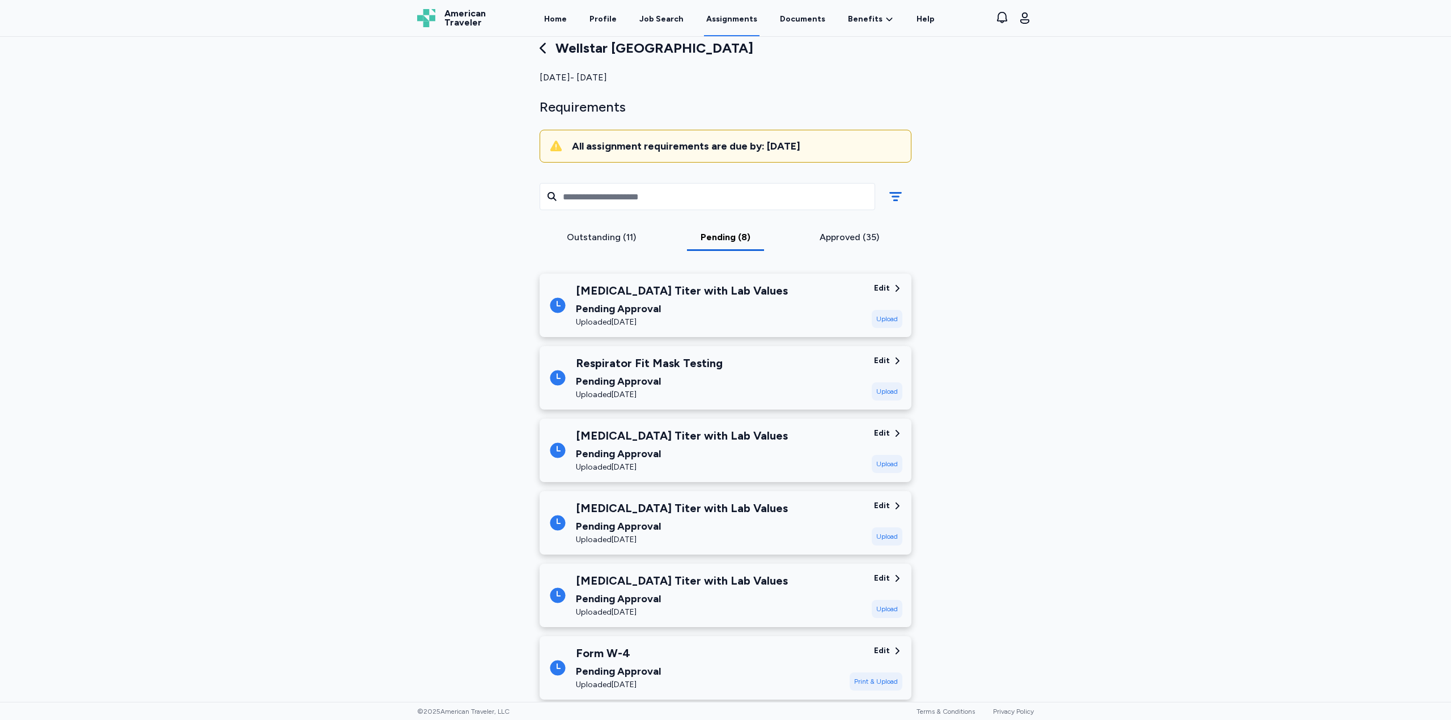
click at [608, 241] on div "Outstanding (11)" at bounding box center [601, 238] width 115 height 14
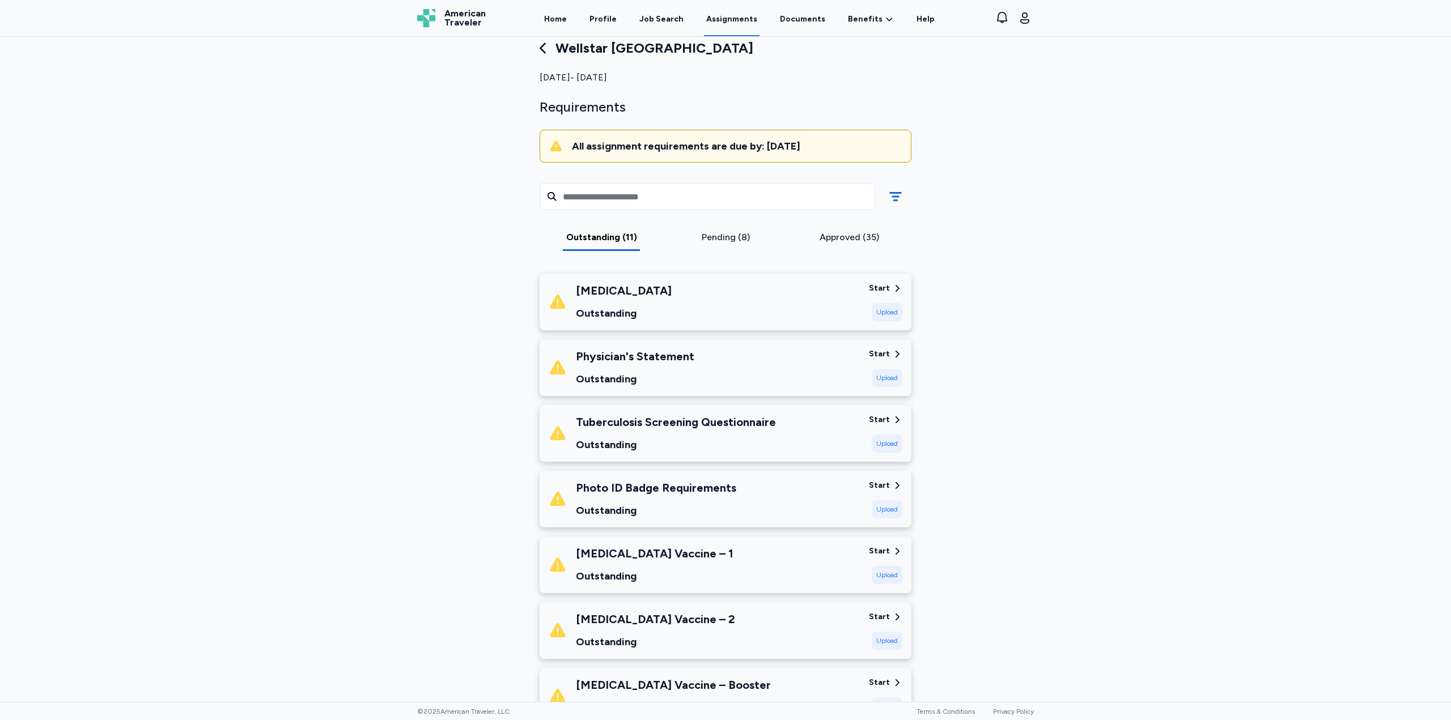
click at [880, 415] on div "Start" at bounding box center [879, 419] width 21 height 11
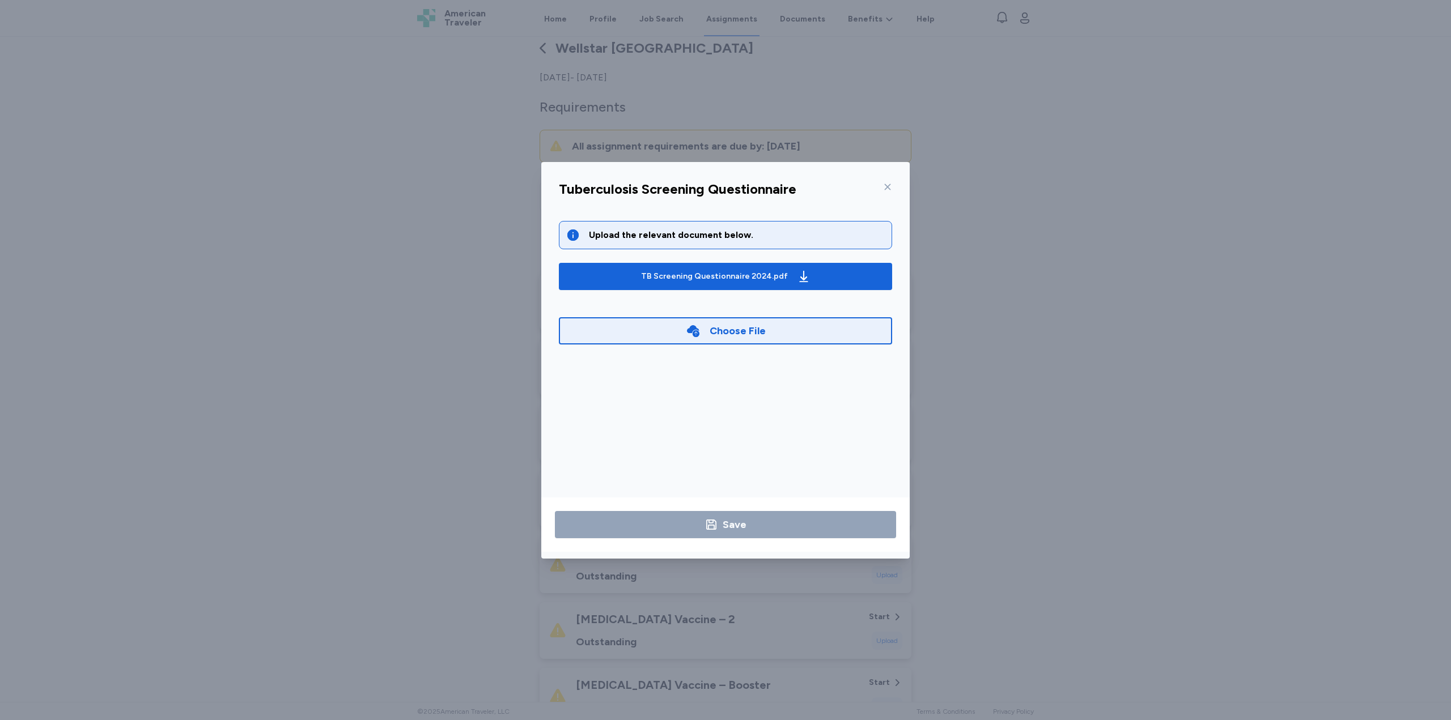
click at [693, 329] on icon at bounding box center [693, 331] width 12 height 12
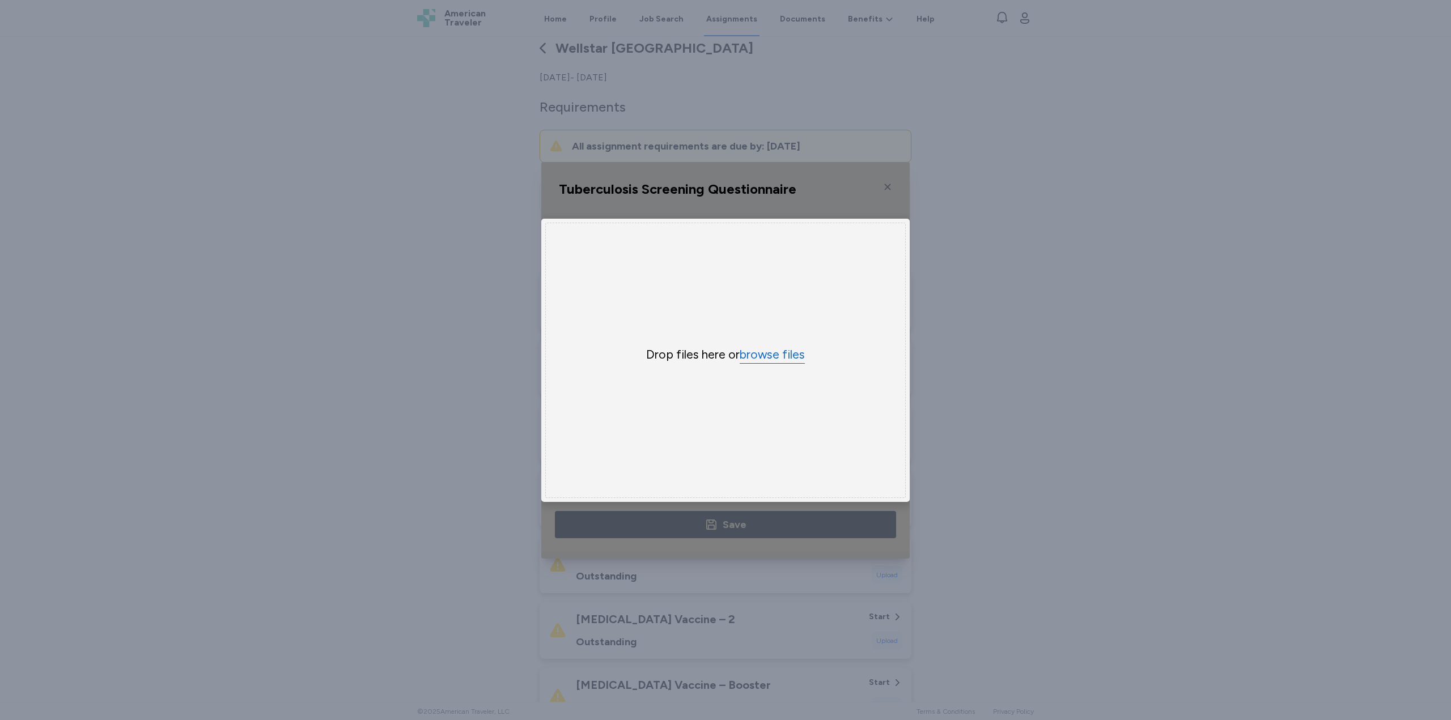
click at [768, 351] on button "browse files" at bounding box center [772, 355] width 65 height 16
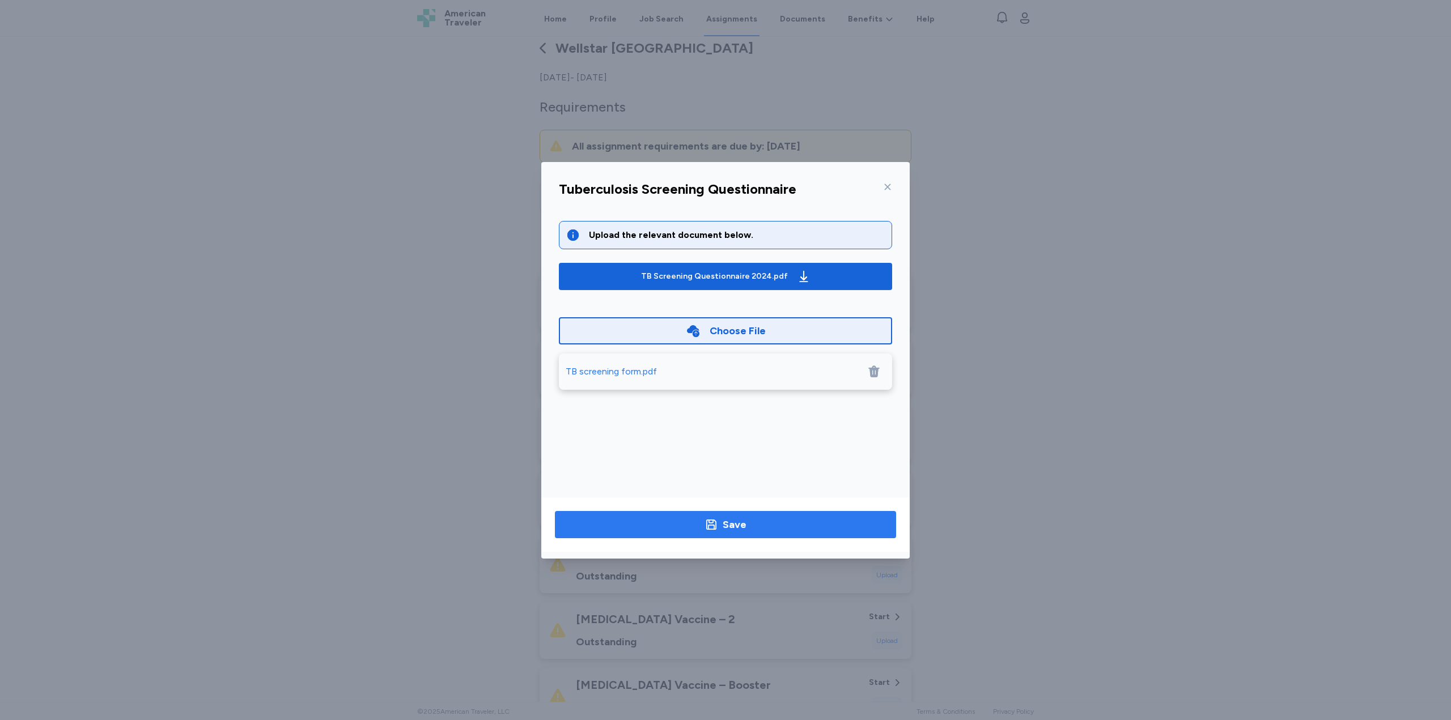
click at [737, 531] on div "Save" at bounding box center [735, 525] width 24 height 16
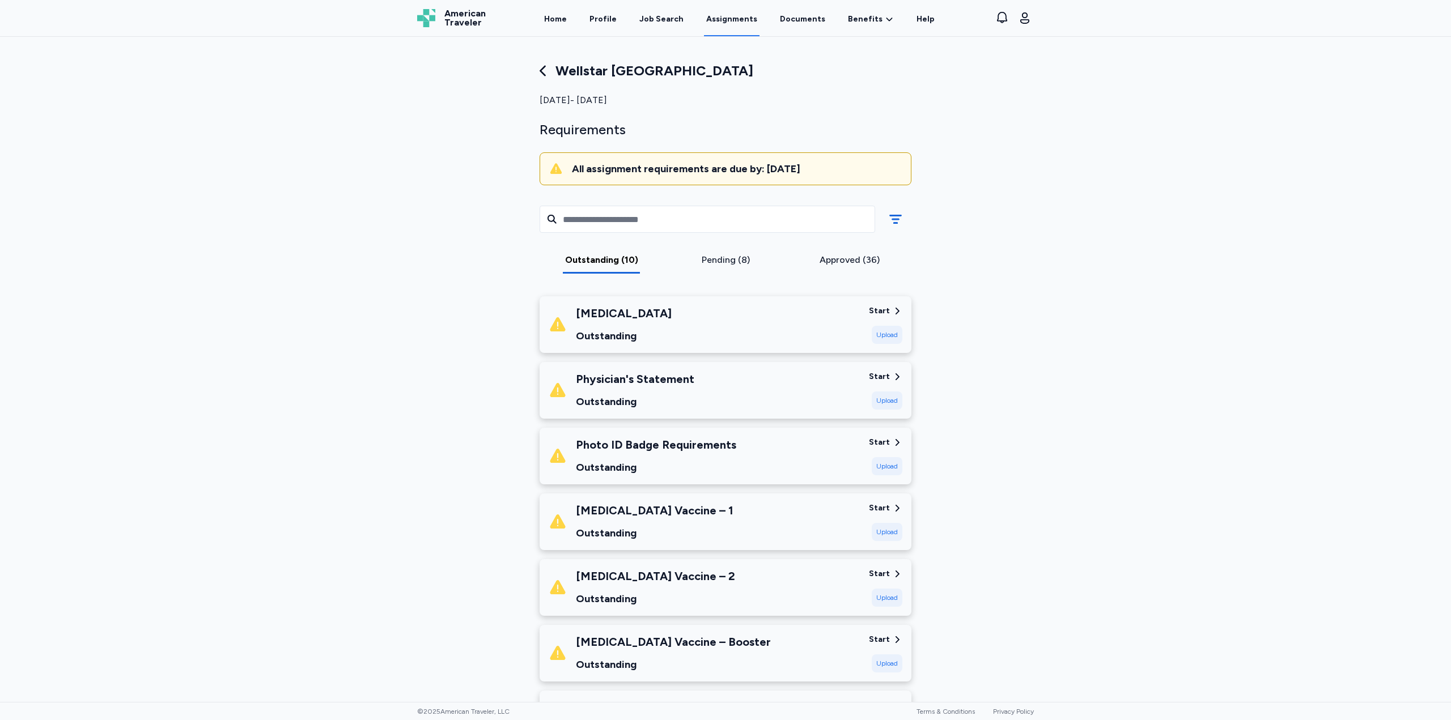
scroll to position [0, 0]
click at [291, 252] on div "Wellstar [GEOGRAPHIC_DATA] [DATE] - [DATE] Requirements All assignment requirem…" at bounding box center [725, 369] width 1451 height 665
click at [446, 18] on span "American Traveler" at bounding box center [464, 18] width 41 height 18
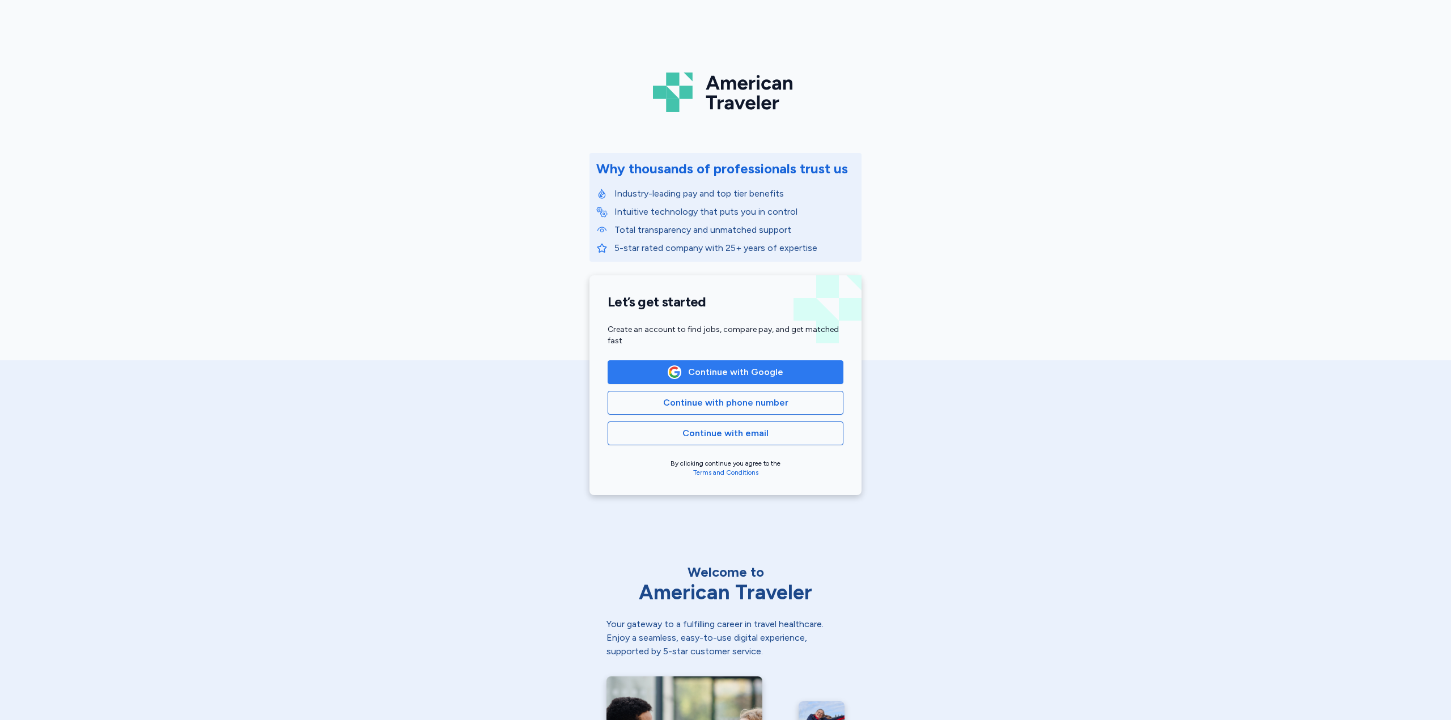
click at [748, 377] on span "Continue with Google" at bounding box center [735, 373] width 95 height 14
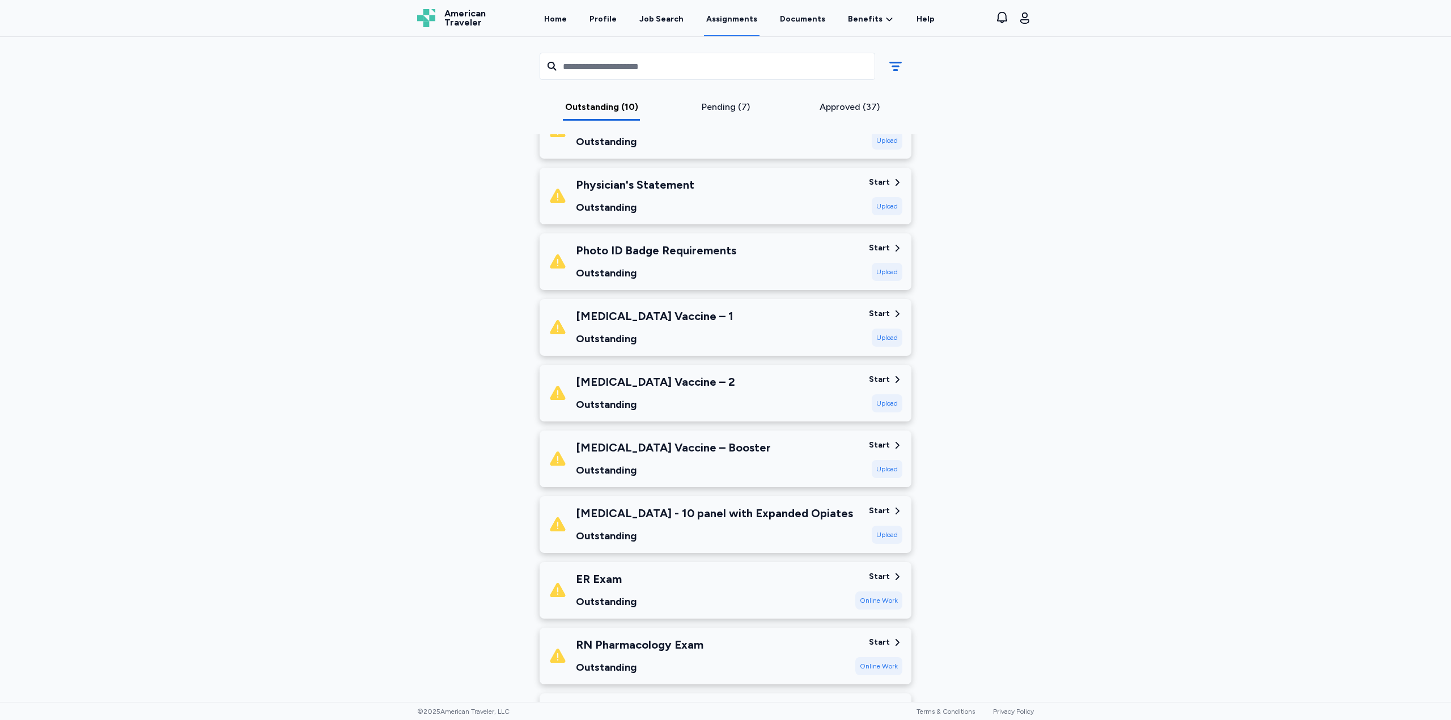
scroll to position [57, 0]
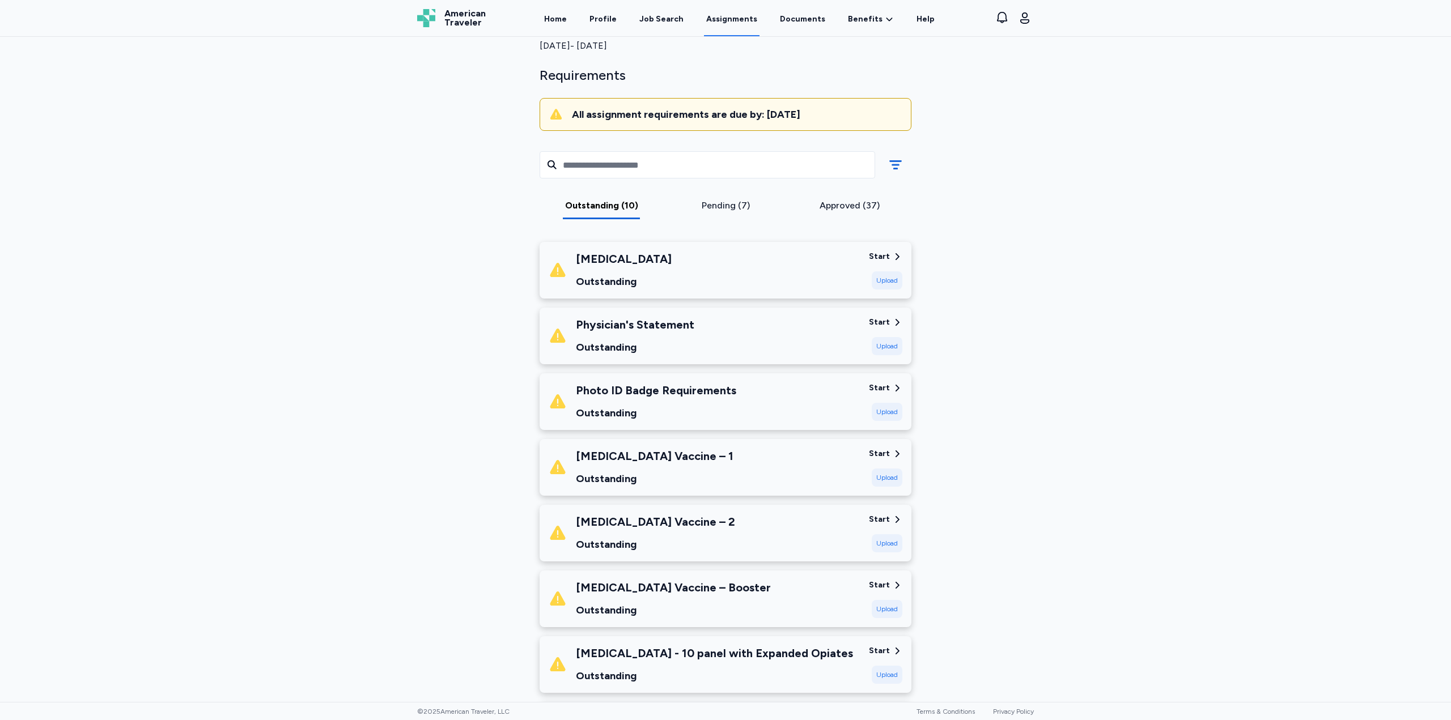
click at [710, 201] on div "Pending (7)" at bounding box center [725, 206] width 115 height 14
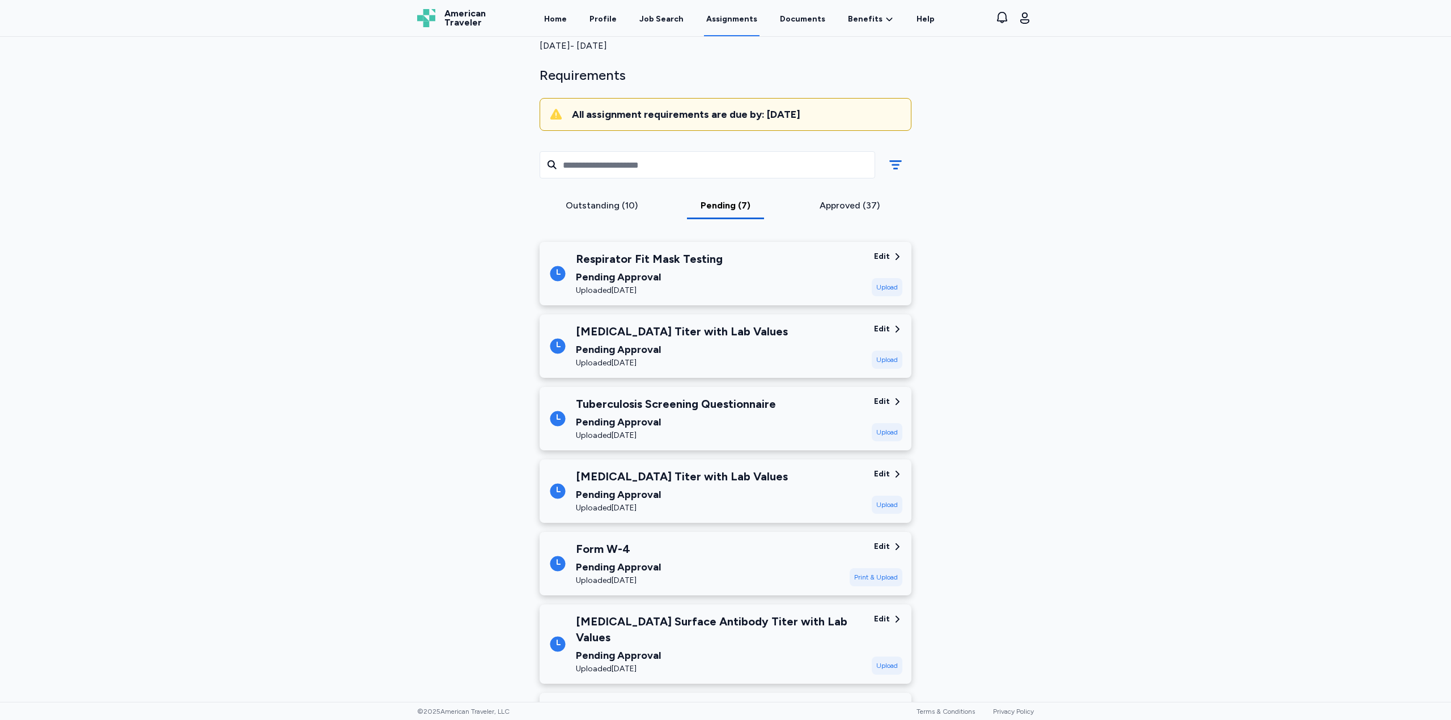
click at [1116, 404] on div "Wellstar MCG Health Medical Center Sep 29, 2025 - Dec 27, 2025 Requirements All…" at bounding box center [725, 369] width 1451 height 665
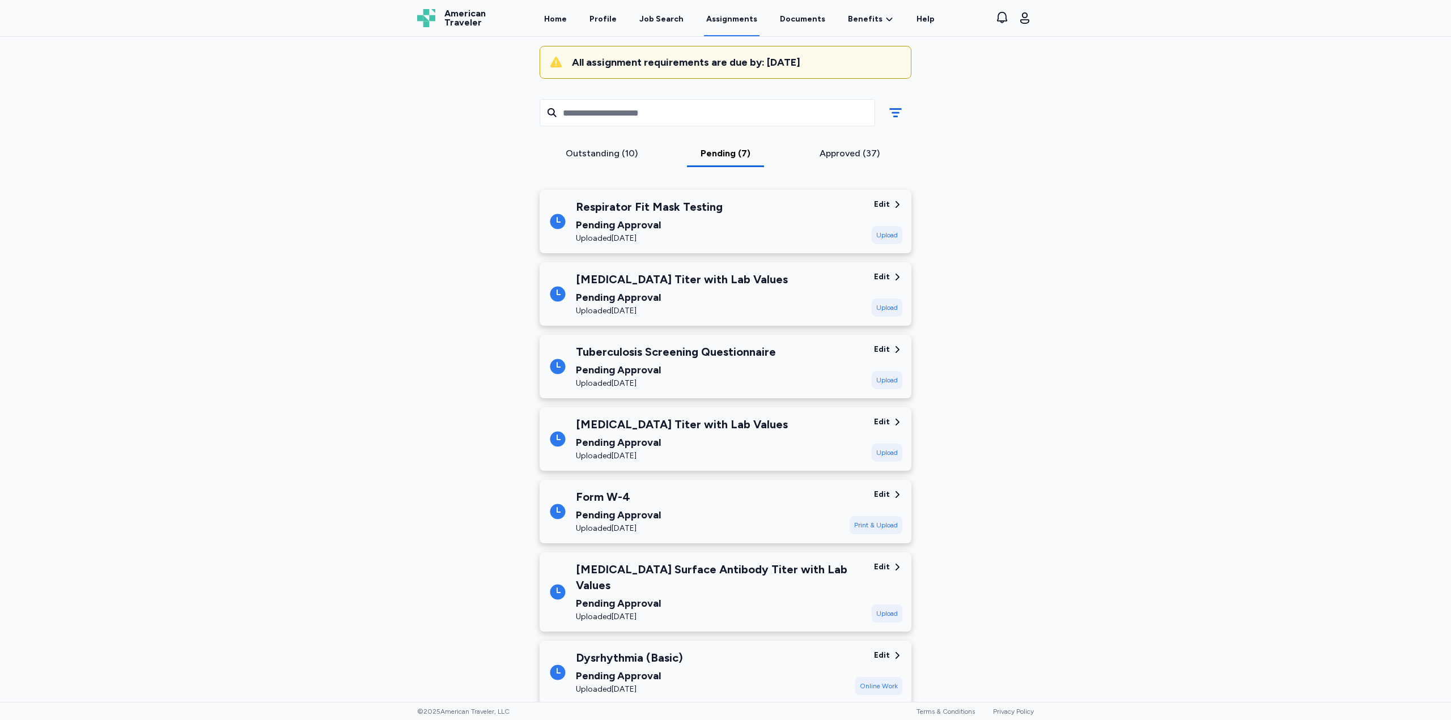
scroll to position [113, 0]
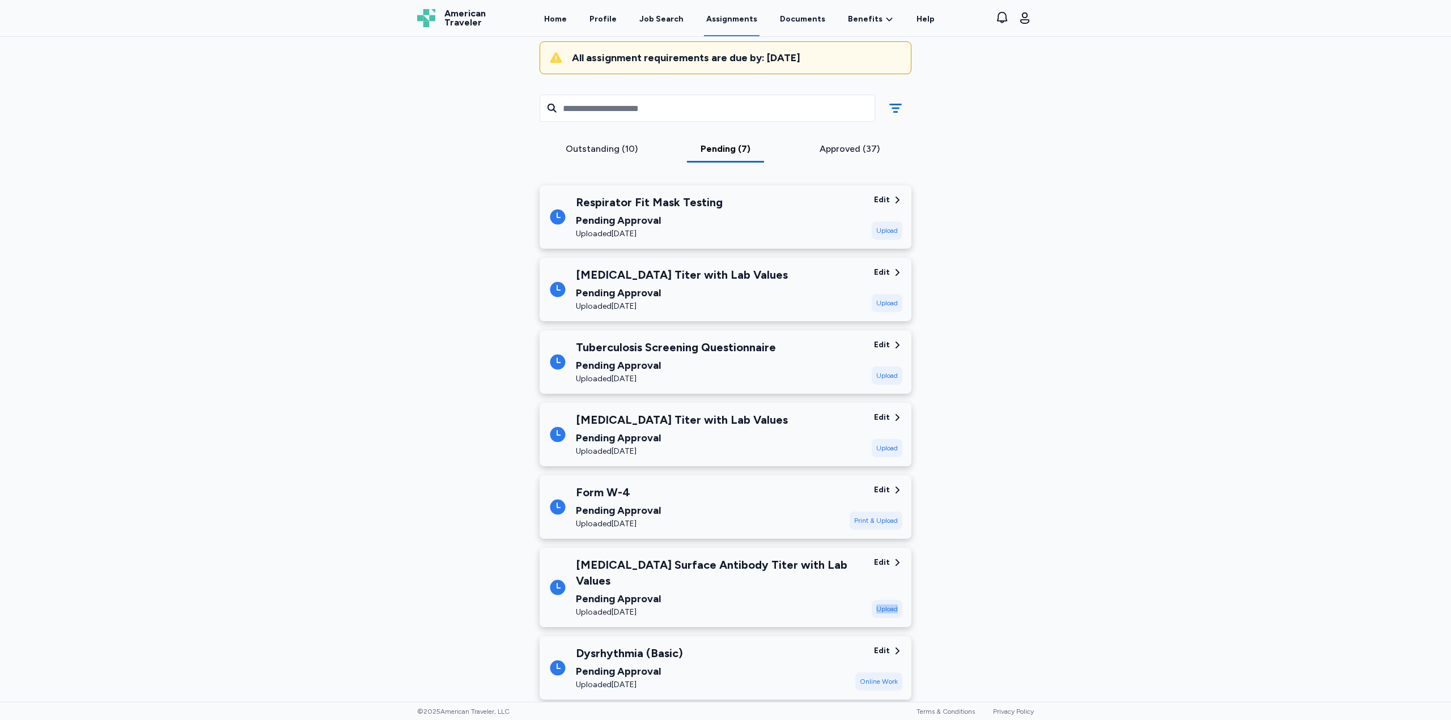
click at [1000, 576] on div "Wellstar MCG Health Medical Center Sep 29, 2025 - Dec 27, 2025 Requirements All…" at bounding box center [725, 339] width 635 height 777
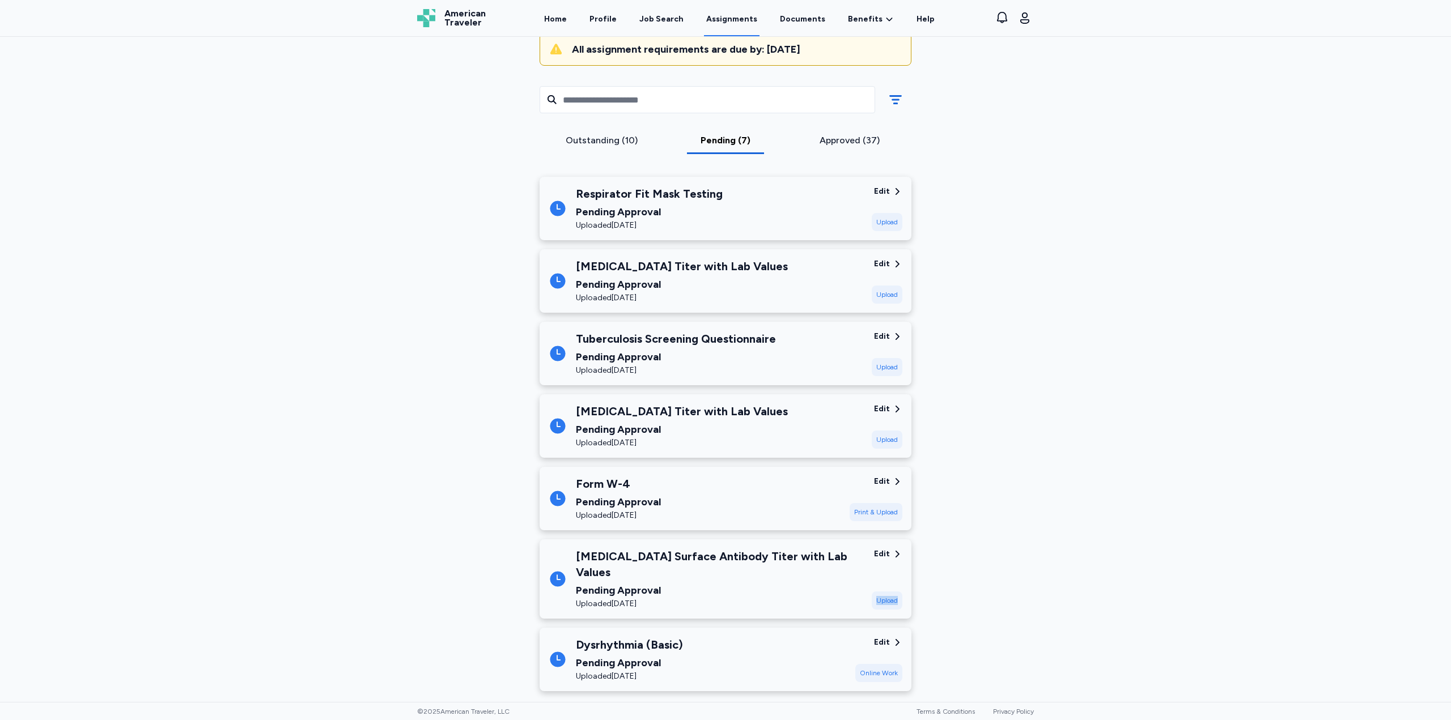
scroll to position [122, 0]
click at [695, 344] on div "Tuberculosis Screening Questionnaire" at bounding box center [676, 338] width 200 height 16
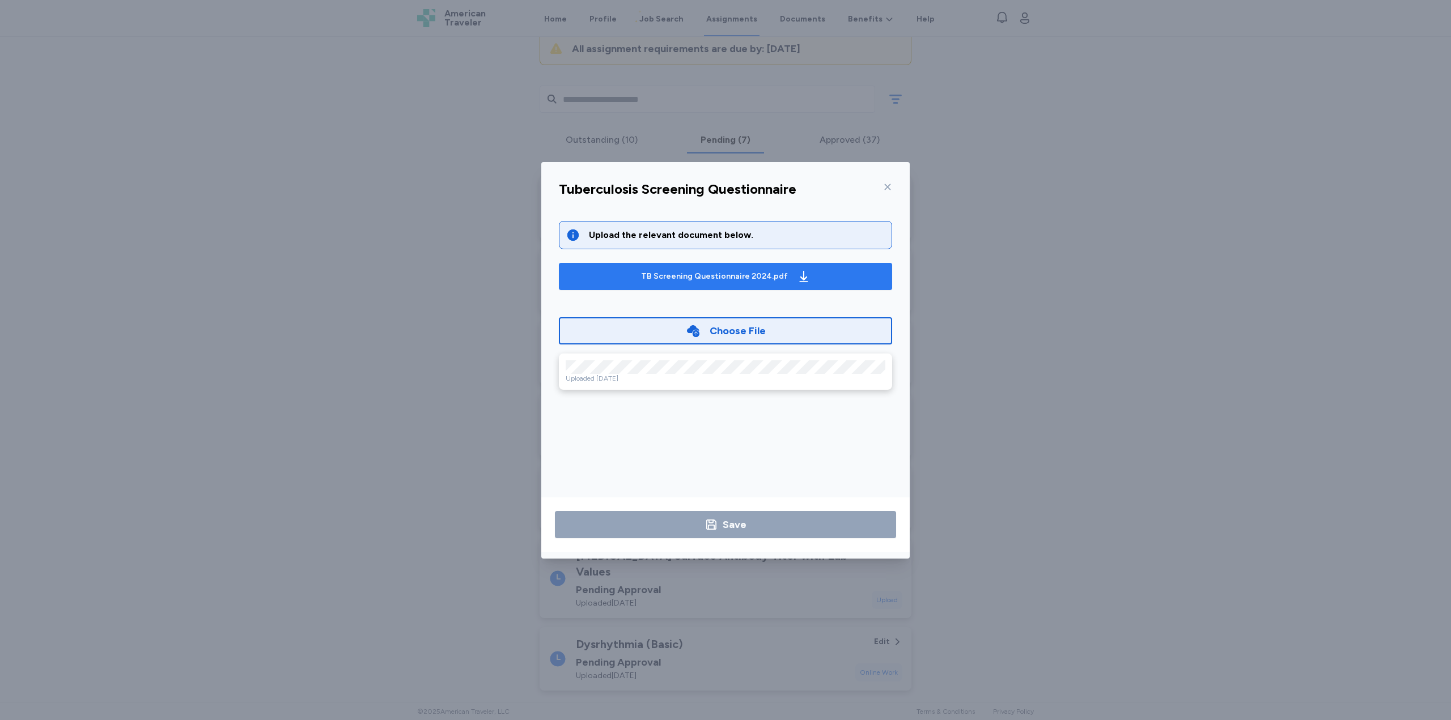
click at [719, 283] on div "TB Screening Questionnaire 2024.pdf" at bounding box center [726, 277] width 174 height 18
click at [1030, 337] on div "Tuberculosis Screening Questionnaire Upload the relevant document below. TB Scr…" at bounding box center [725, 360] width 1451 height 720
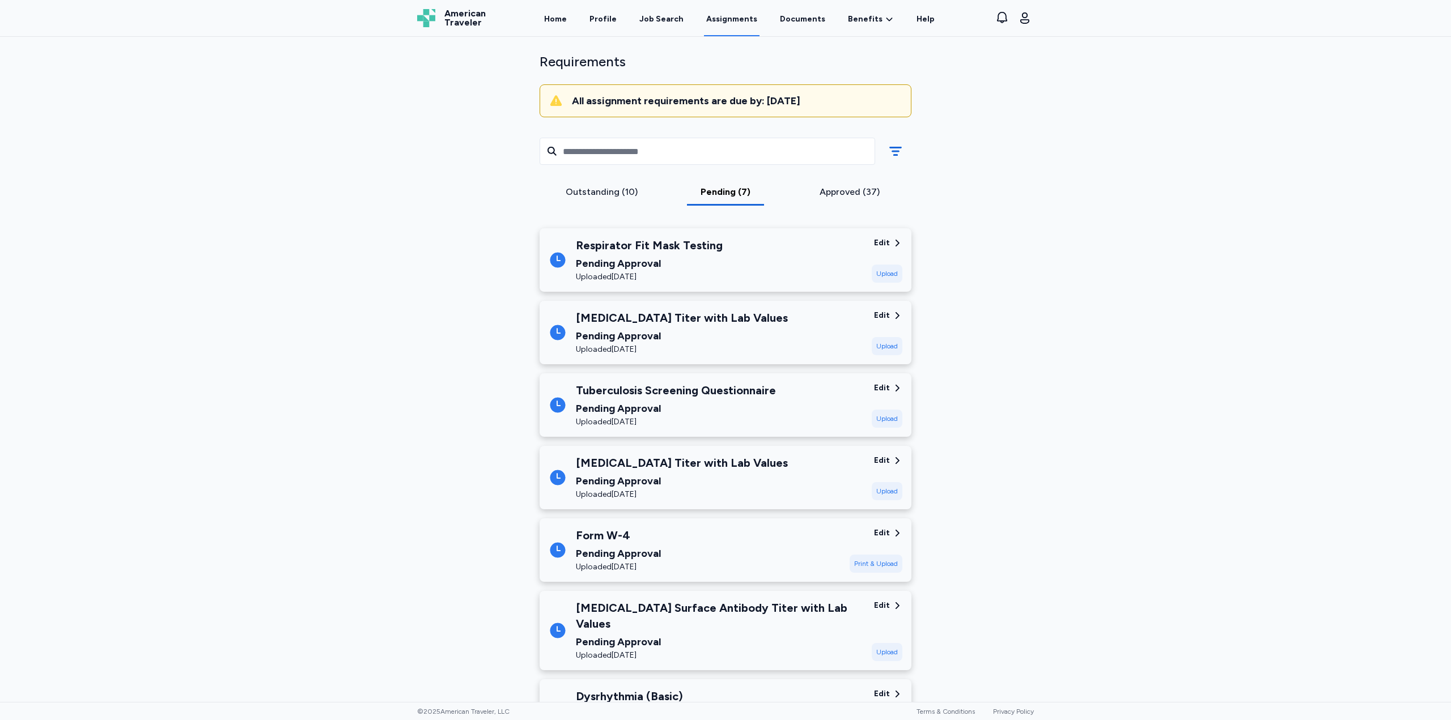
scroll to position [66, 0]
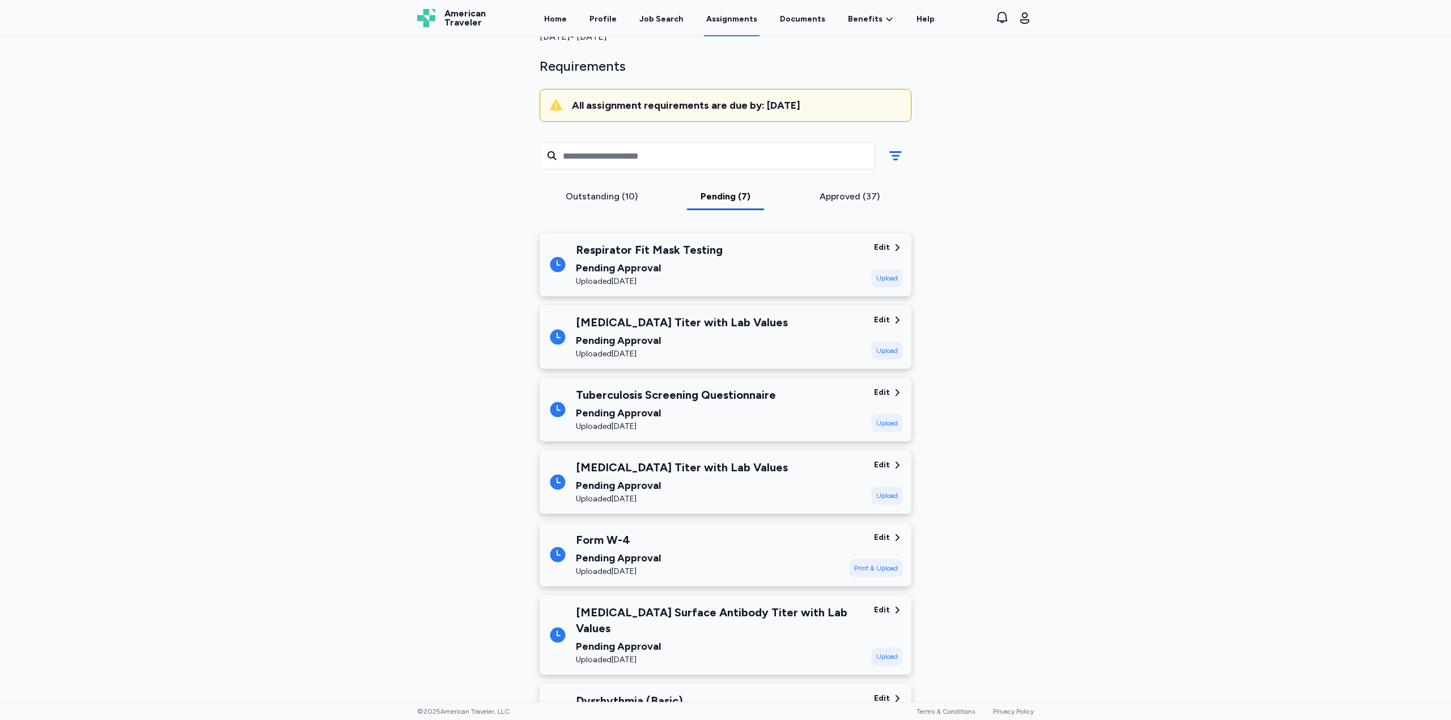
click at [826, 193] on div "Approved (37)" at bounding box center [849, 197] width 115 height 14
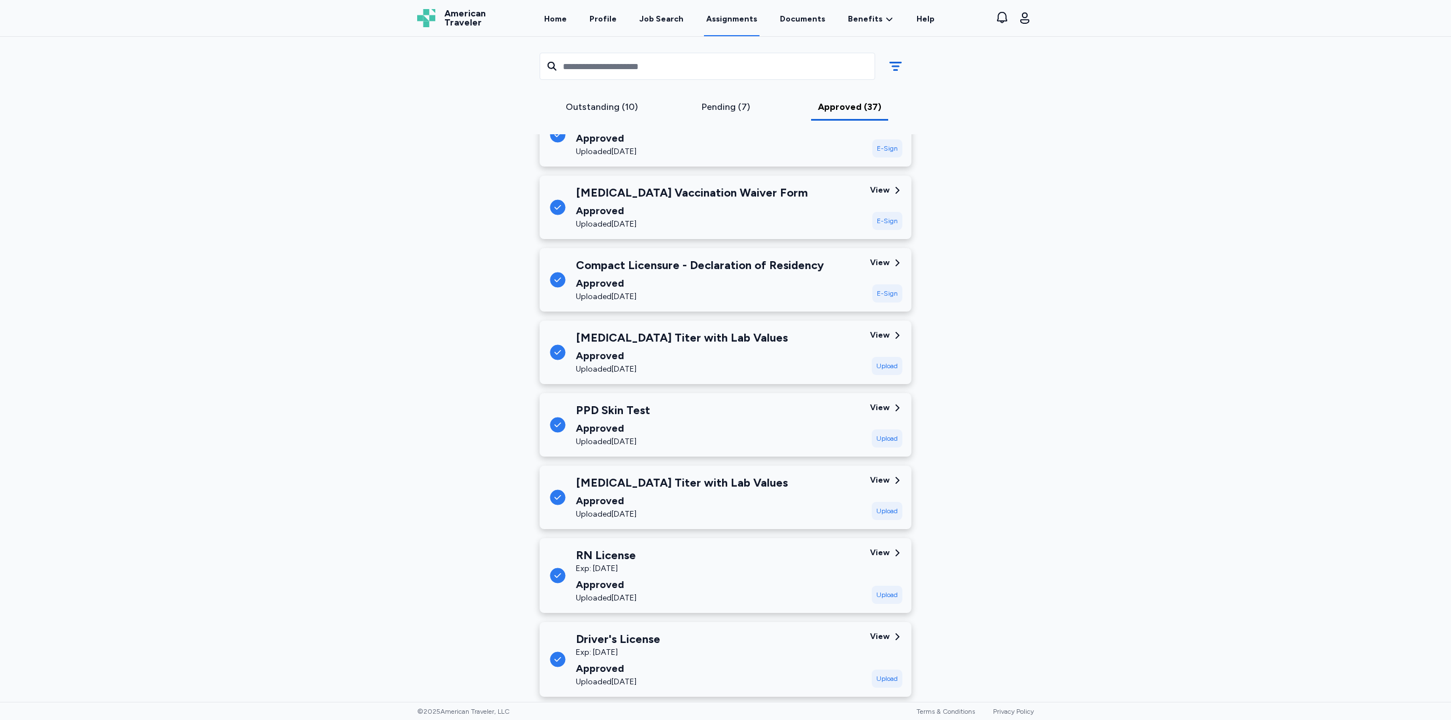
scroll to position [2442, 0]
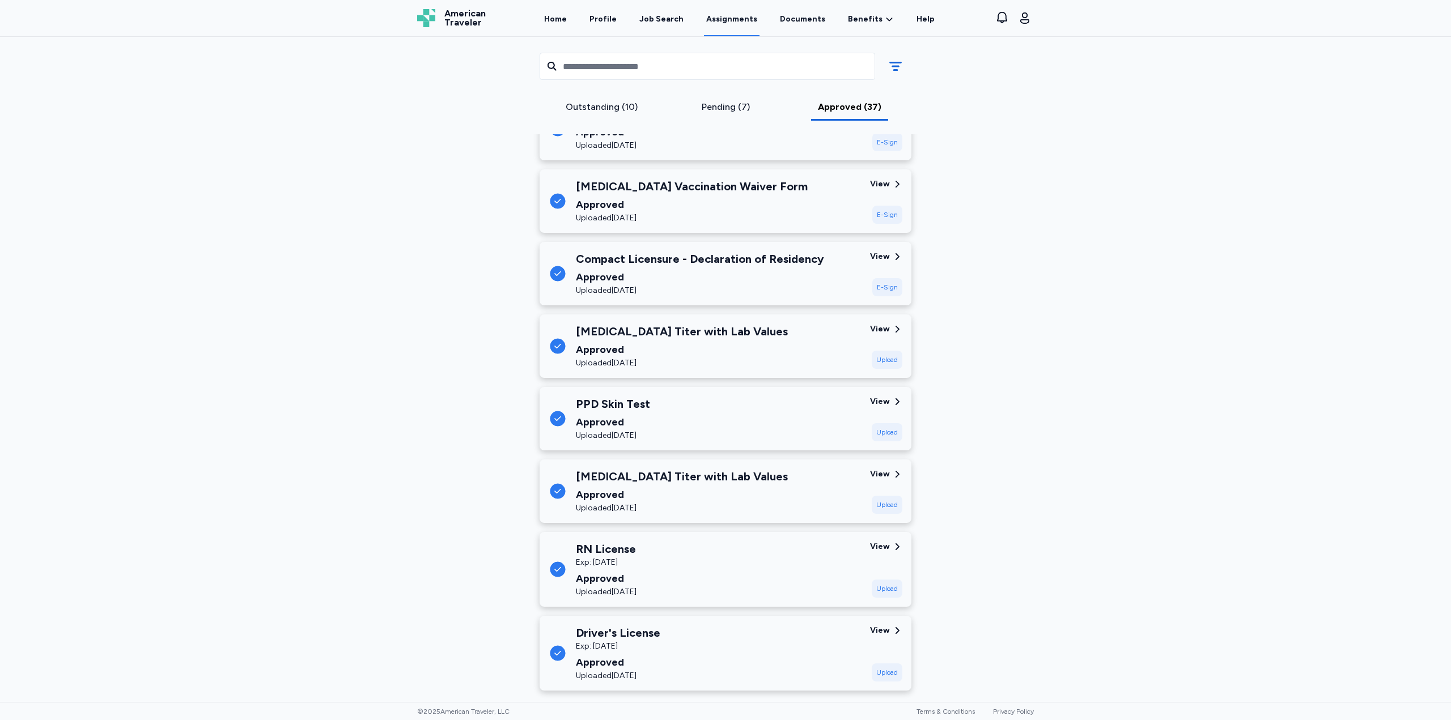
click at [604, 107] on div "Outstanding (10)" at bounding box center [601, 107] width 115 height 14
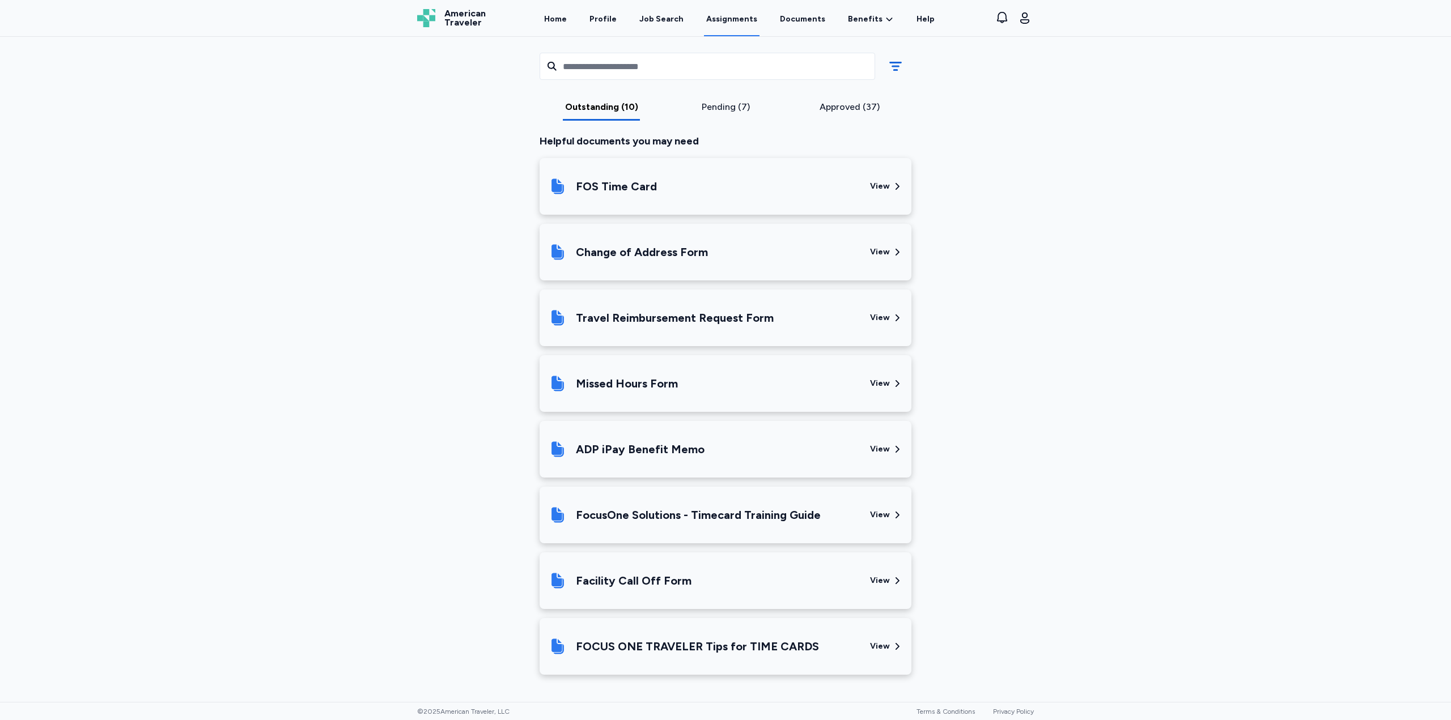
click at [608, 107] on div "Outstanding (10)" at bounding box center [601, 107] width 115 height 14
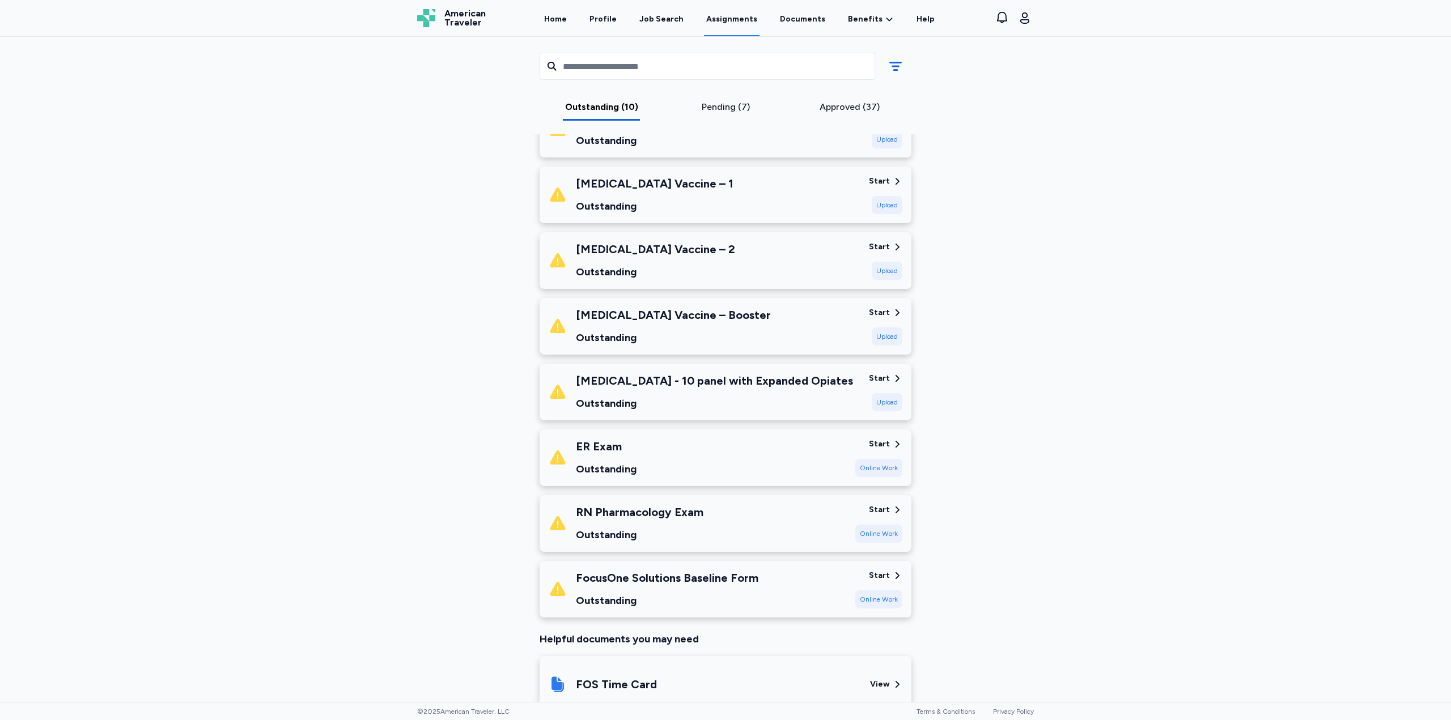
scroll to position [340, 0]
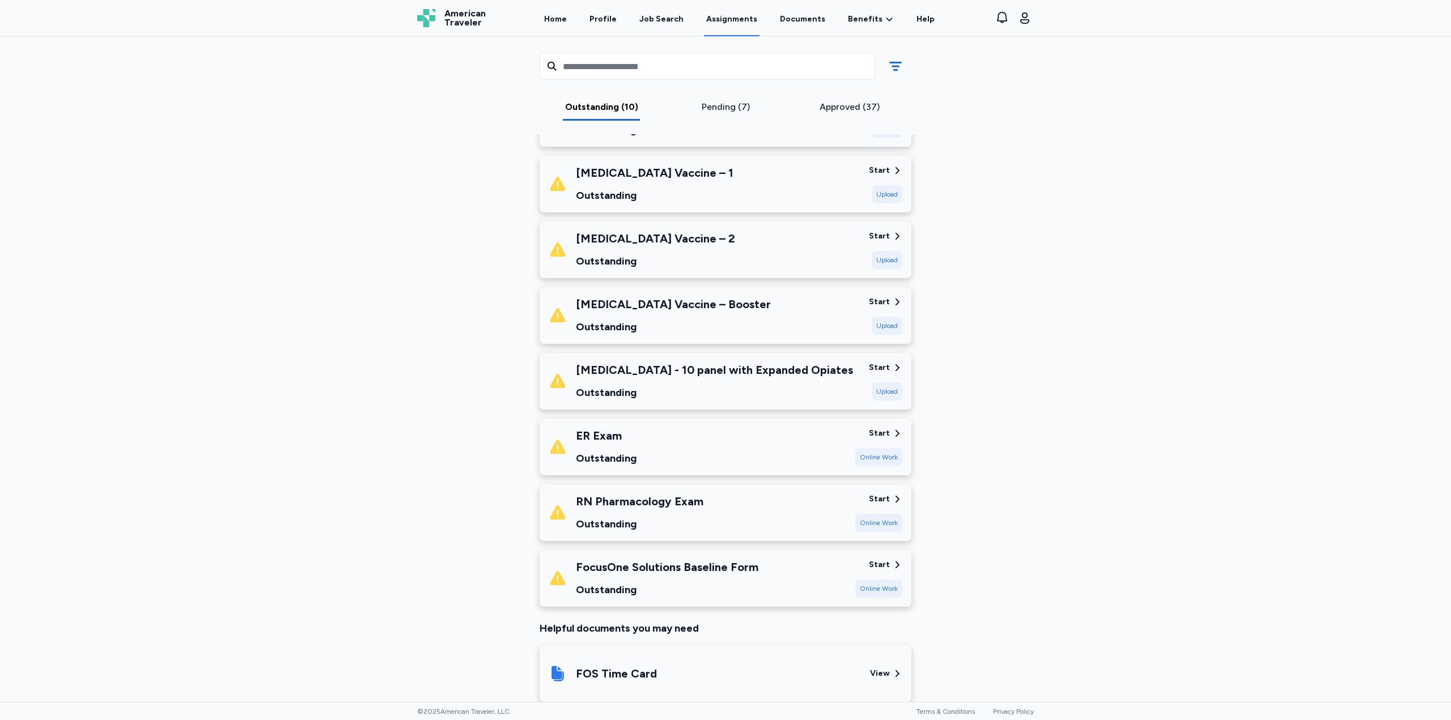
click at [718, 109] on div "Pending (7)" at bounding box center [725, 107] width 115 height 14
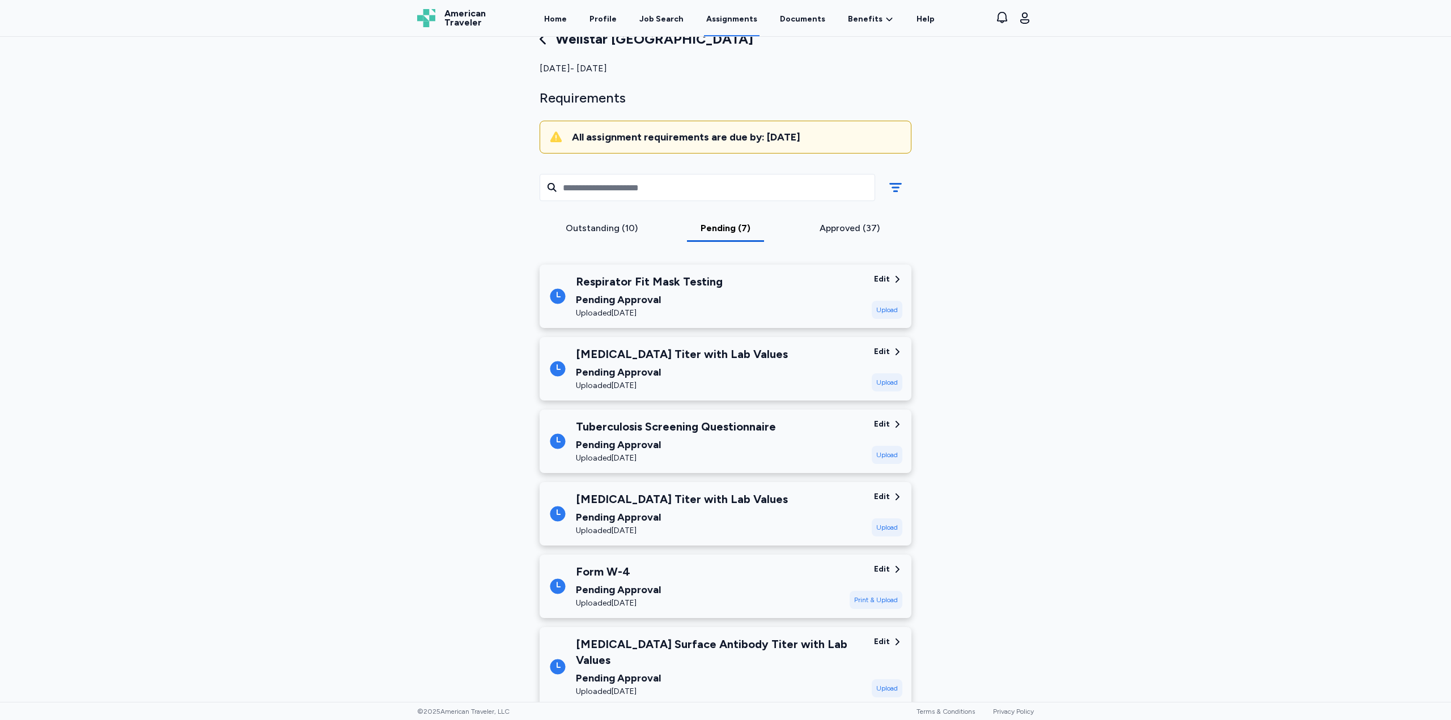
scroll to position [0, 0]
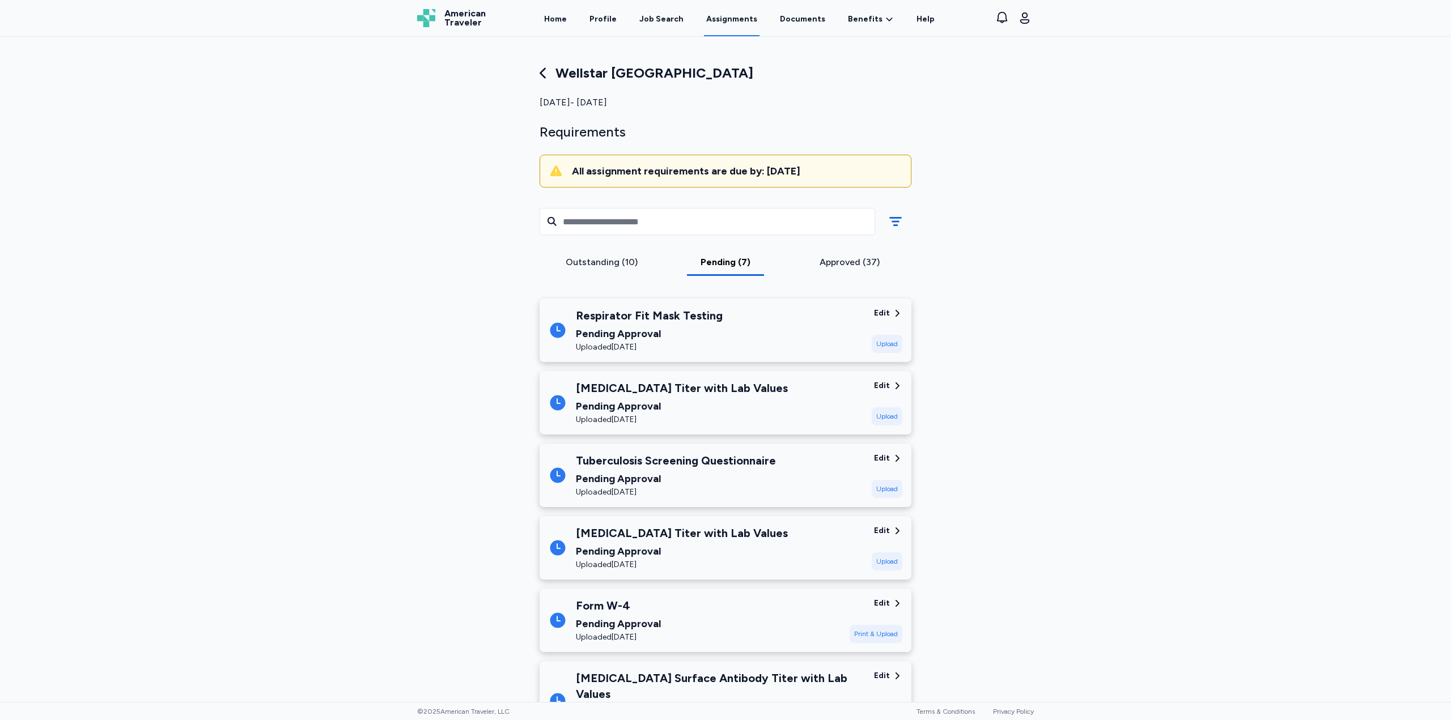
click at [651, 330] on div "Pending Approval" at bounding box center [649, 334] width 147 height 16
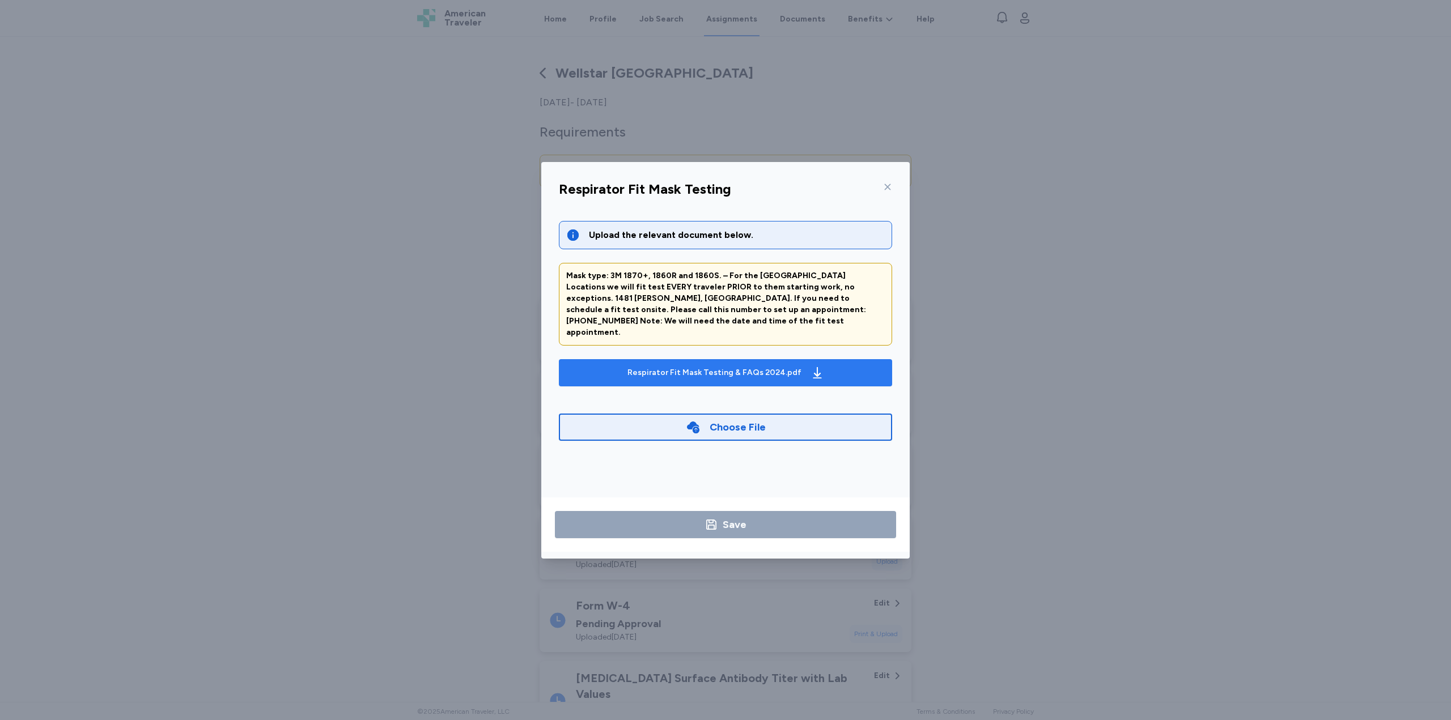
click at [712, 367] on div "Respirator Fit Mask Testing & FAQs 2024.pdf" at bounding box center [714, 372] width 174 height 11
click at [999, 287] on div "Respirator Fit Mask Testing Upload the relevant document below. Mask type: 3M 1…" at bounding box center [725, 360] width 1451 height 720
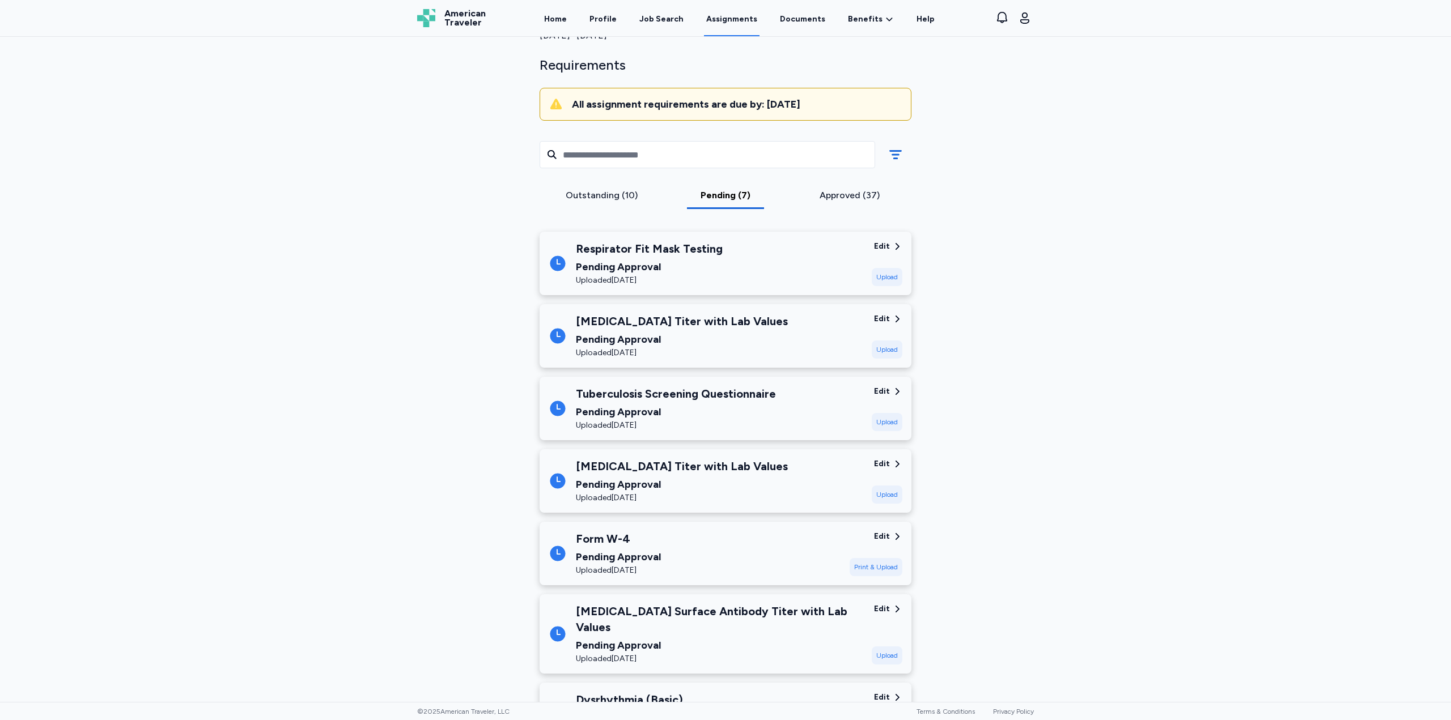
scroll to position [122, 0]
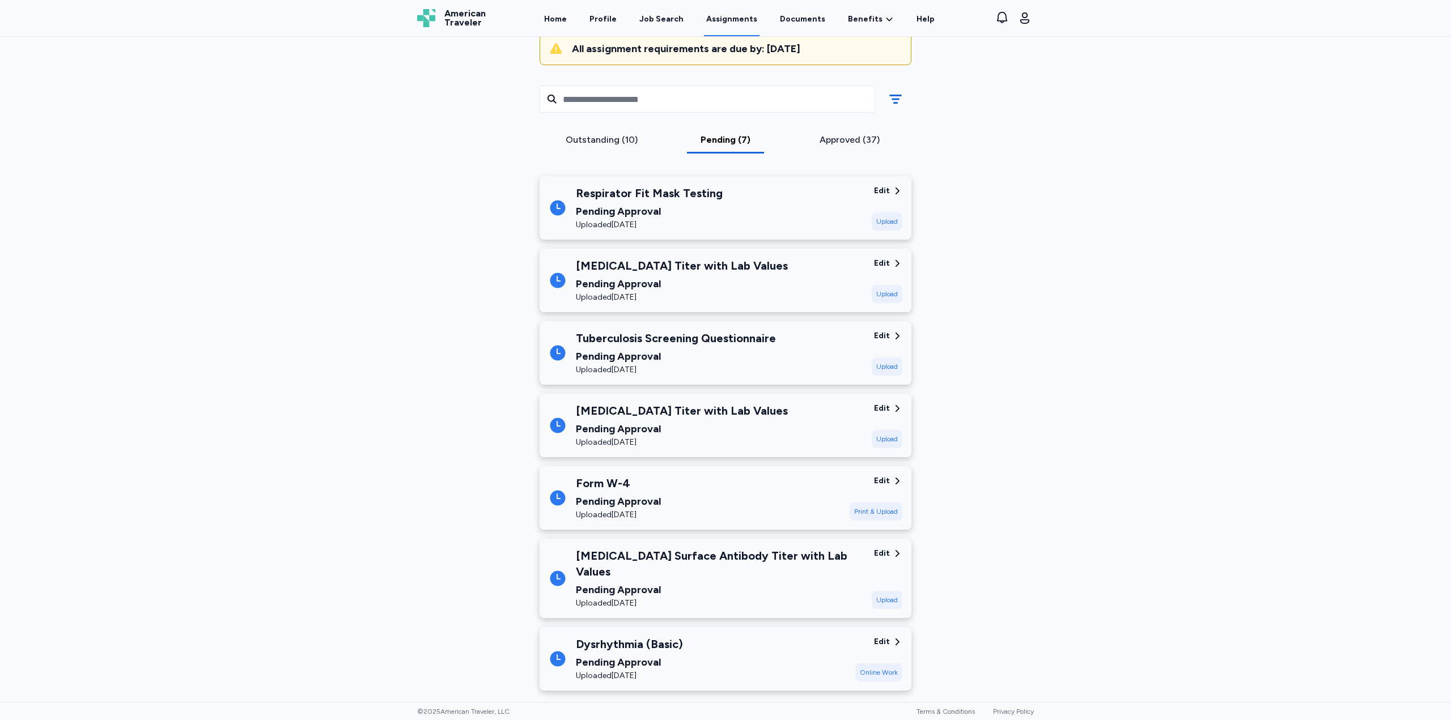
click at [839, 140] on div "Approved (37)" at bounding box center [849, 140] width 115 height 14
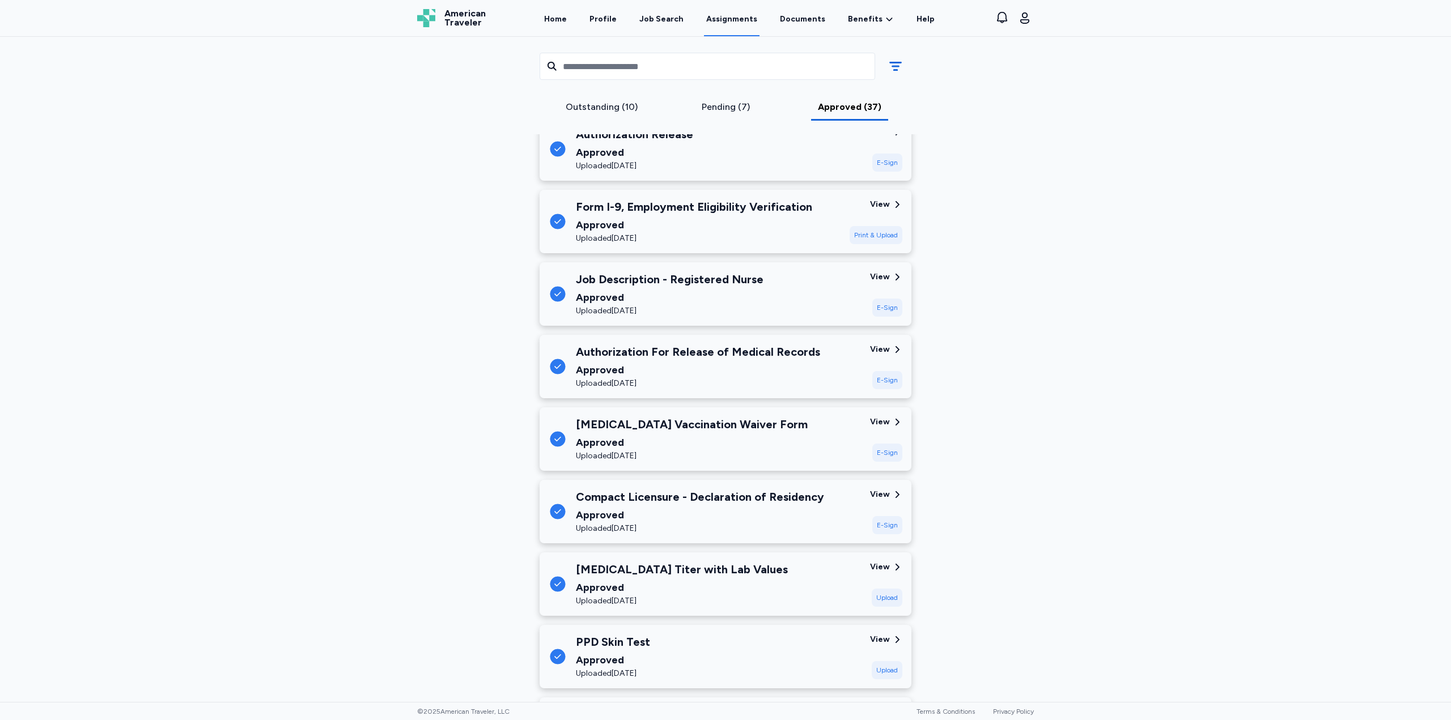
scroll to position [2211, 0]
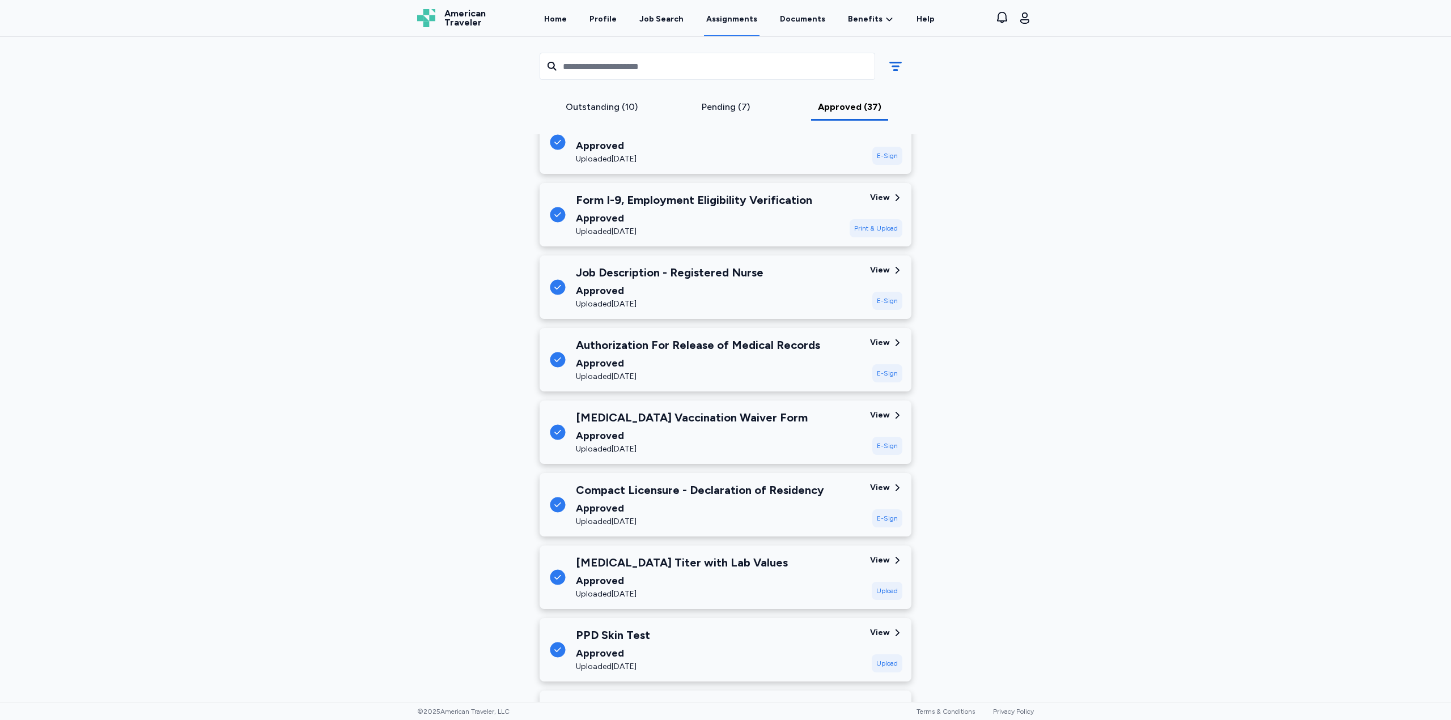
click at [613, 627] on div "PPD Skin Test" at bounding box center [613, 635] width 74 height 16
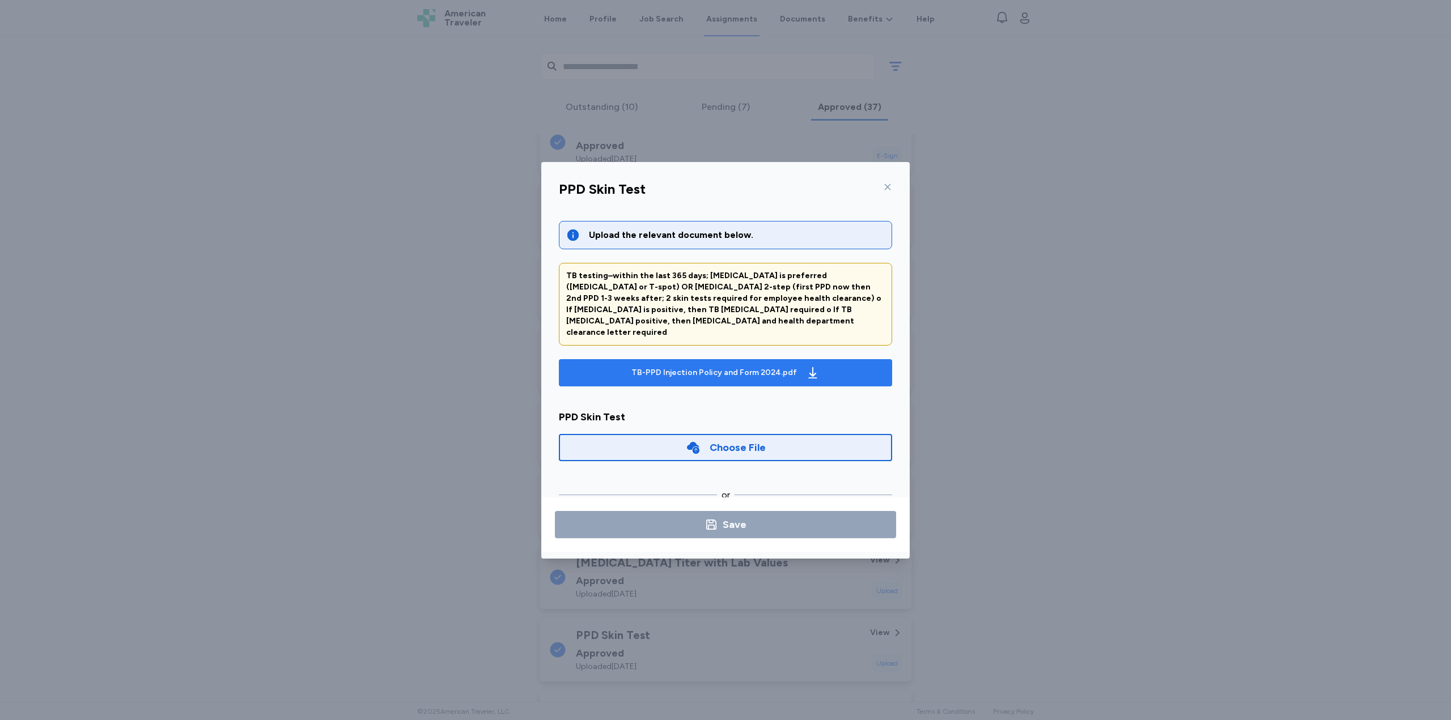
click at [676, 364] on div "TB-PPD Injection Policy and Form 2024.pdf" at bounding box center [725, 373] width 193 height 18
